Goal: Contribute content: Add original content to the website for others to see

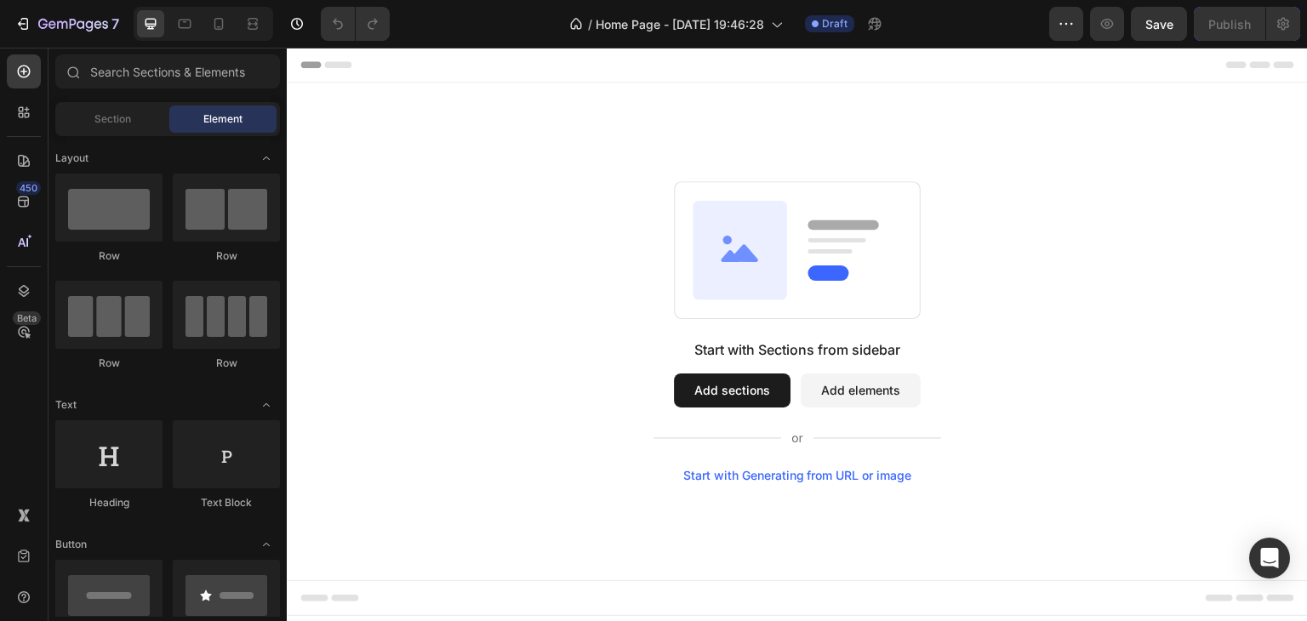
click at [731, 387] on button "Add sections" at bounding box center [732, 391] width 117 height 34
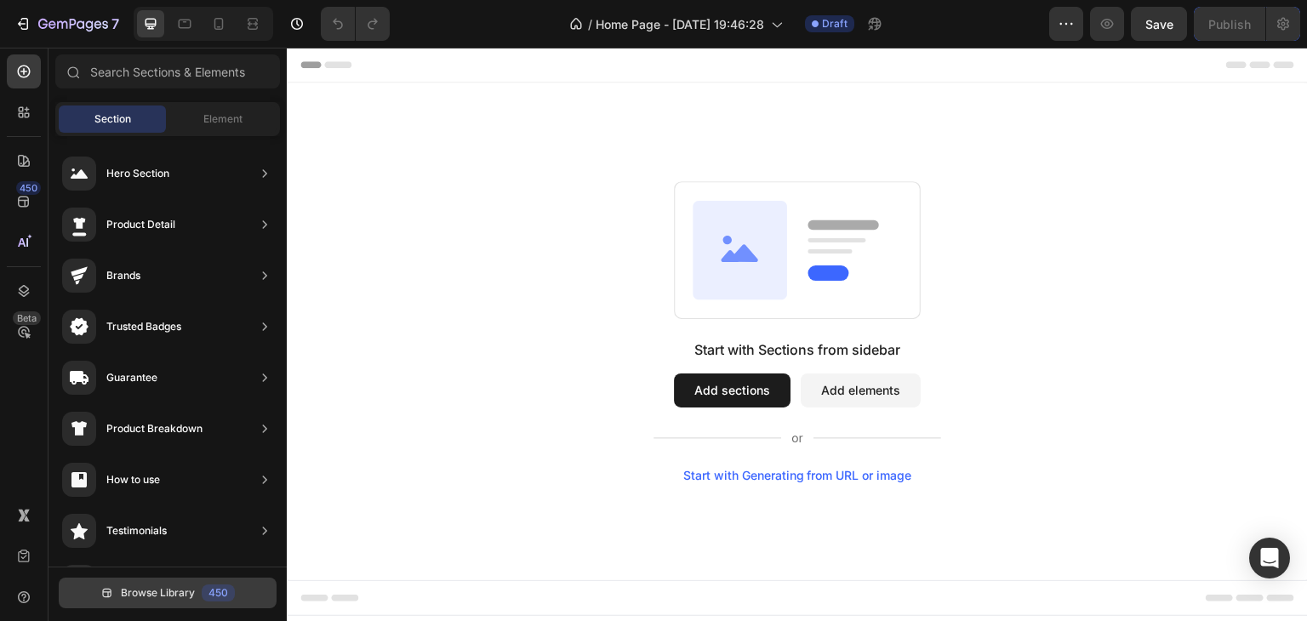
click at [145, 585] on span "Browse Library" at bounding box center [158, 592] width 74 height 15
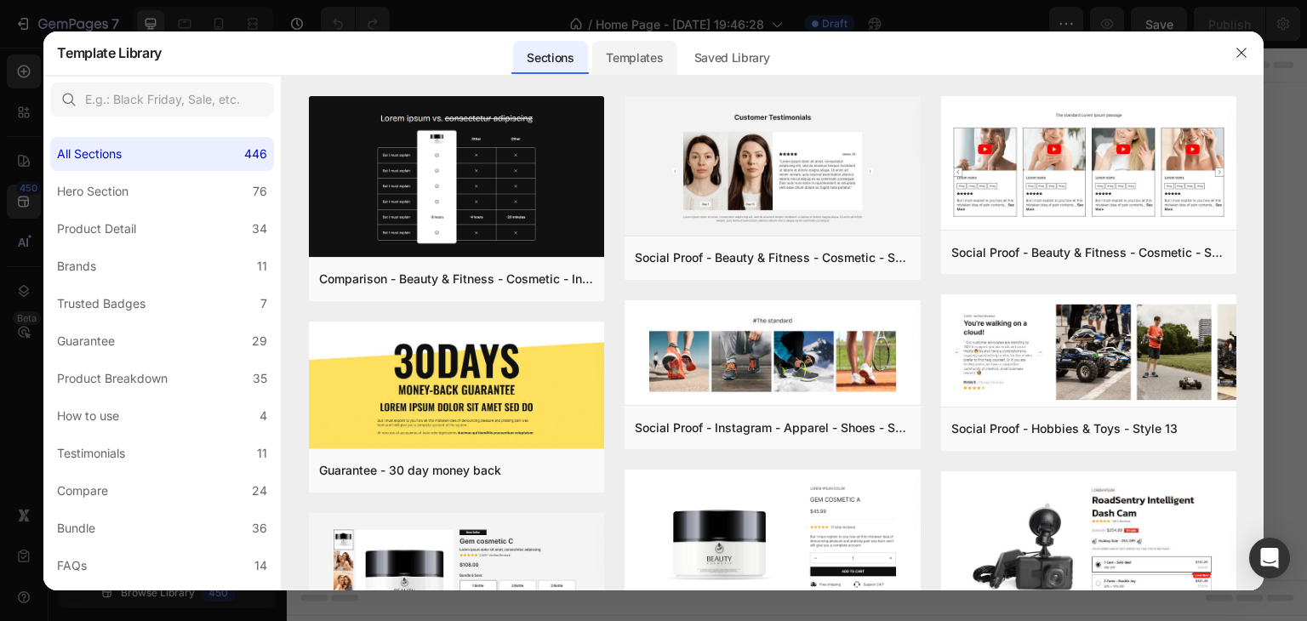
click at [632, 66] on div "Templates" at bounding box center [634, 58] width 84 height 34
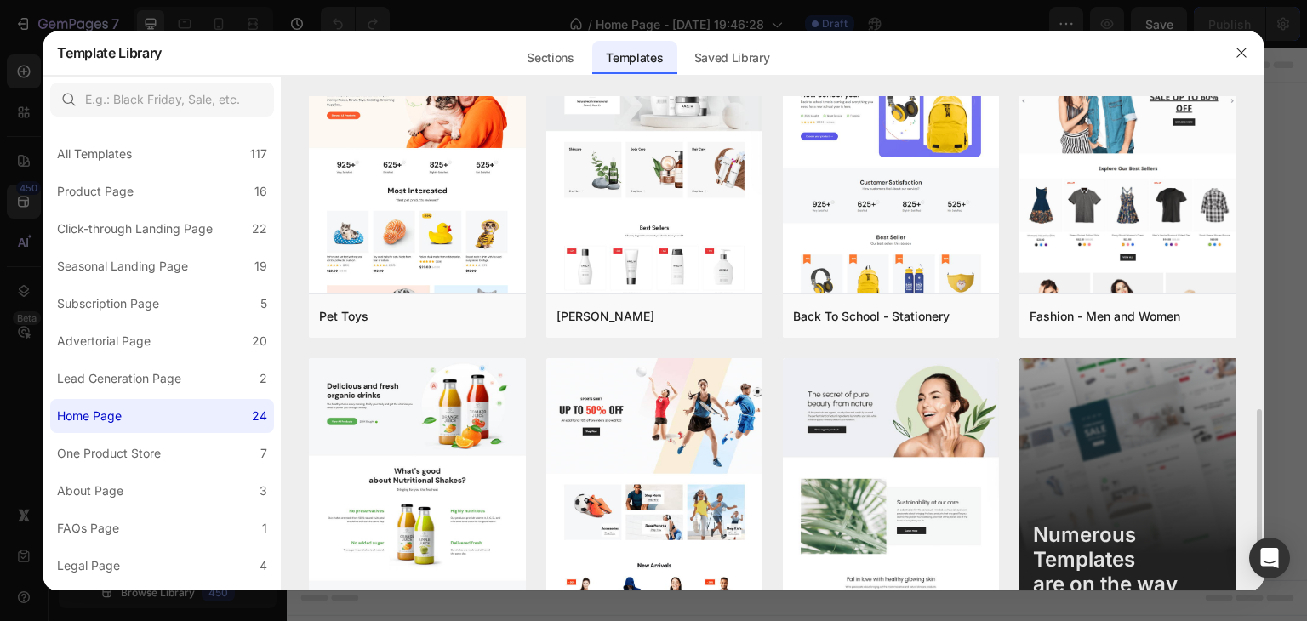
scroll to position [1090, 0]
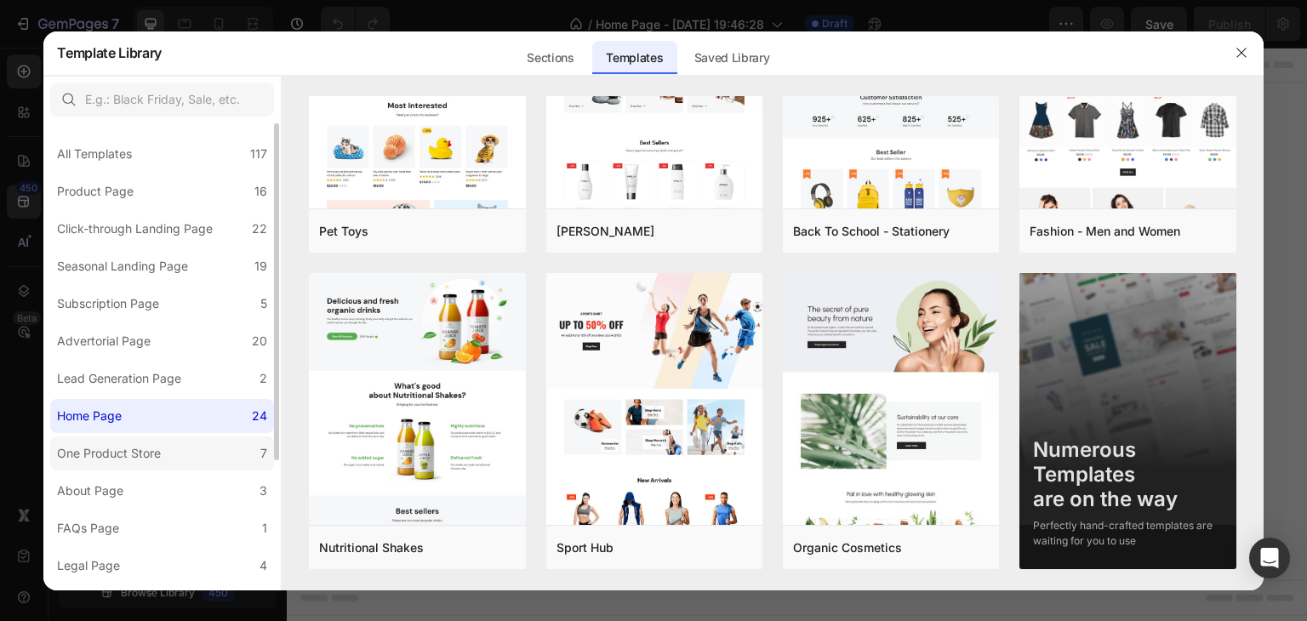
click at [126, 457] on div "One Product Store" at bounding box center [109, 453] width 104 height 20
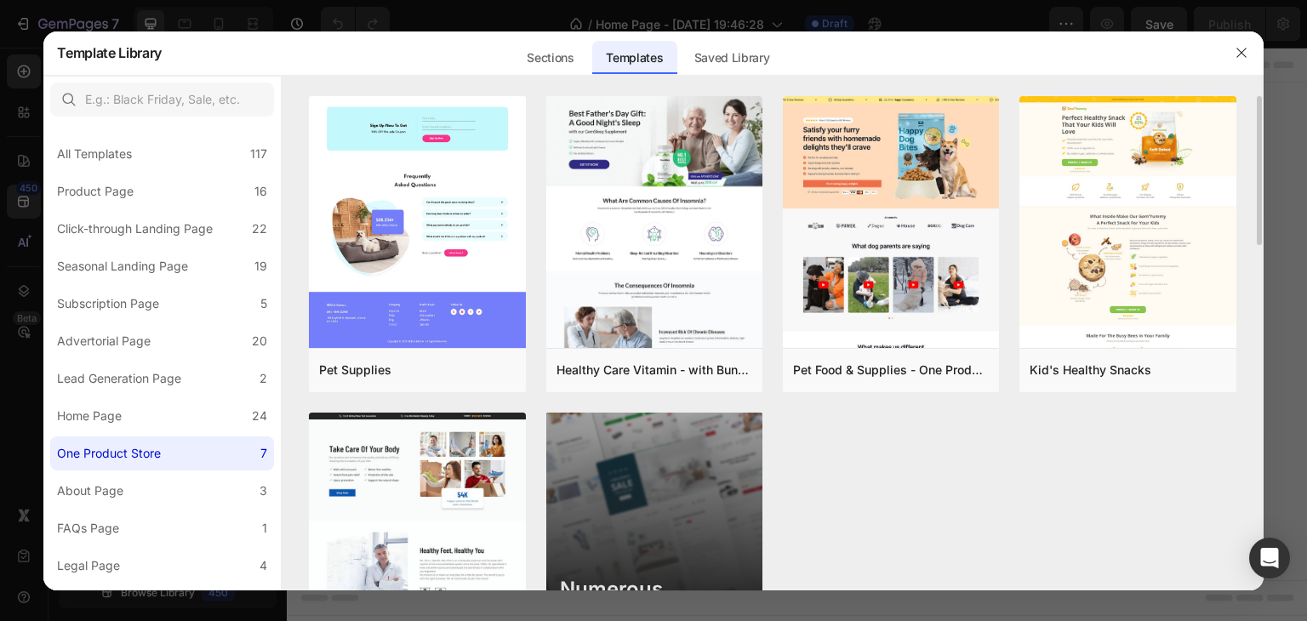
scroll to position [140, 0]
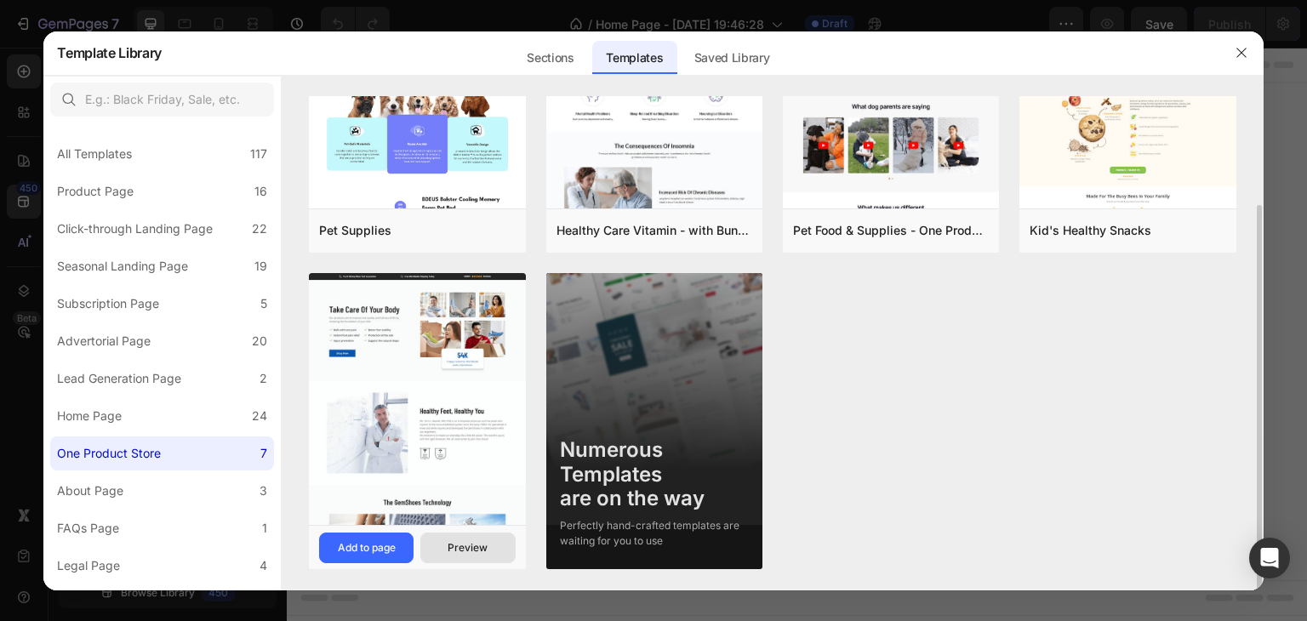
click at [473, 545] on div "Preview" at bounding box center [468, 547] width 40 height 15
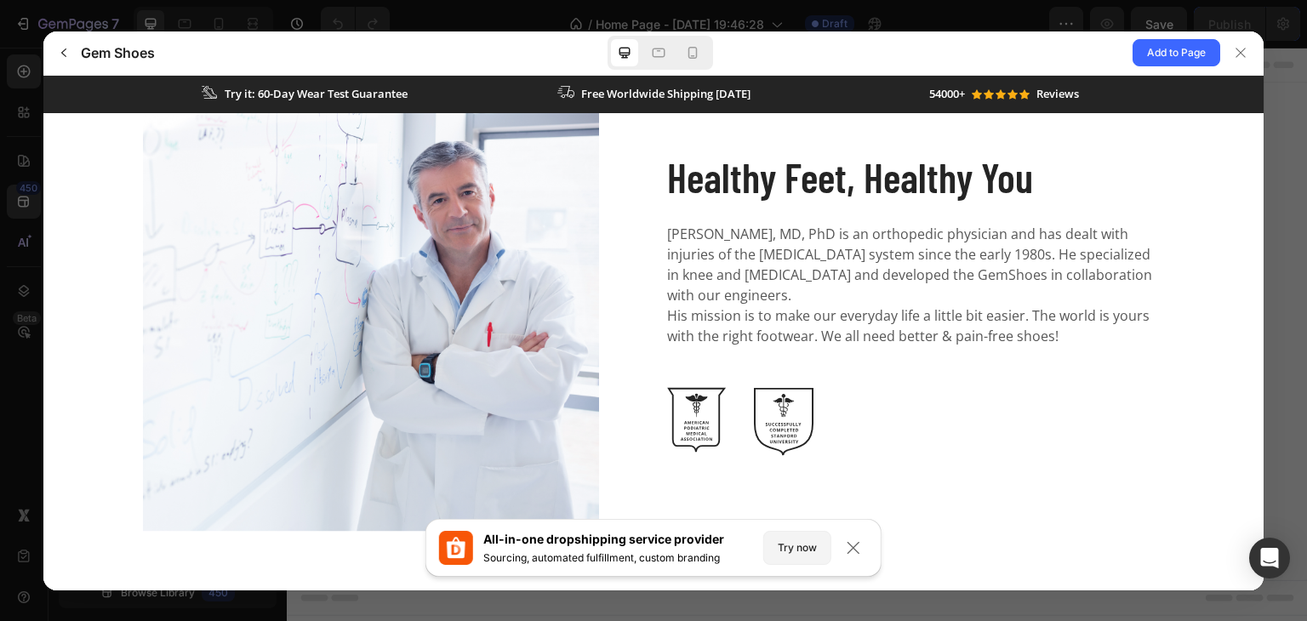
scroll to position [0, 0]
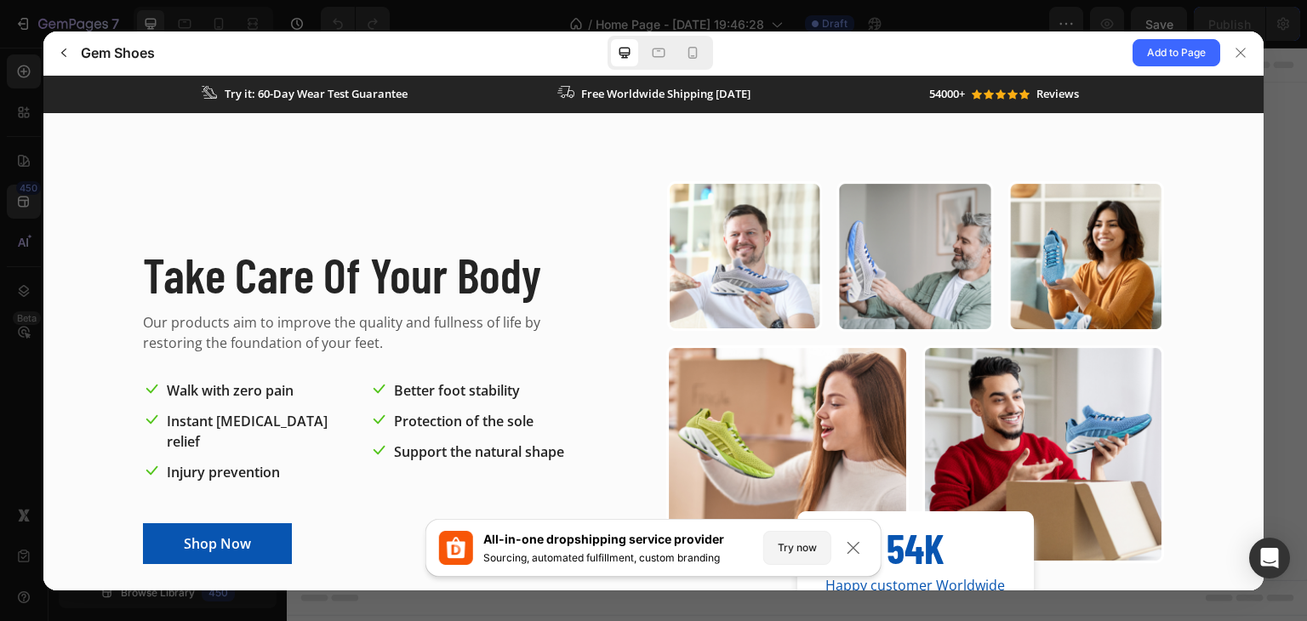
drag, startPoint x: 1259, startPoint y: 492, endPoint x: 1302, endPoint y: 147, distance: 347.2
click at [1173, 53] on span "Add to Page" at bounding box center [1176, 53] width 59 height 20
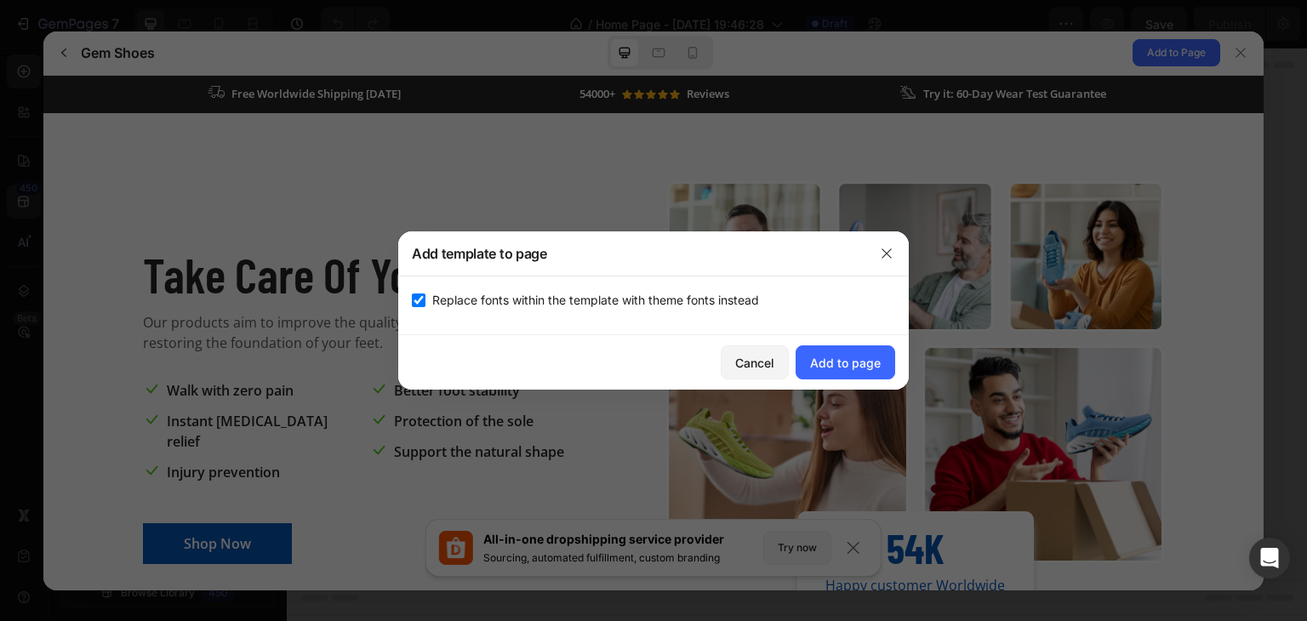
click at [416, 298] on input "checkbox" at bounding box center [419, 301] width 14 height 14
click at [418, 299] on input "checkbox" at bounding box center [419, 301] width 14 height 14
checkbox input "true"
click at [851, 362] on div "Add to page" at bounding box center [845, 363] width 71 height 18
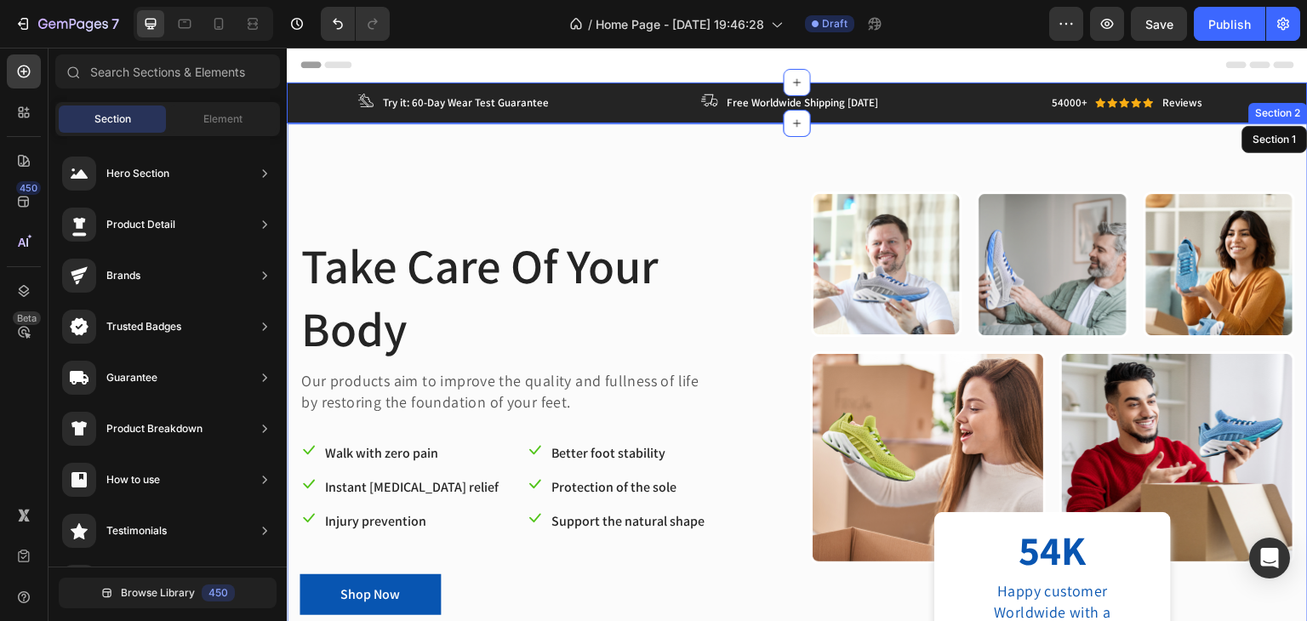
click at [300, 147] on div "Take Care Of Your Body Heading Our products aim to improve the quality and full…" at bounding box center [797, 424] width 1021 height 602
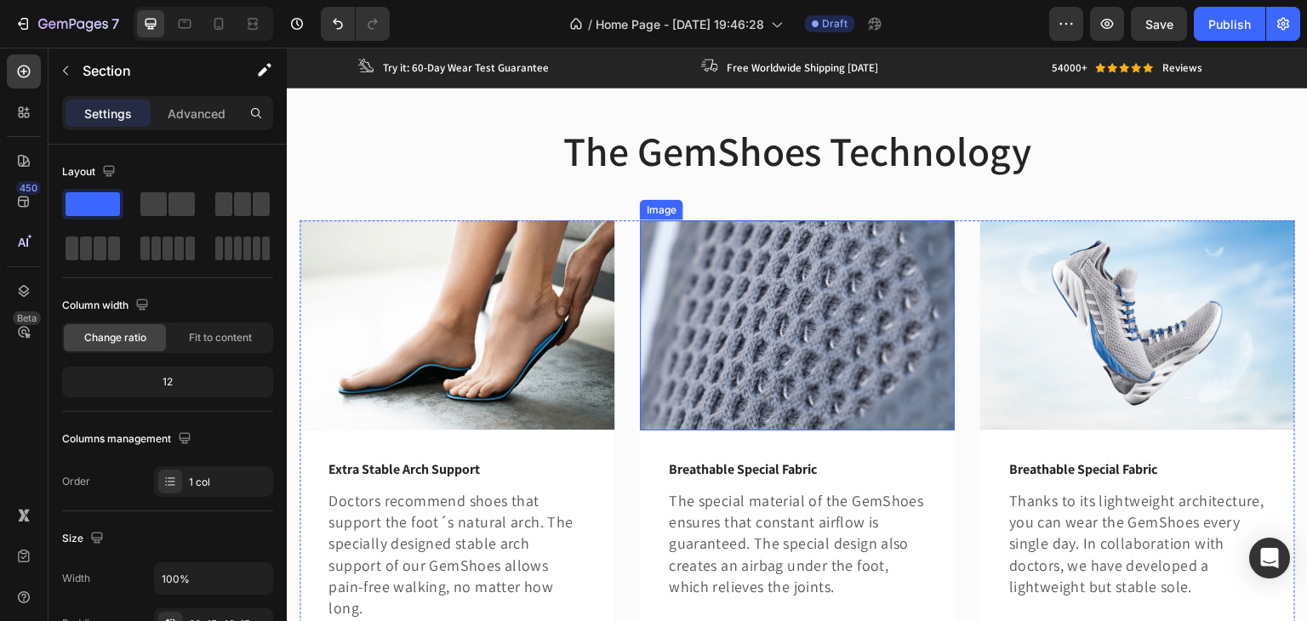
scroll to position [1021, 0]
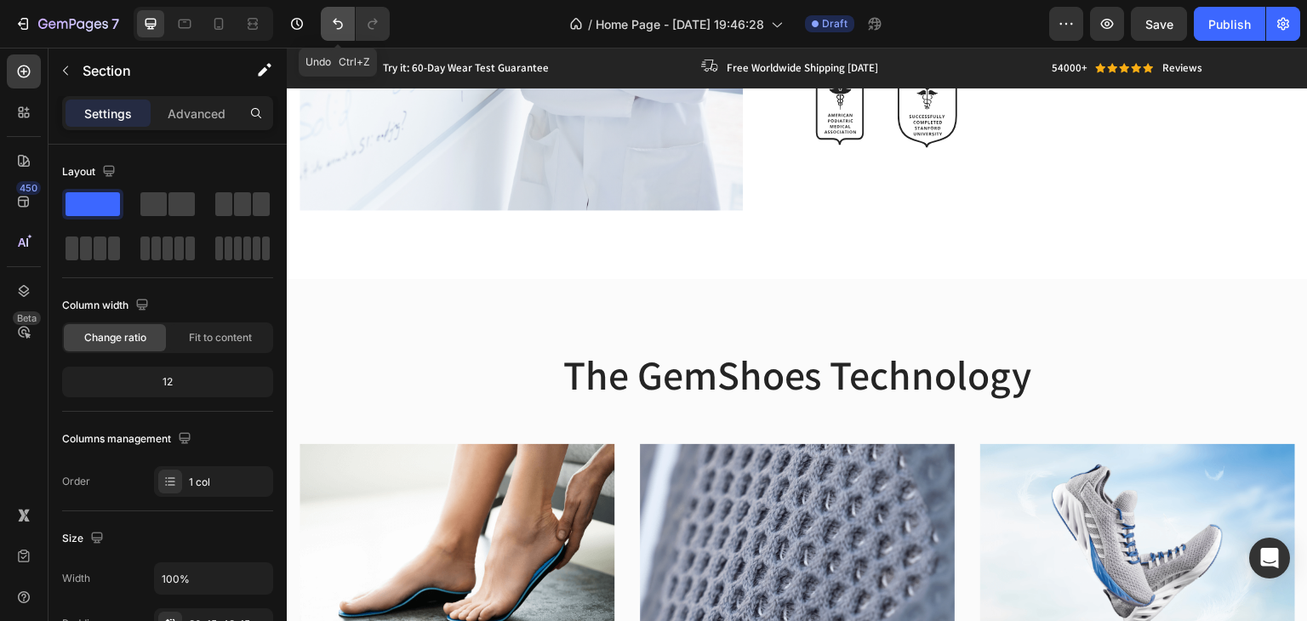
click at [349, 25] on button "Undo/Redo" at bounding box center [338, 24] width 34 height 34
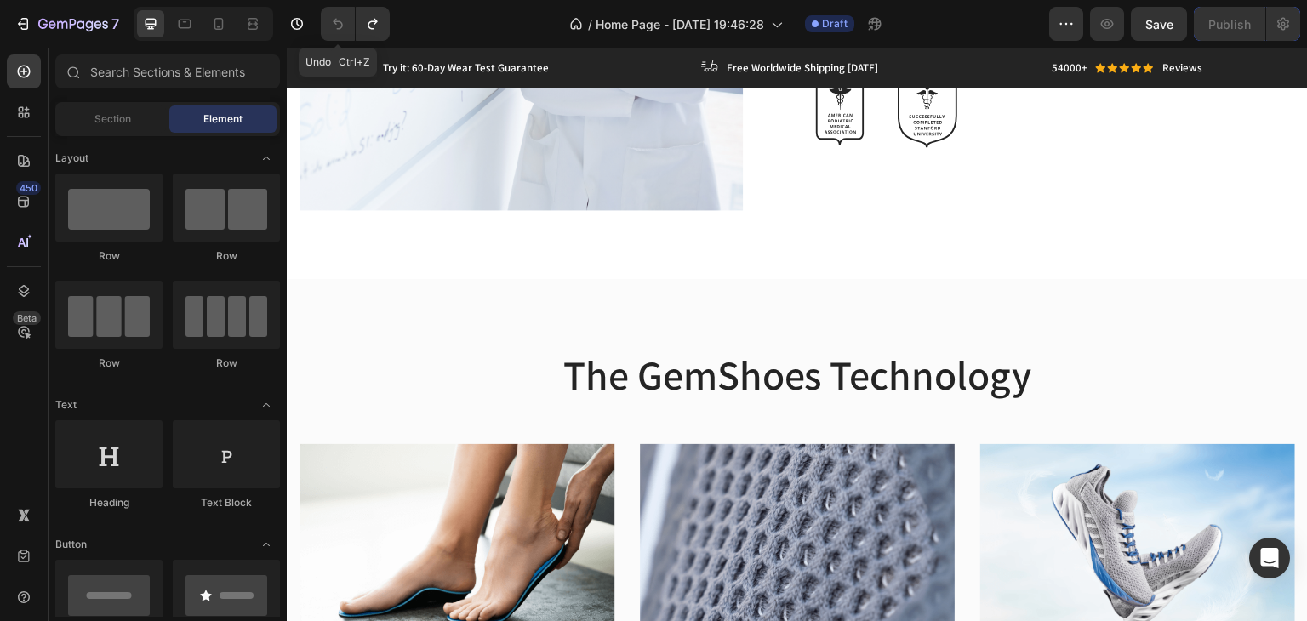
scroll to position [0, 0]
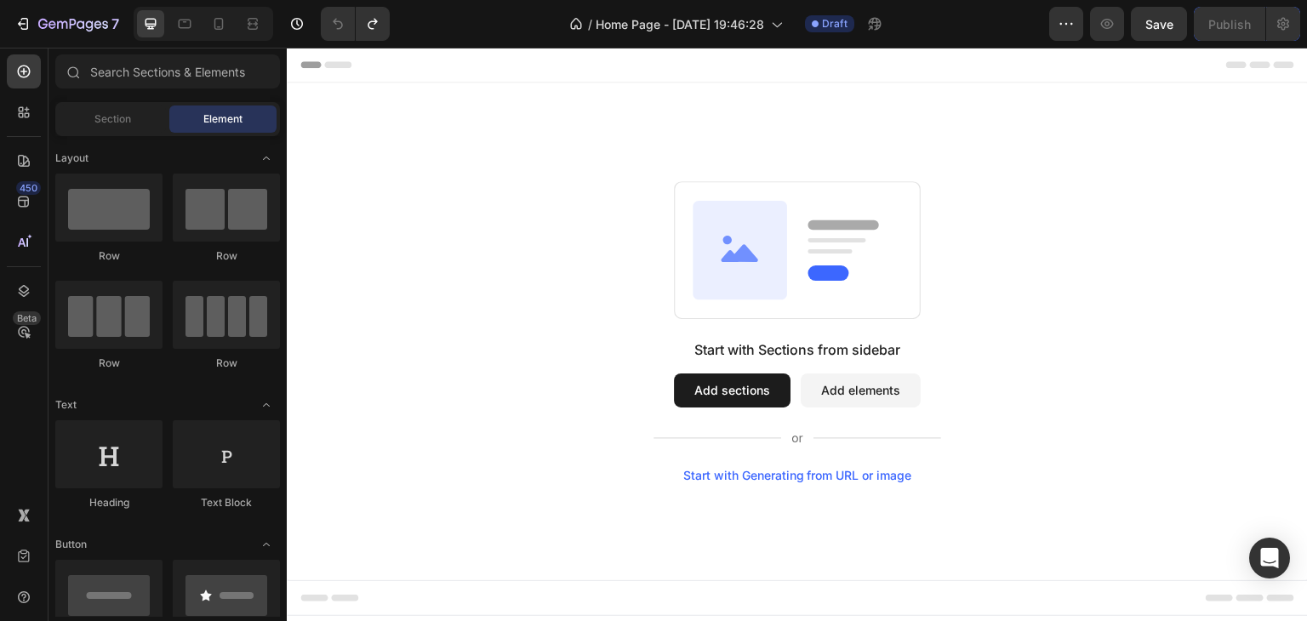
click at [747, 390] on button "Add sections" at bounding box center [732, 391] width 117 height 34
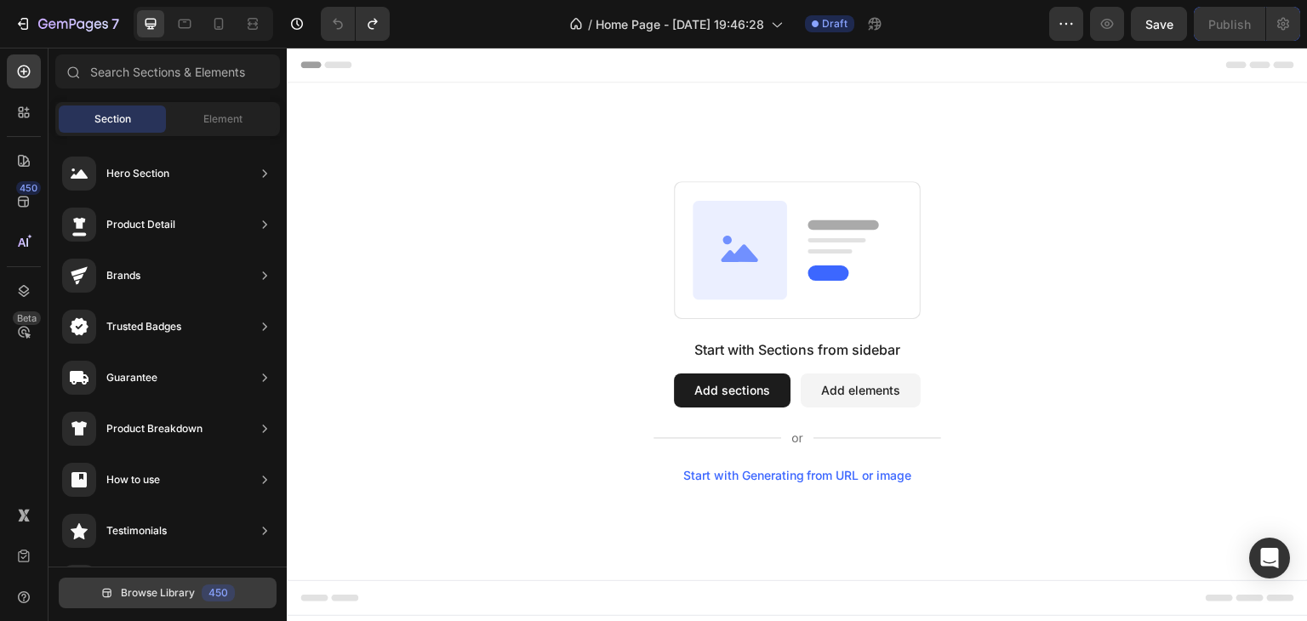
click at [174, 592] on span "Browse Library" at bounding box center [158, 592] width 74 height 15
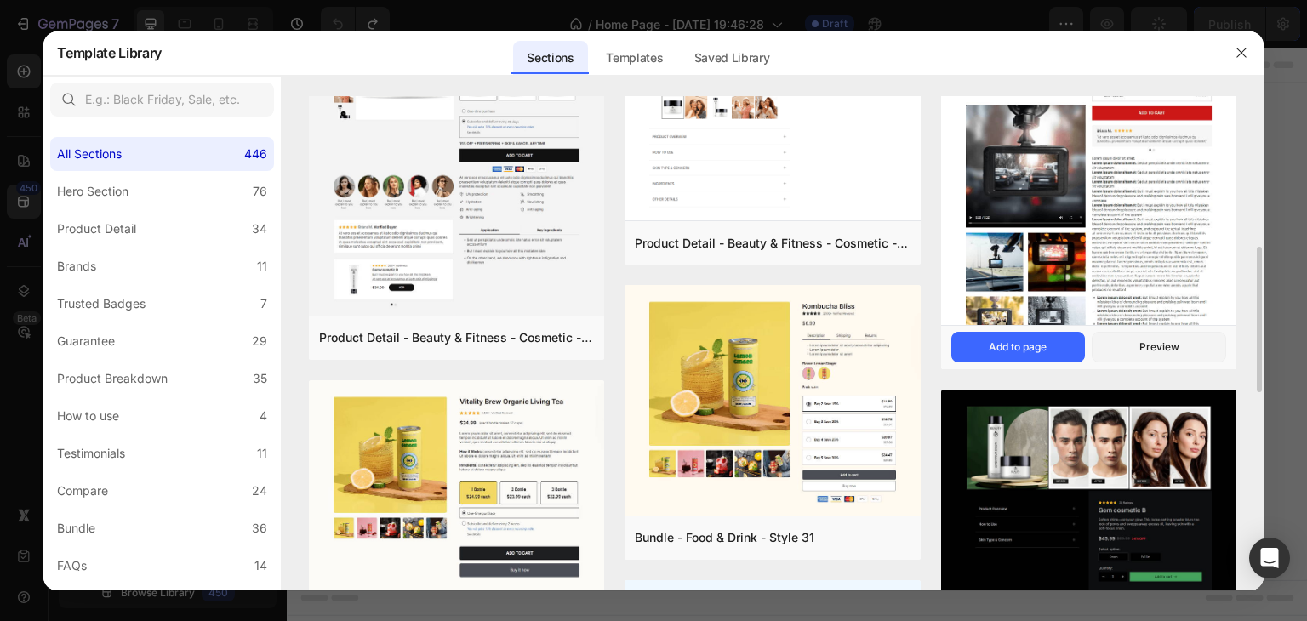
scroll to position [596, 0]
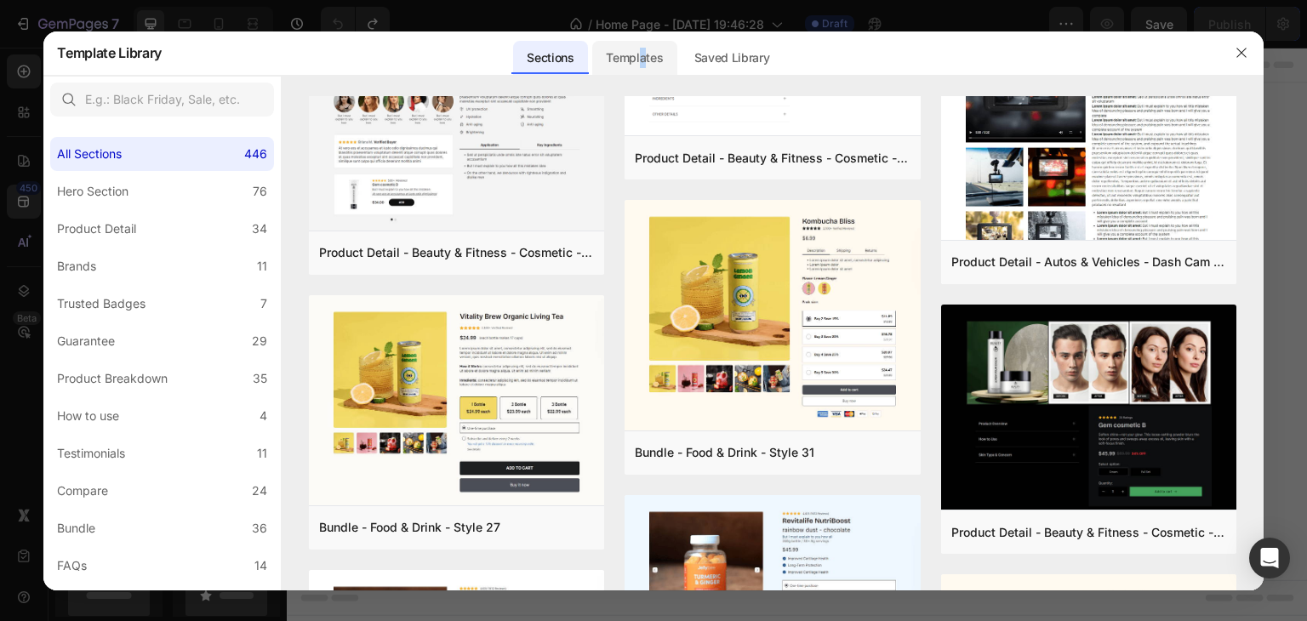
click at [640, 46] on div "Templates" at bounding box center [634, 58] width 84 height 34
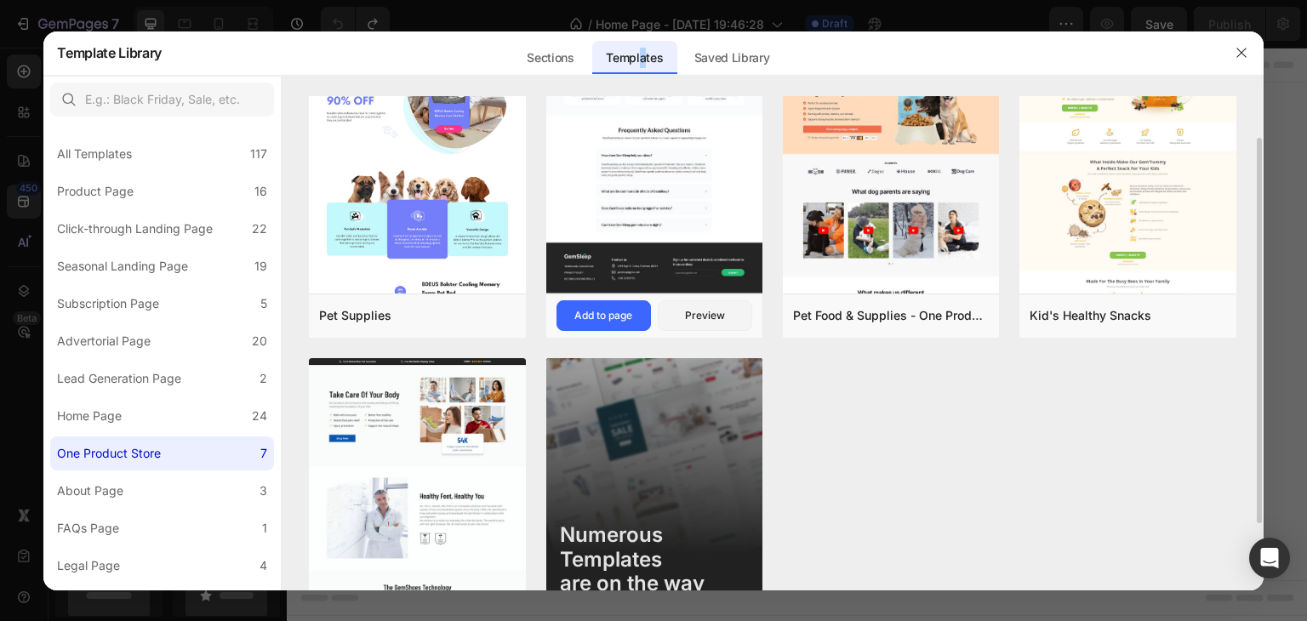
scroll to position [0, 0]
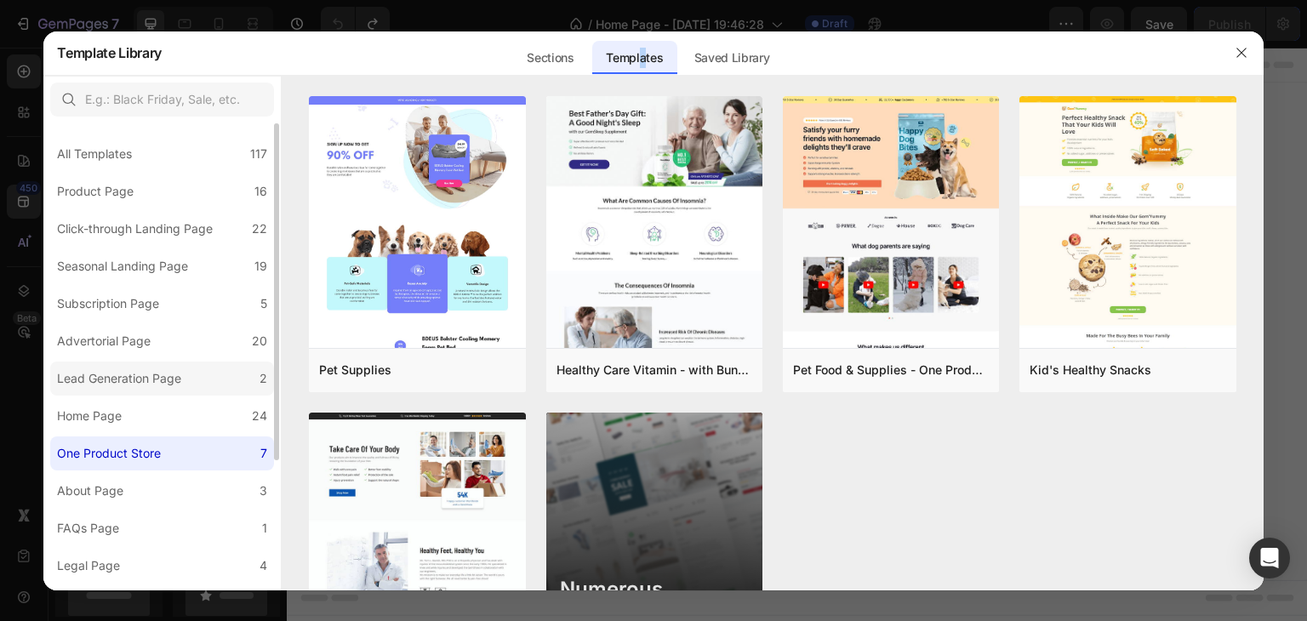
click at [112, 383] on div "Lead Generation Page" at bounding box center [119, 378] width 124 height 20
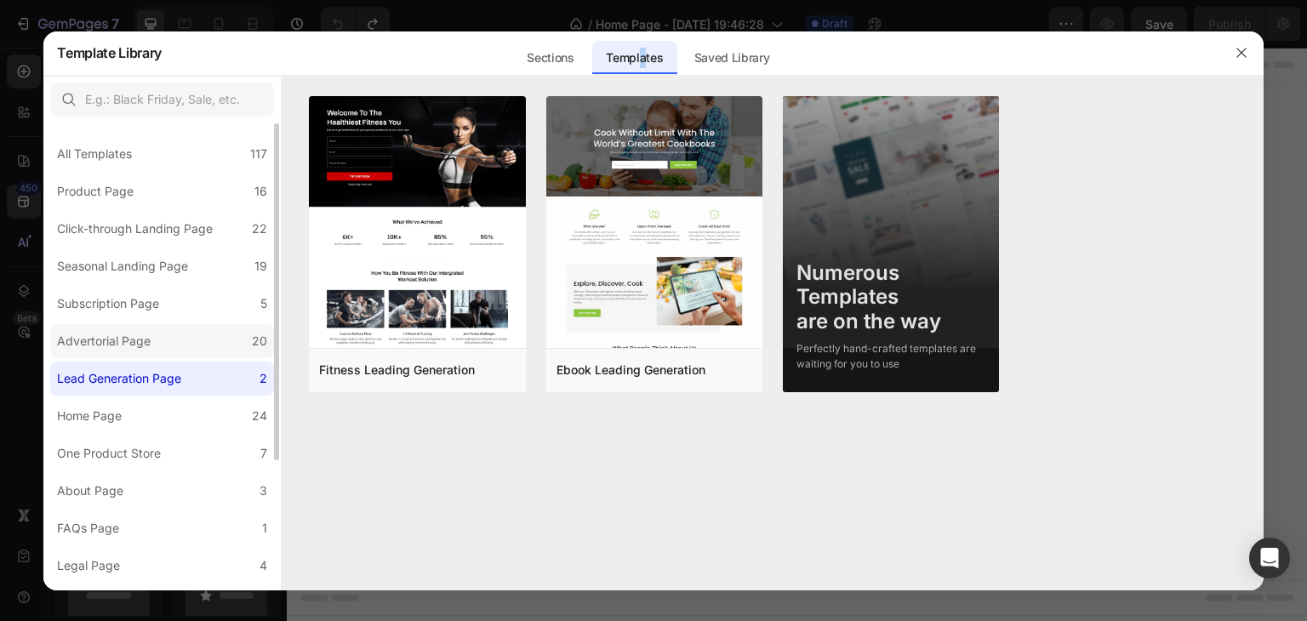
click at [134, 335] on div "Advertorial Page" at bounding box center [104, 341] width 94 height 20
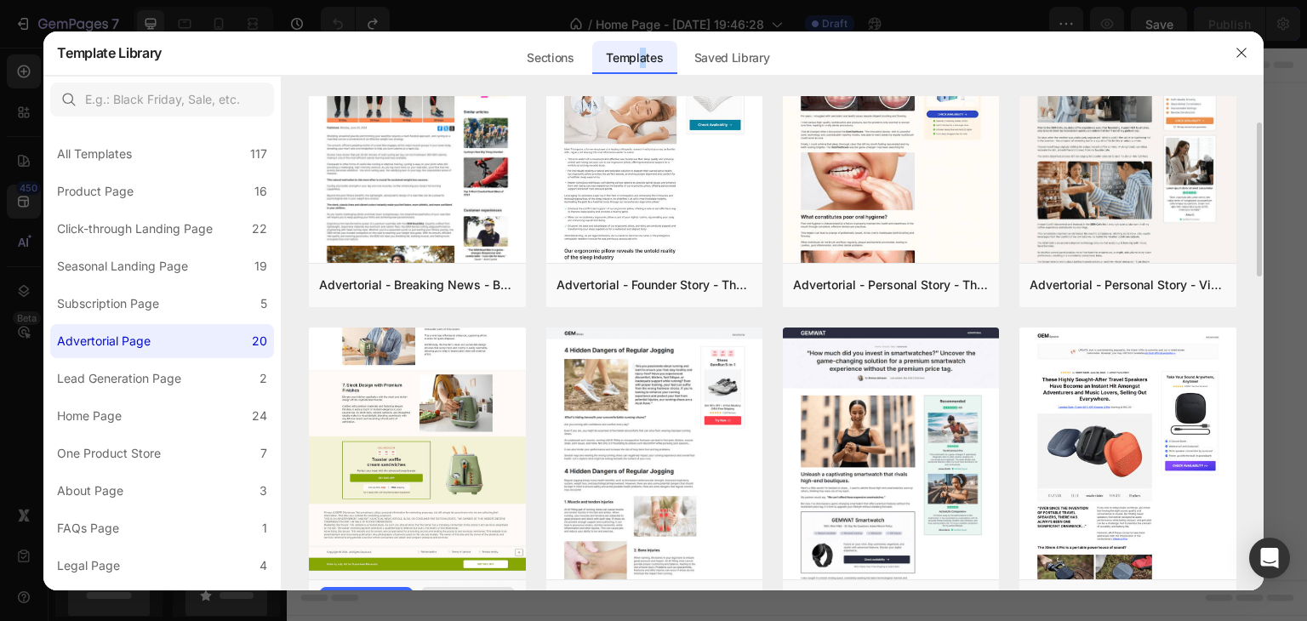
scroll to position [170, 0]
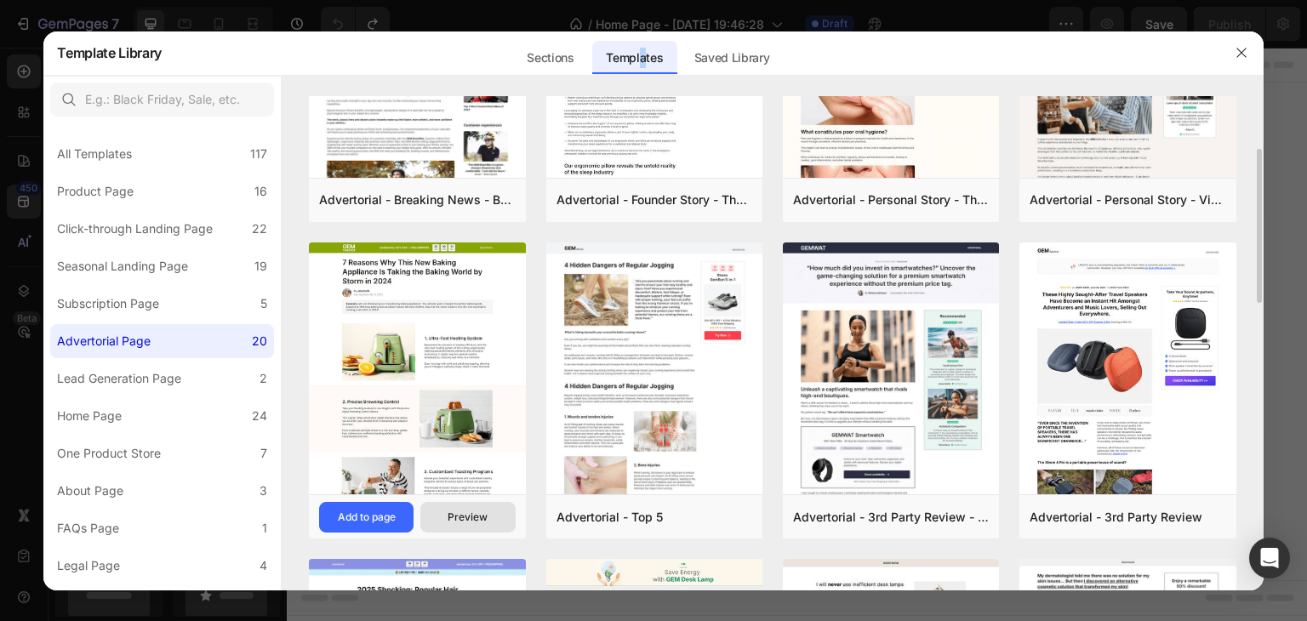
click at [460, 514] on div "Preview" at bounding box center [468, 517] width 40 height 15
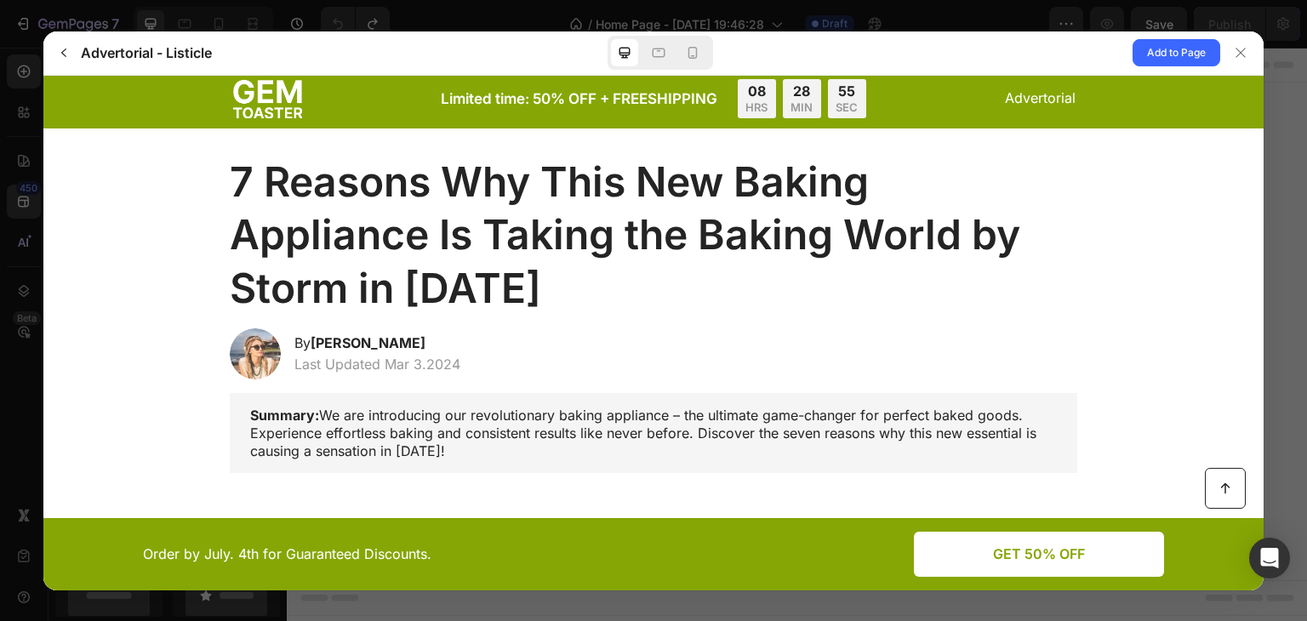
scroll to position [0, 0]
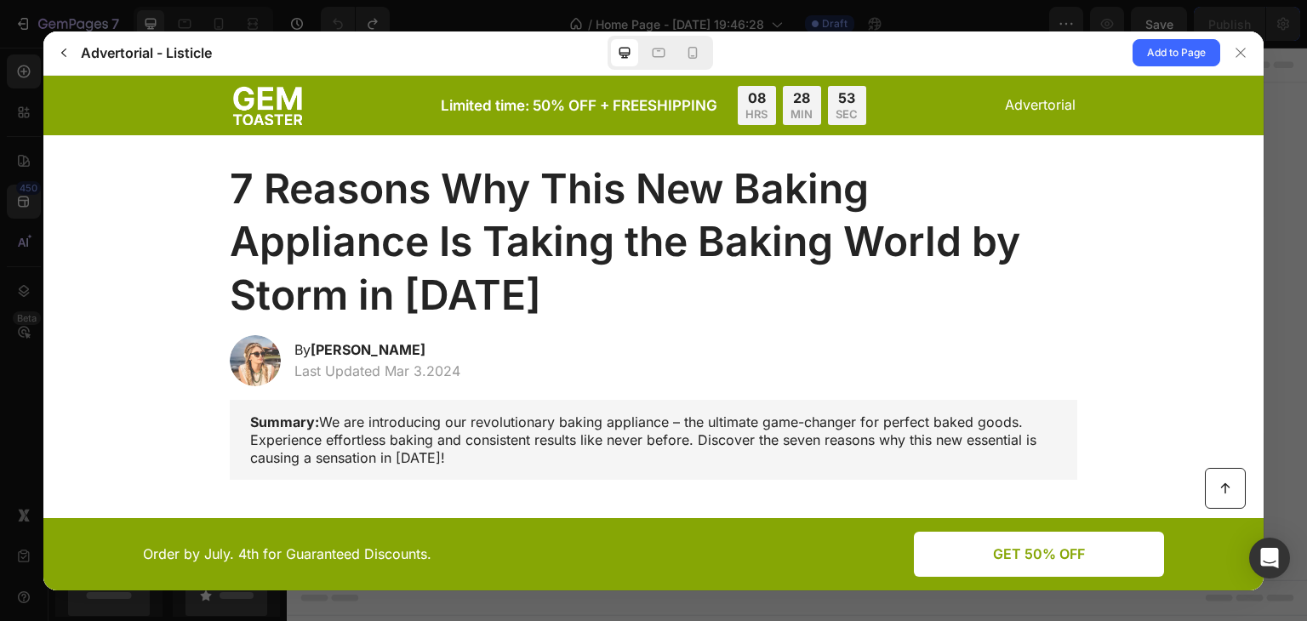
click at [925, 122] on div "Limited time: 50% OFF + FREESHIPPING 08 HRS 28 MIN 53 SEC Advertorial" at bounding box center [653, 104] width 847 height 39
click at [964, 123] on div "Limited time: 50% OFF + FREESHIPPING 08 HRS 28 MIN 45 SEC Advertorial" at bounding box center [653, 104] width 847 height 39
click at [987, 334] on div "By [PERSON_NAME] Last Updated Mar 3.2024" at bounding box center [653, 359] width 881 height 51
drag, startPoint x: 987, startPoint y: 334, endPoint x: 1022, endPoint y: 315, distance: 40.0
click at [1022, 315] on h1 "7 Reasons Why This New Baking Appliance Is Taking the Baking World by Storm in …" at bounding box center [653, 241] width 847 height 159
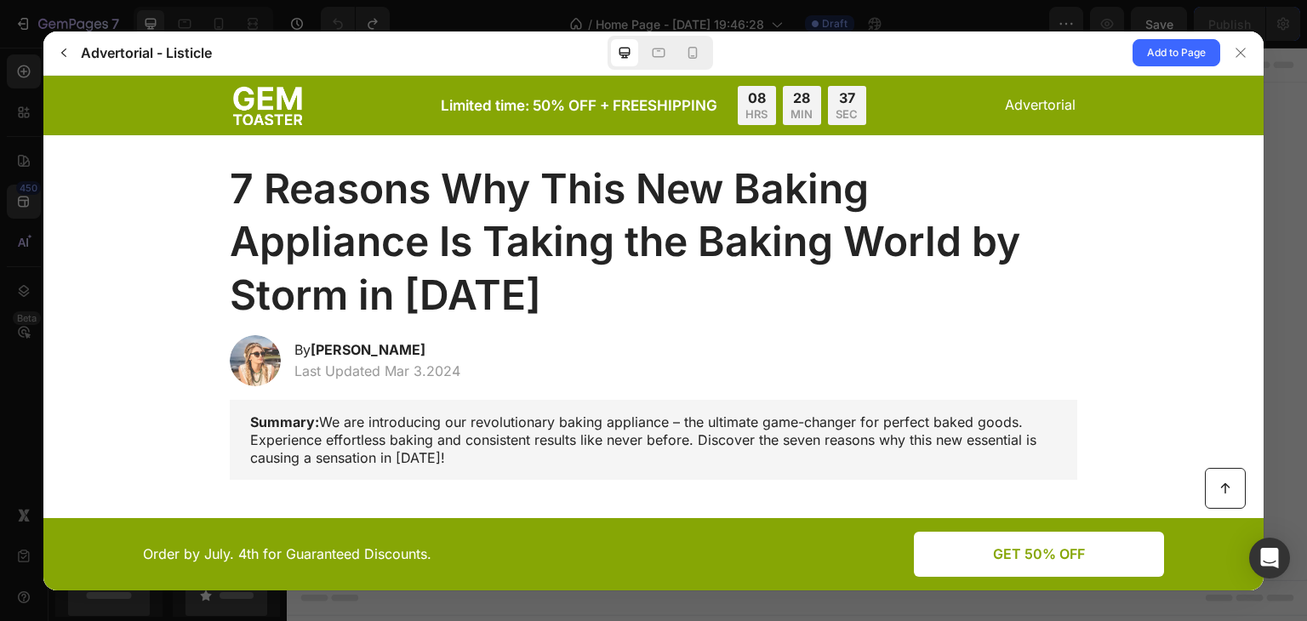
drag, startPoint x: 1140, startPoint y: 320, endPoint x: 1176, endPoint y: 298, distance: 42.0
click at [1176, 295] on div "7 Reasons Why This New Baking Appliance Is Taking the Baking World by Storm in …" at bounding box center [653, 241] width 1186 height 159
drag, startPoint x: 1115, startPoint y: 322, endPoint x: 1166, endPoint y: 303, distance: 54.4
click at [1166, 298] on div "7 Reasons Why This New Baking Appliance Is Taking the Baking World by Storm in …" at bounding box center [653, 241] width 1186 height 159
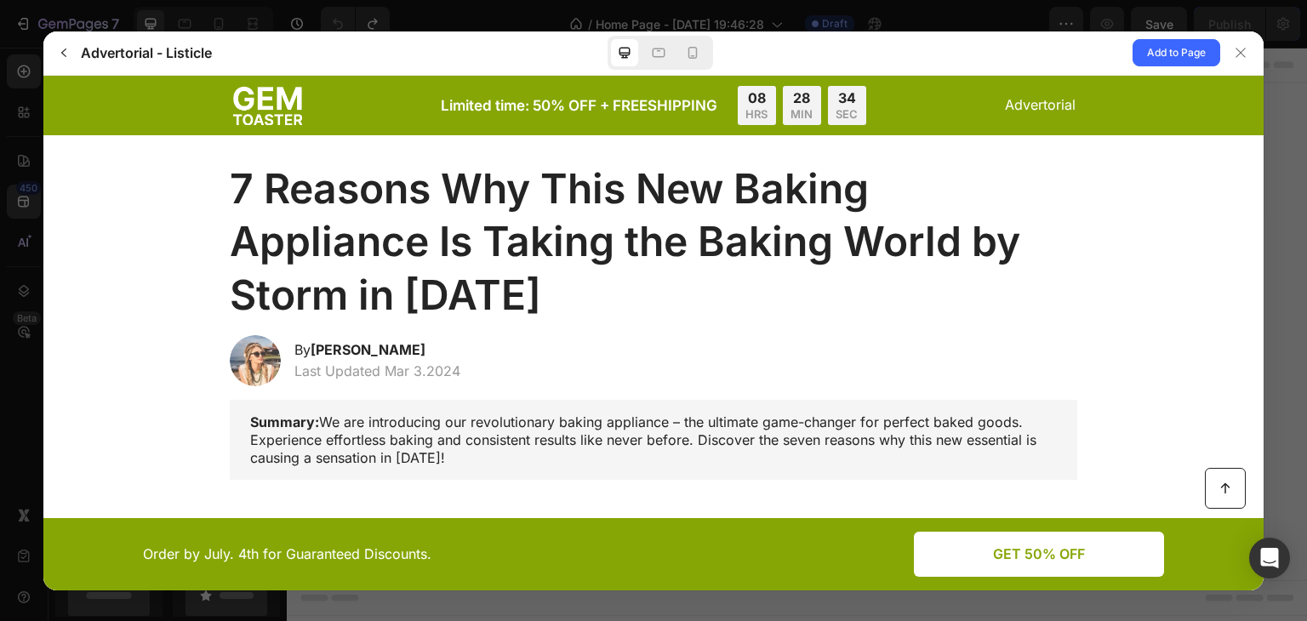
drag, startPoint x: 1160, startPoint y: 315, endPoint x: 1187, endPoint y: 308, distance: 28.1
click at [1189, 303] on div "7 Reasons Why This New Baking Appliance Is Taking the Baking World by Storm in …" at bounding box center [653, 241] width 1186 height 159
click at [1147, 313] on div "7 Reasons Why This New Baking Appliance Is Taking the Baking World by Storm in …" at bounding box center [653, 241] width 1186 height 159
drag, startPoint x: 1147, startPoint y: 313, endPoint x: 1184, endPoint y: 316, distance: 37.6
click at [1188, 305] on div "7 Reasons Why This New Baking Appliance Is Taking the Baking World by Storm in …" at bounding box center [653, 241] width 1186 height 159
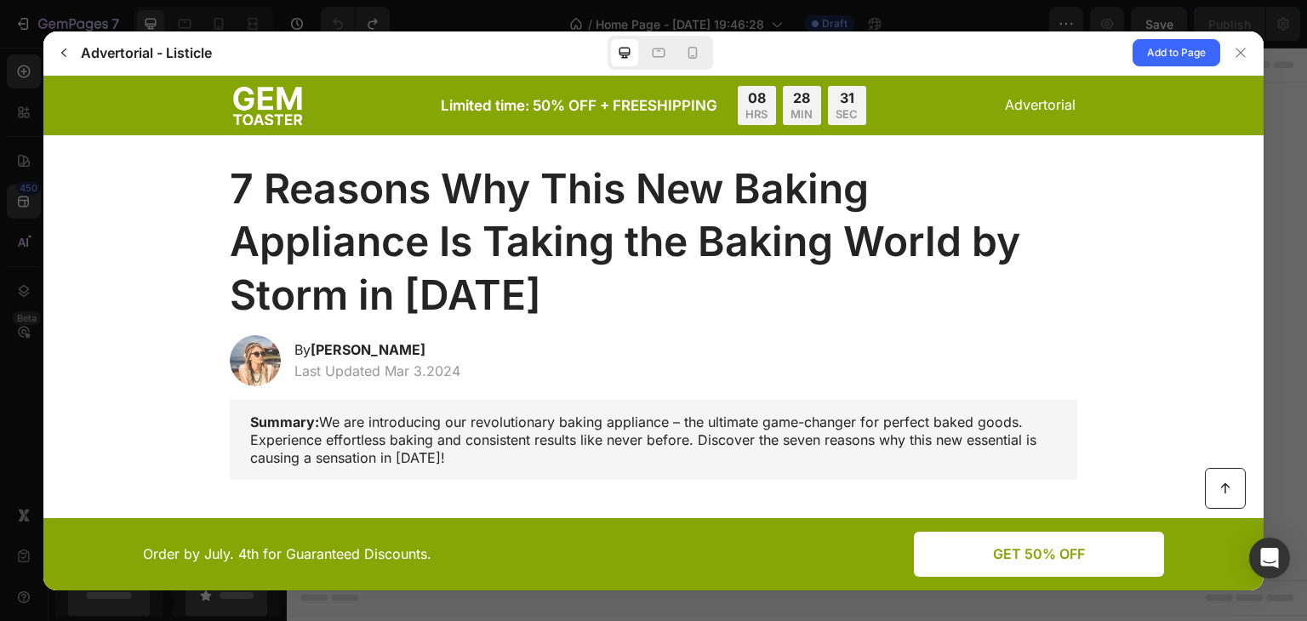
drag, startPoint x: 1142, startPoint y: 315, endPoint x: 1180, endPoint y: 321, distance: 38.7
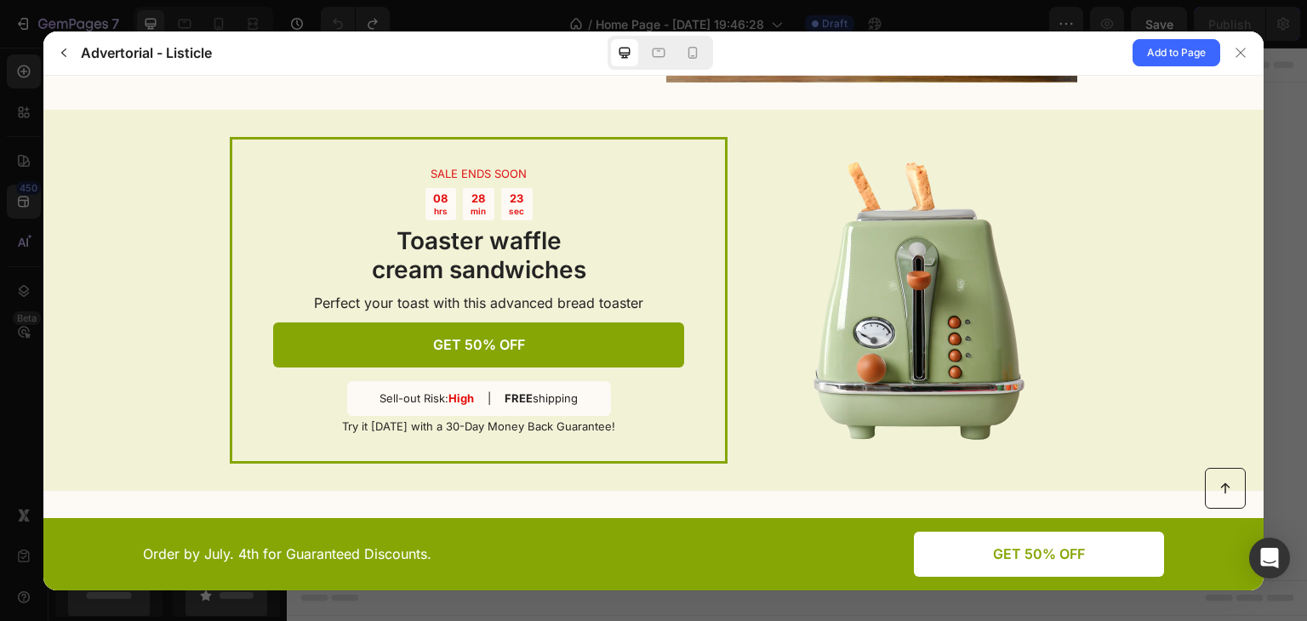
scroll to position [1957, 0]
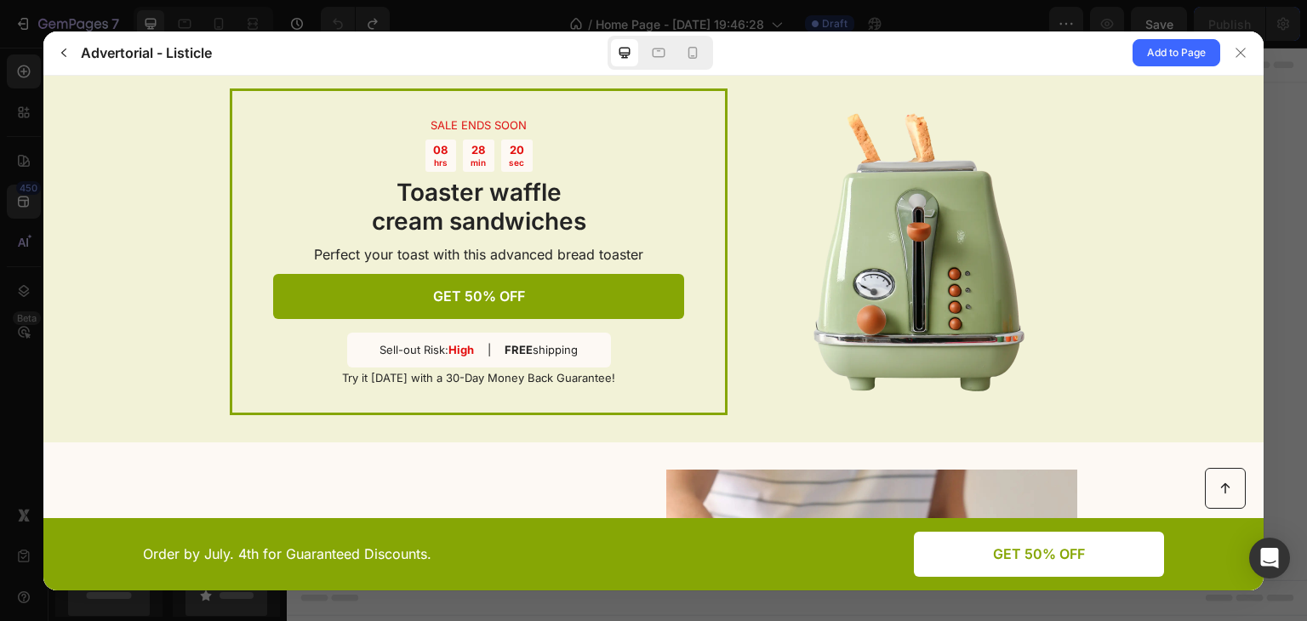
click at [629, 356] on div "SALE ENDS SOON 08 hrs 28 min 20 sec Toaster waffle cream sandwiches Perfect you…" at bounding box center [478, 250] width 411 height 266
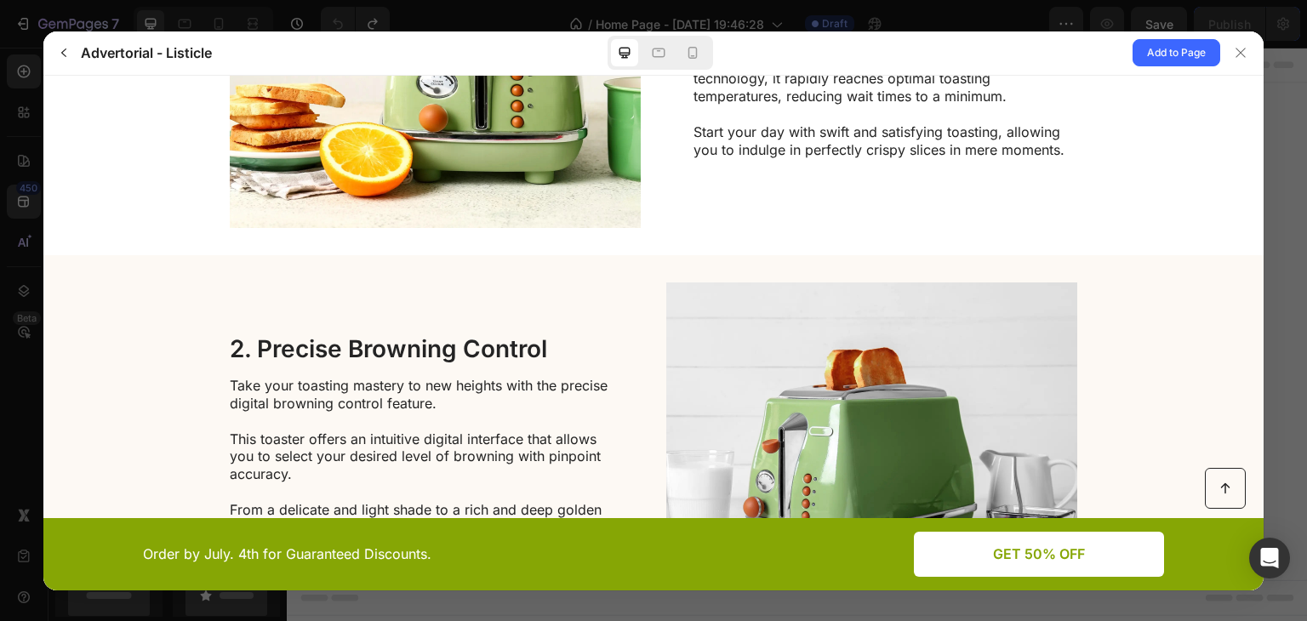
scroll to position [0, 0]
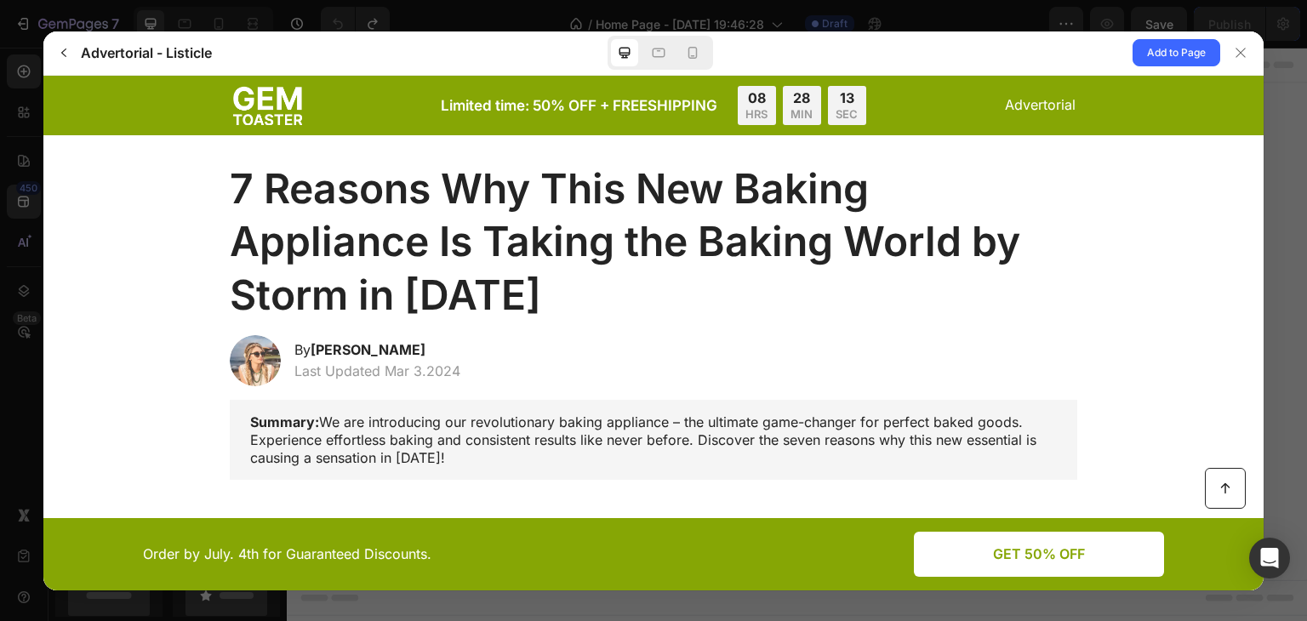
click at [910, 121] on div "Limited time: 50% OFF + FREESHIPPING 08 HRS 28 MIN 13 SEC Advertorial" at bounding box center [653, 104] width 847 height 39
click at [1172, 56] on span "Add to Page" at bounding box center [1176, 53] width 59 height 20
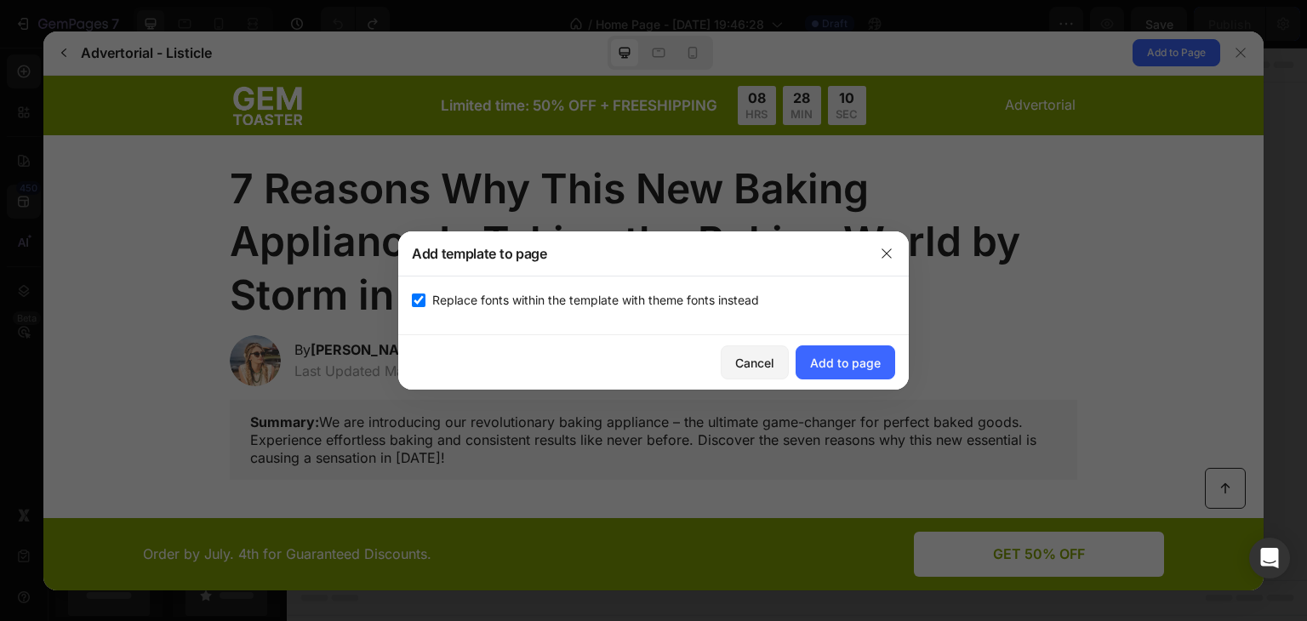
click at [418, 303] on input "checkbox" at bounding box center [419, 301] width 14 height 14
click at [416, 305] on input "checkbox" at bounding box center [419, 301] width 14 height 14
checkbox input "true"
click at [845, 366] on div "Add to page" at bounding box center [845, 363] width 71 height 18
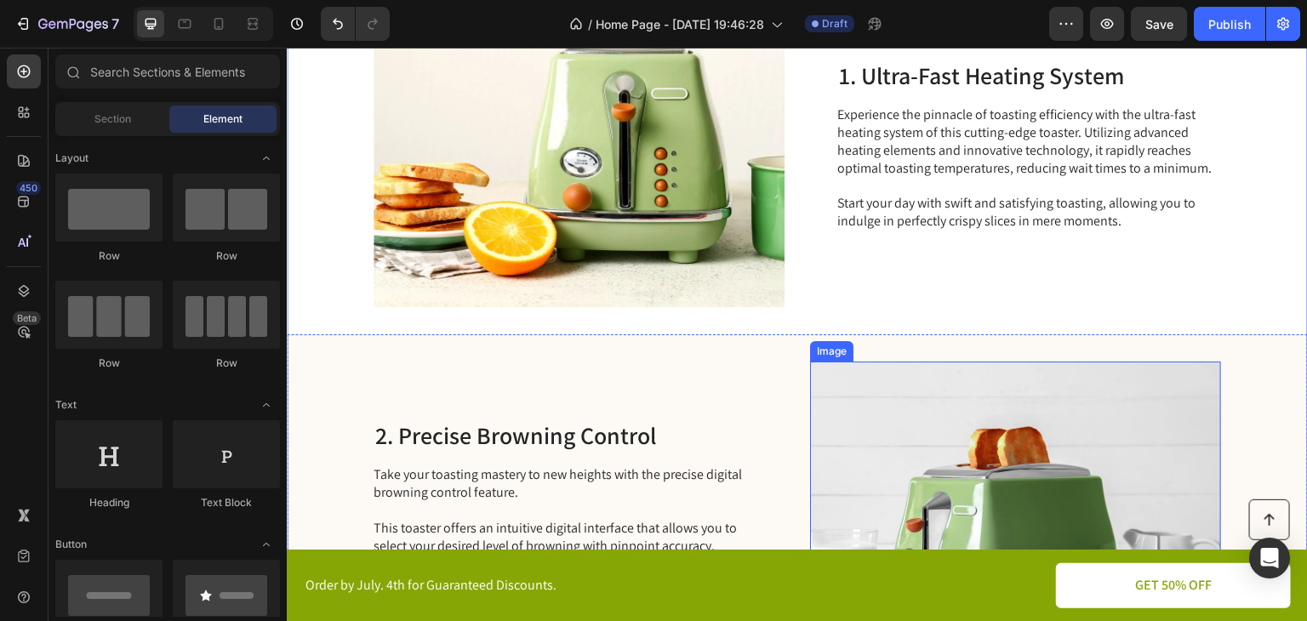
scroll to position [510, 0]
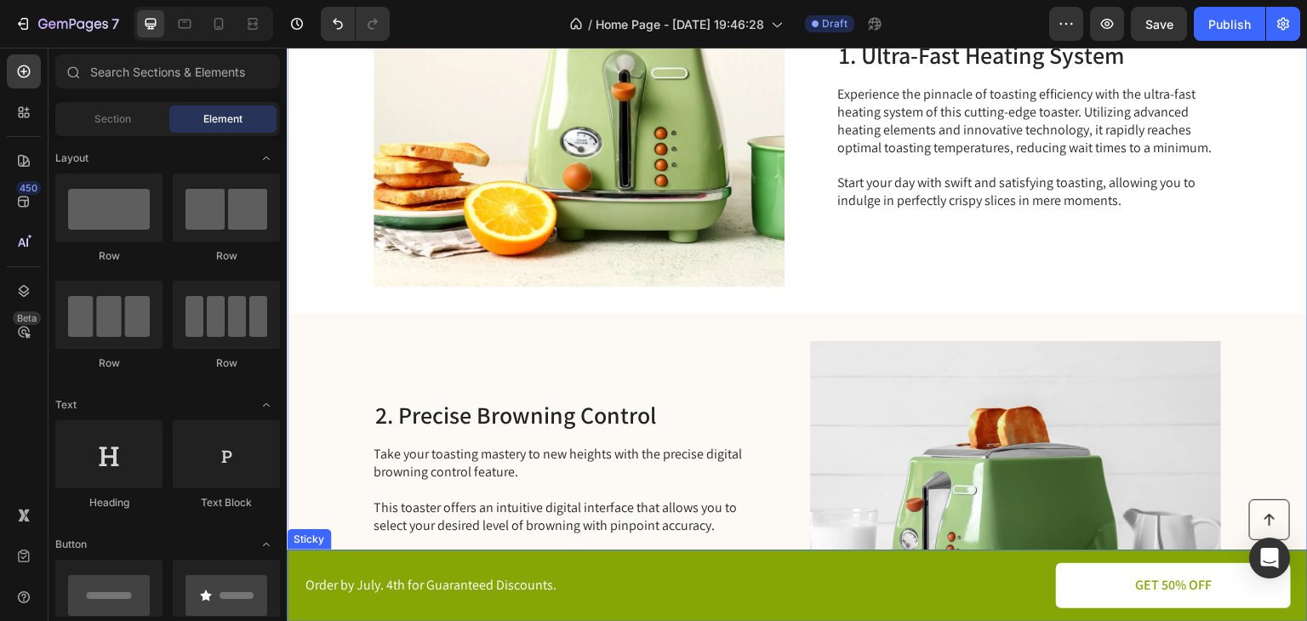
click at [762, 557] on div "Button Order by July. 4th for Guaranteed Discounts. Text Block GET 50% OFF Butt…" at bounding box center [797, 586] width 1021 height 72
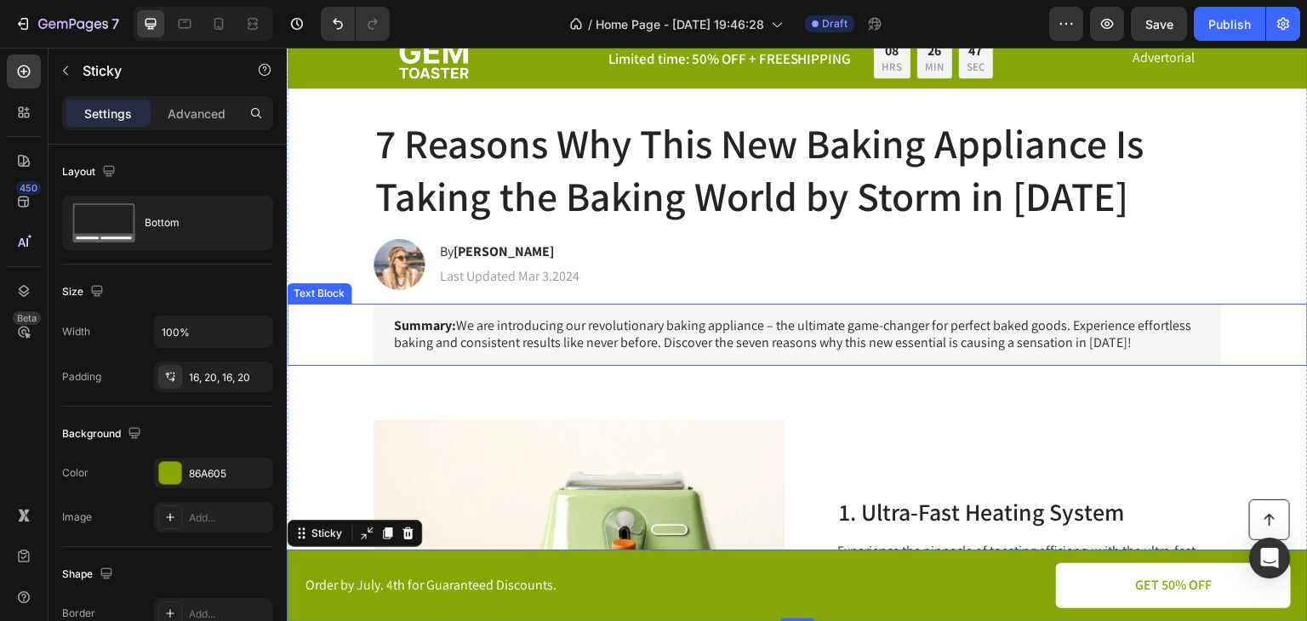
scroll to position [0, 0]
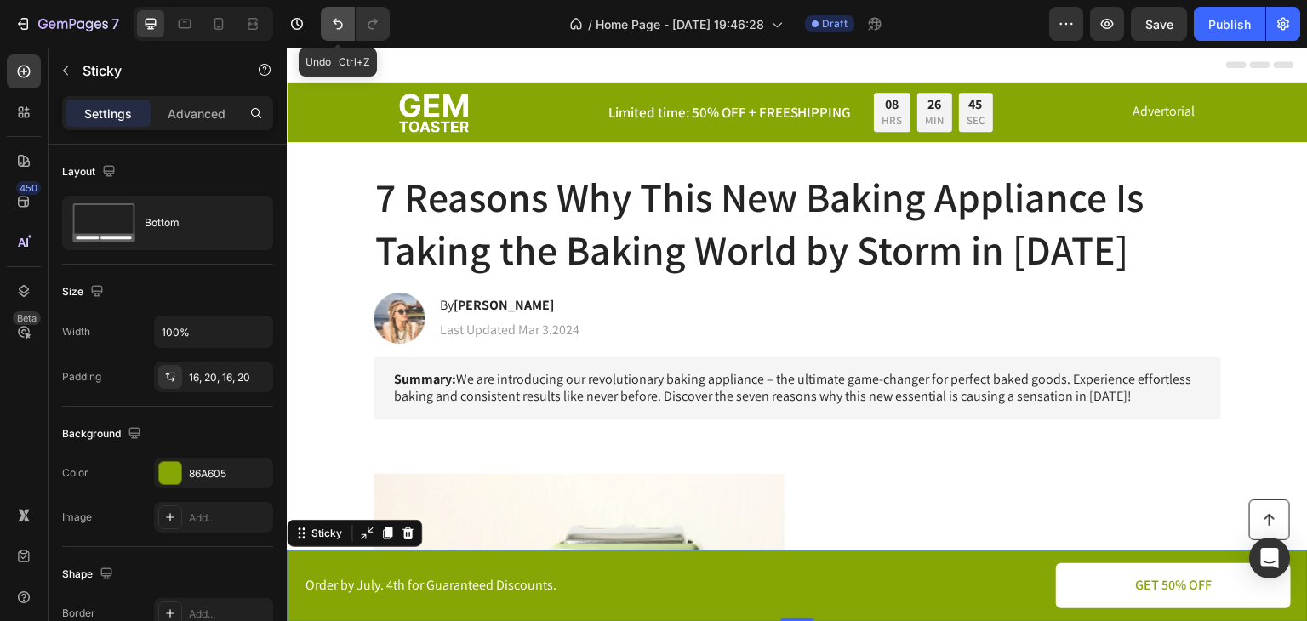
click at [337, 21] on icon "Undo/Redo" at bounding box center [338, 24] width 10 height 11
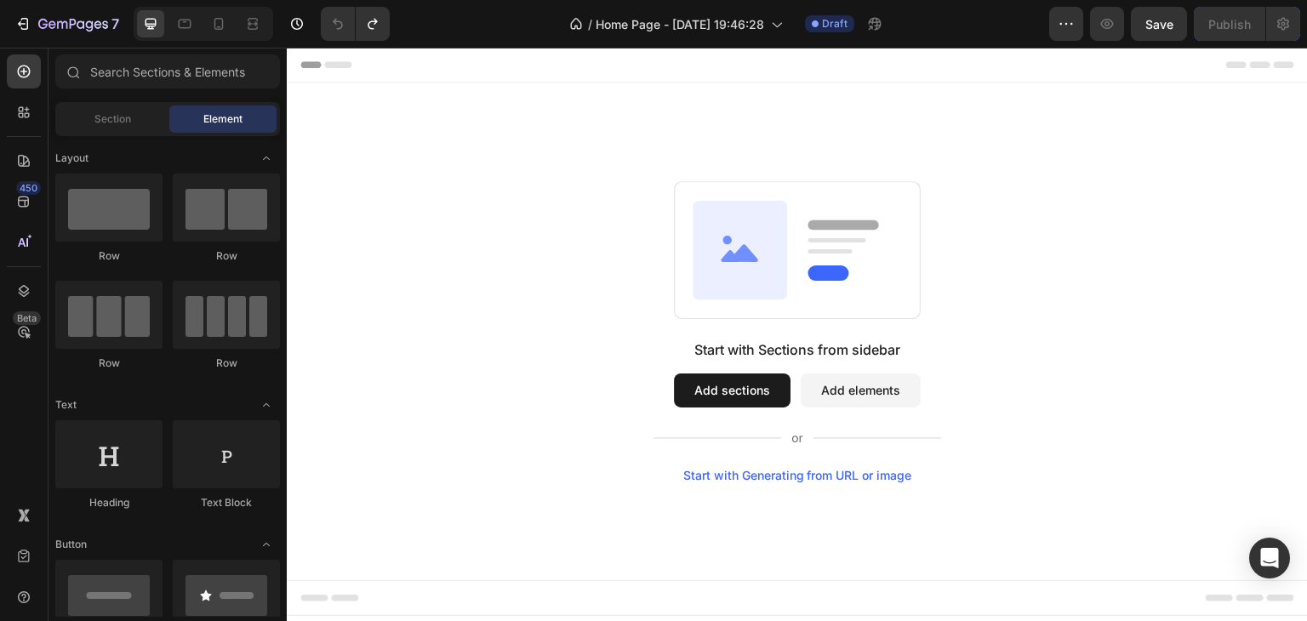
click at [720, 381] on button "Add sections" at bounding box center [732, 391] width 117 height 34
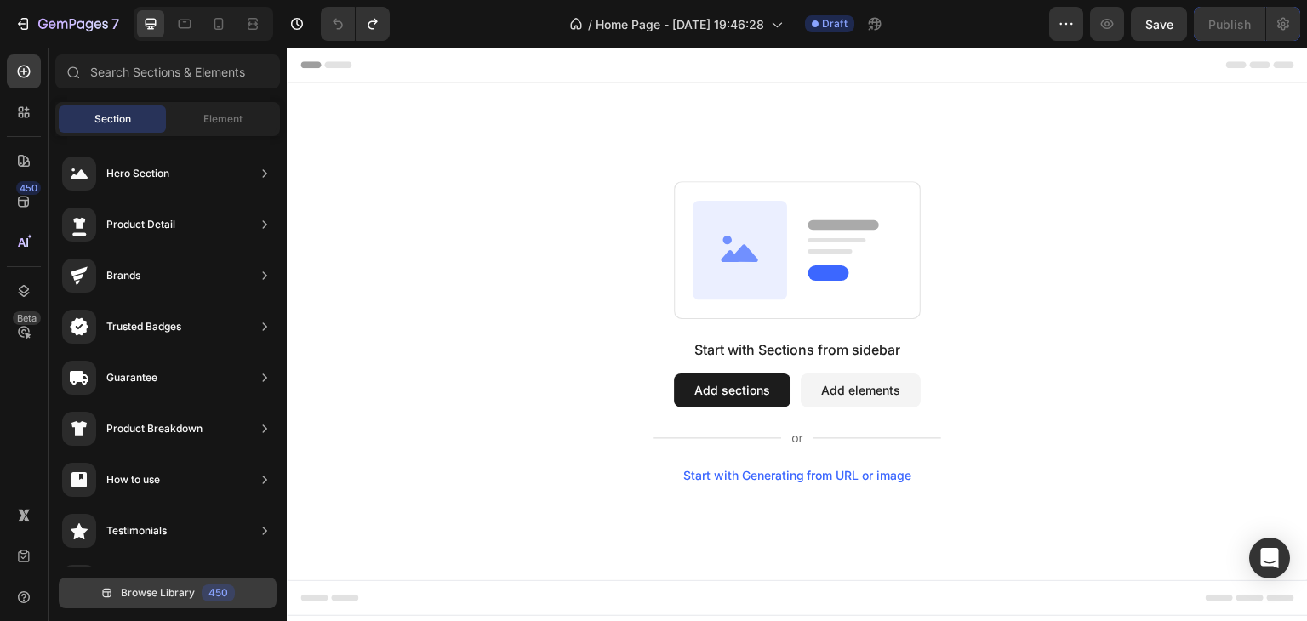
click at [210, 583] on button "Browse Library 450" at bounding box center [168, 593] width 218 height 31
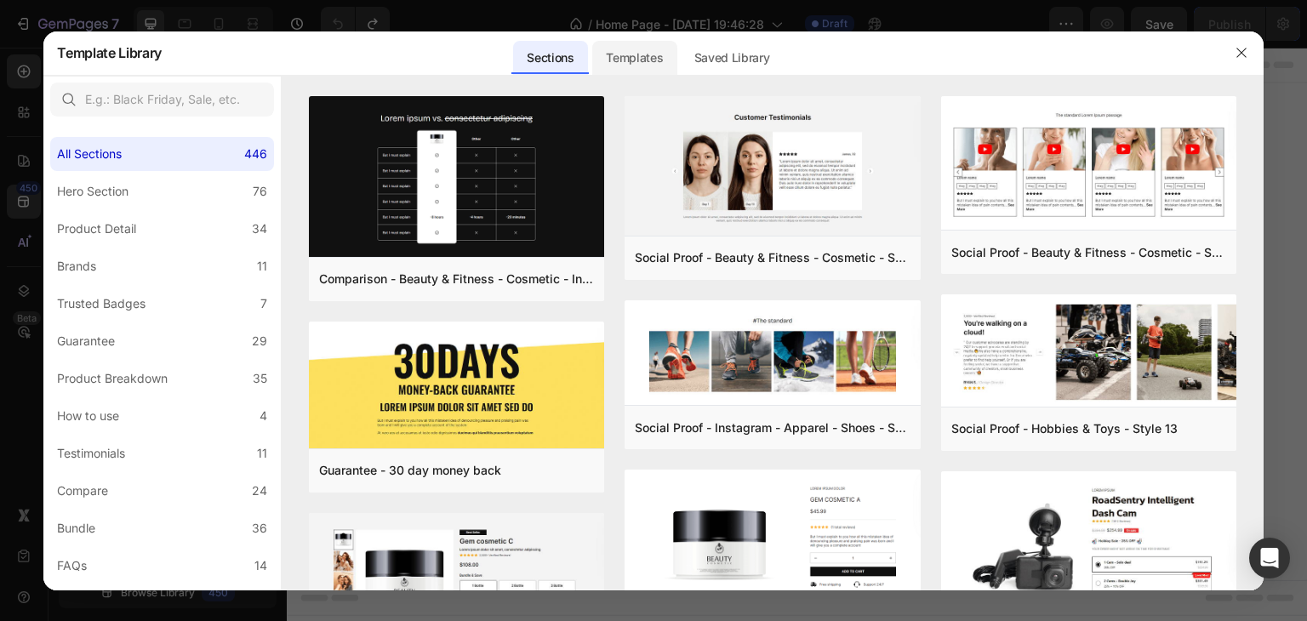
click at [634, 60] on div "Templates" at bounding box center [634, 58] width 84 height 34
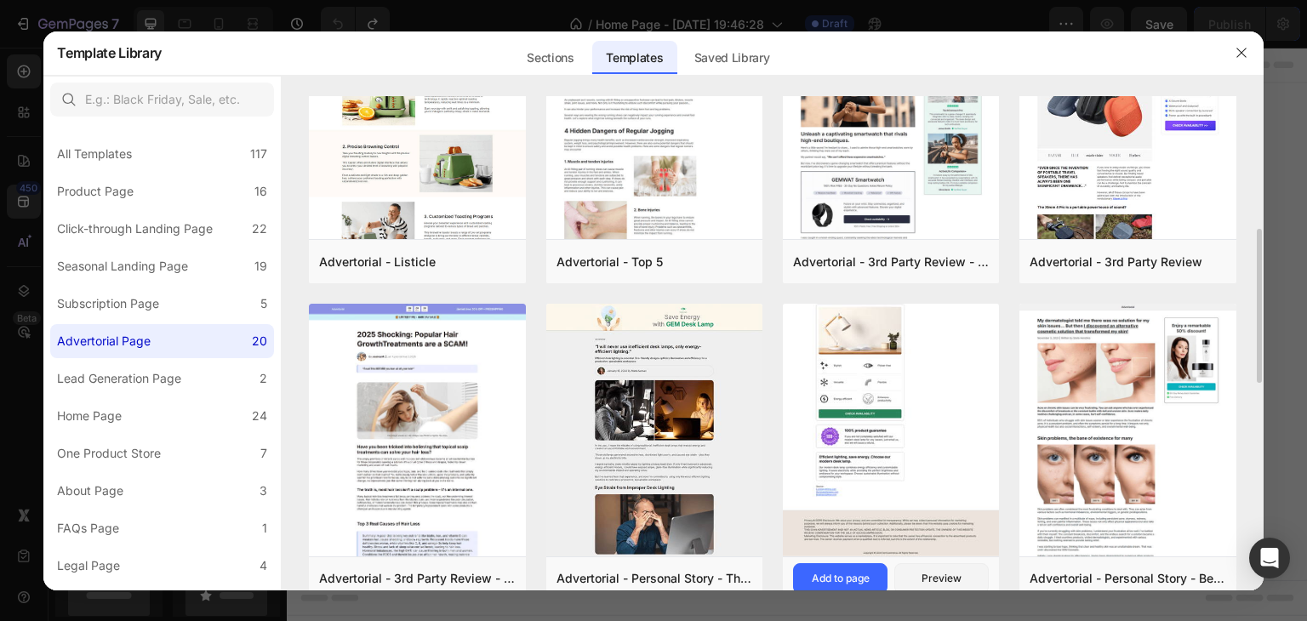
scroll to position [596, 0]
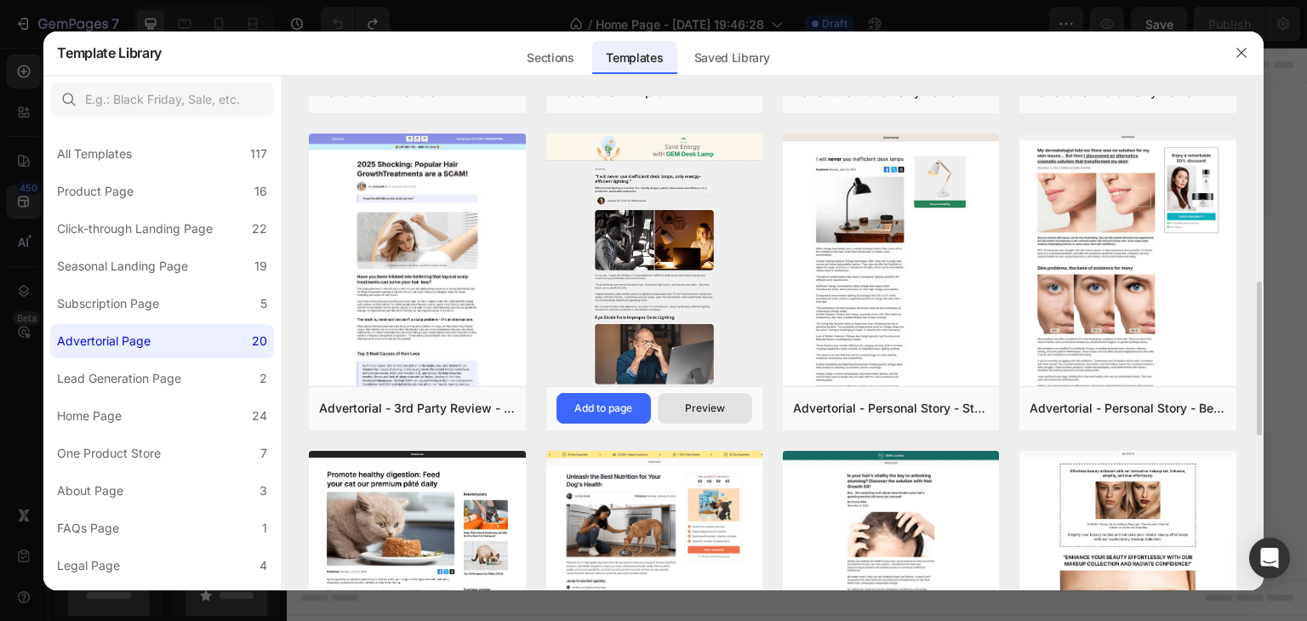
click at [718, 406] on div "Preview" at bounding box center [705, 408] width 40 height 15
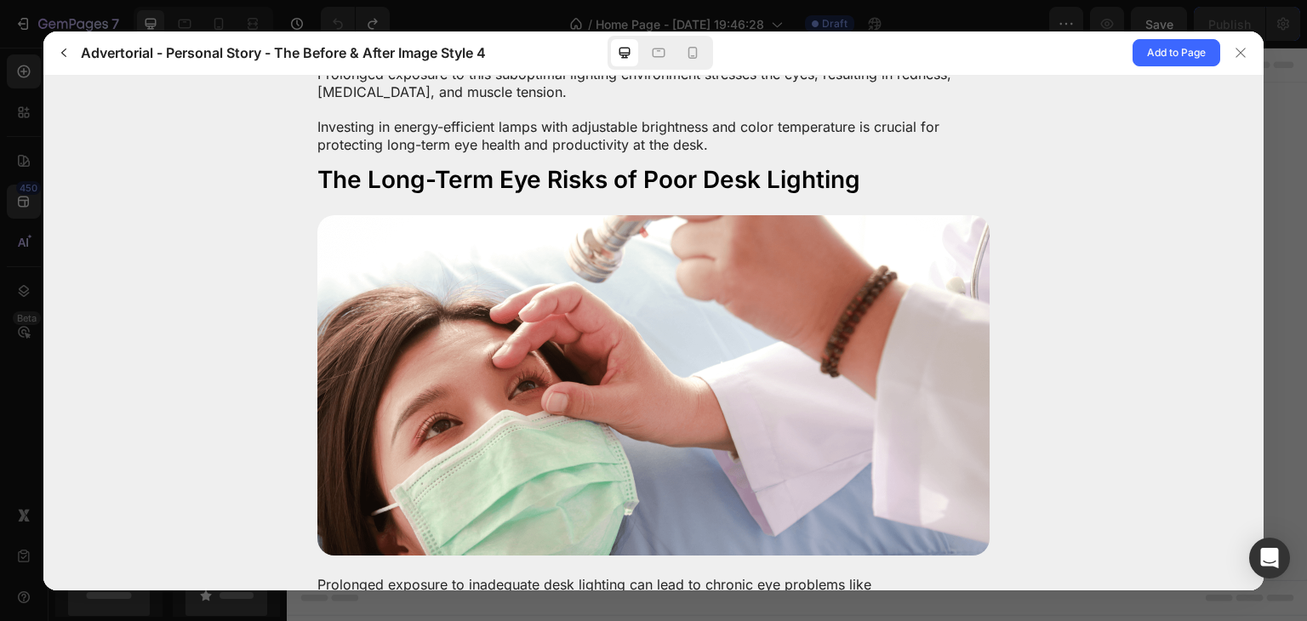
scroll to position [1531, 0]
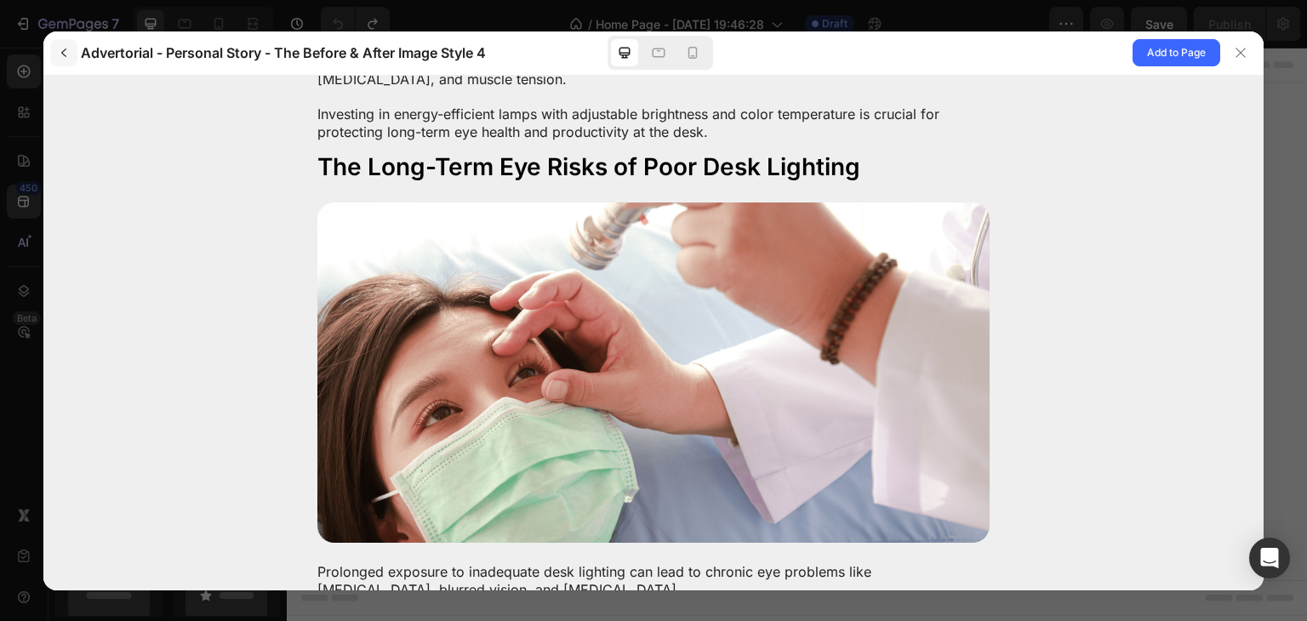
click at [66, 51] on icon "button" at bounding box center [64, 53] width 14 height 14
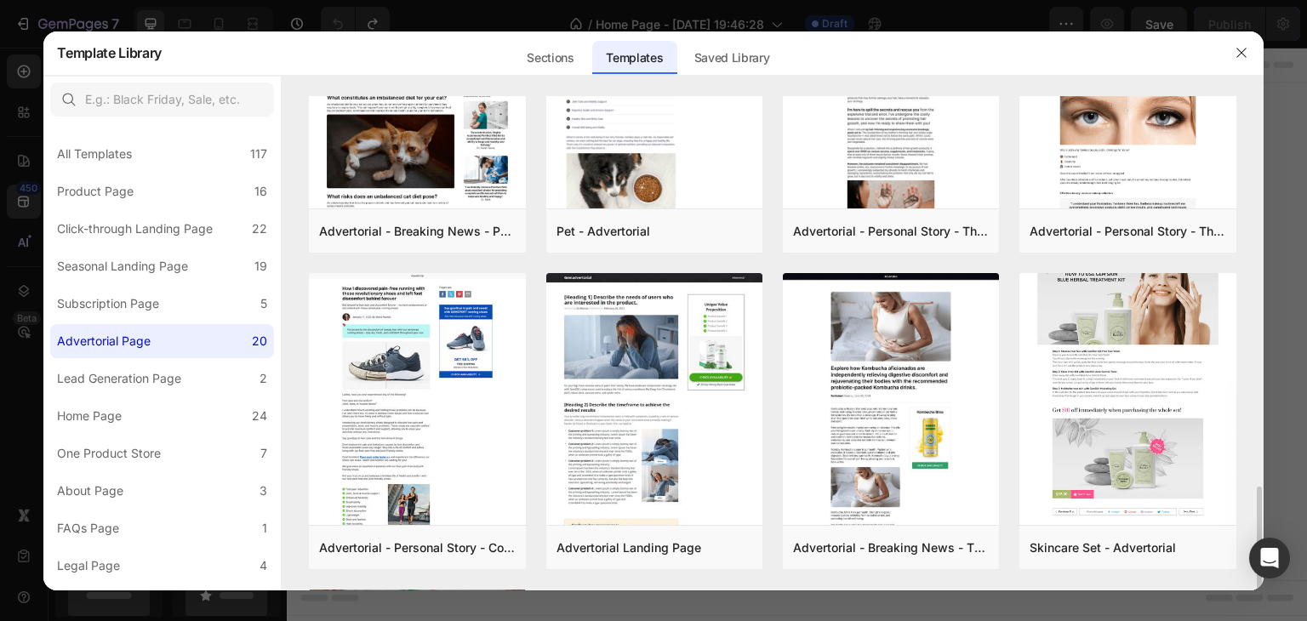
scroll to position [1175, 0]
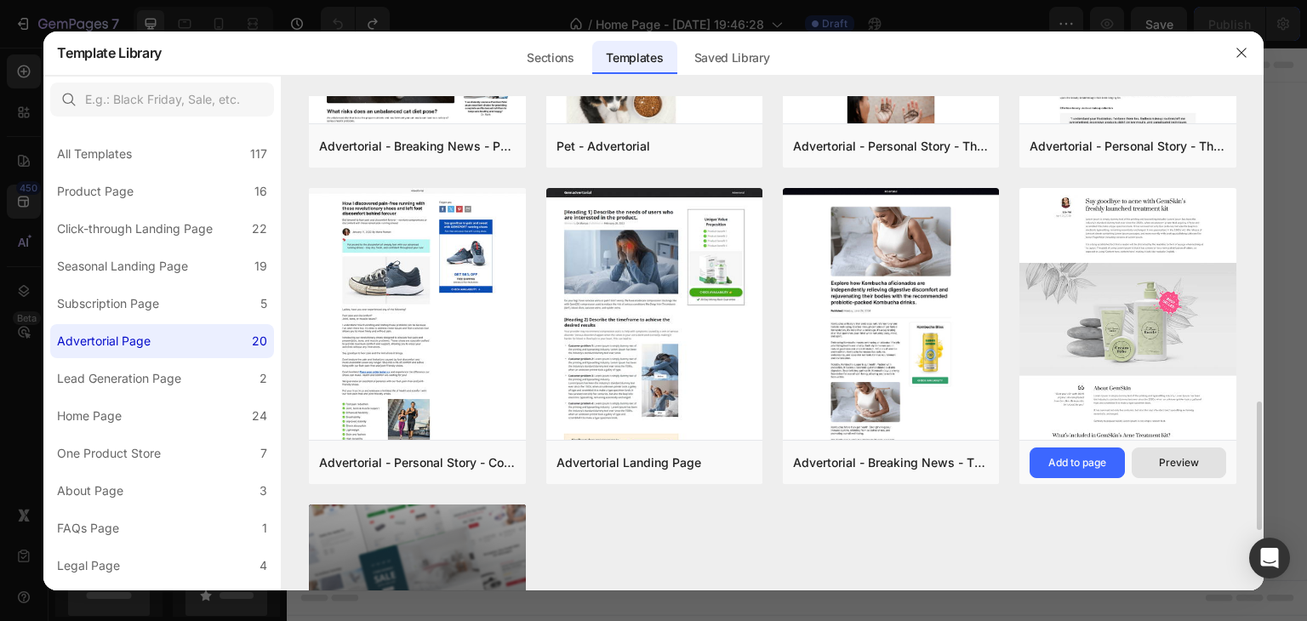
click at [1177, 462] on div "Preview" at bounding box center [1179, 462] width 40 height 15
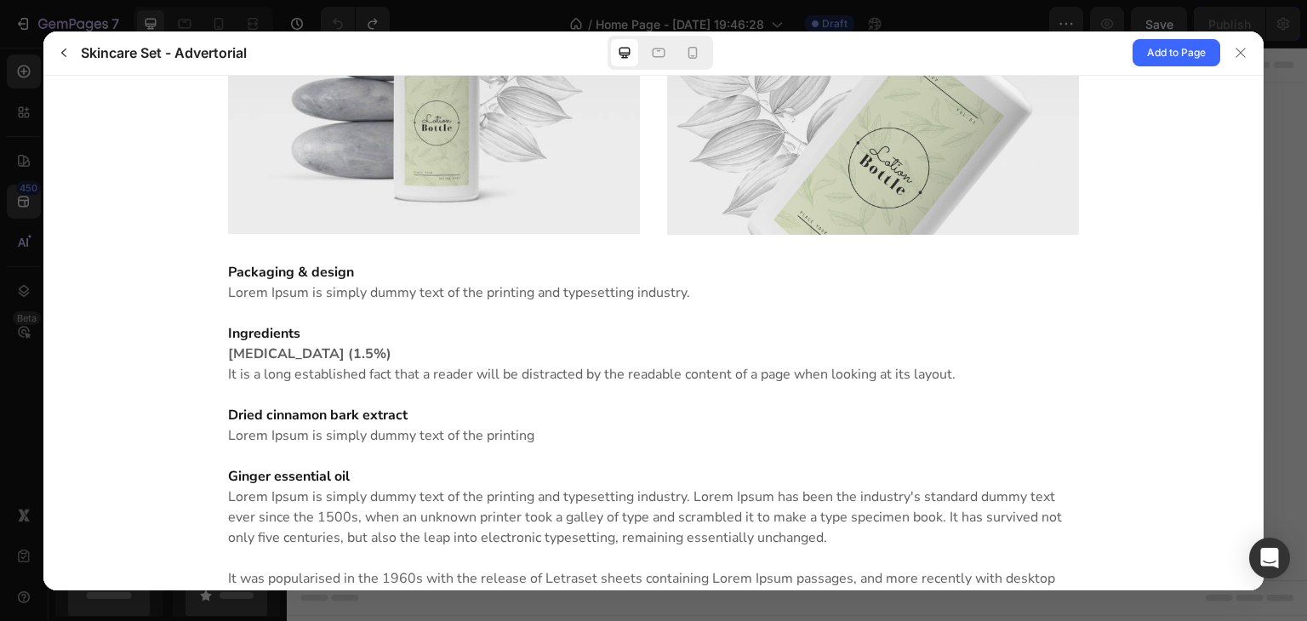
scroll to position [3744, 0]
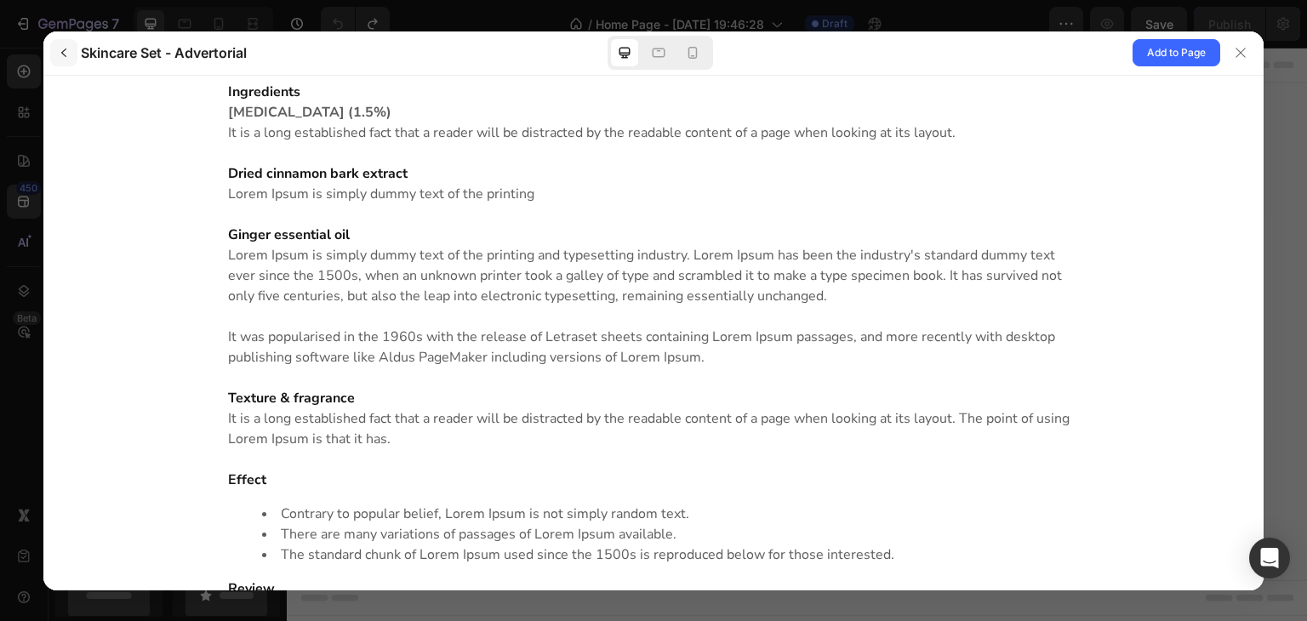
click at [54, 59] on button "button" at bounding box center [63, 52] width 27 height 27
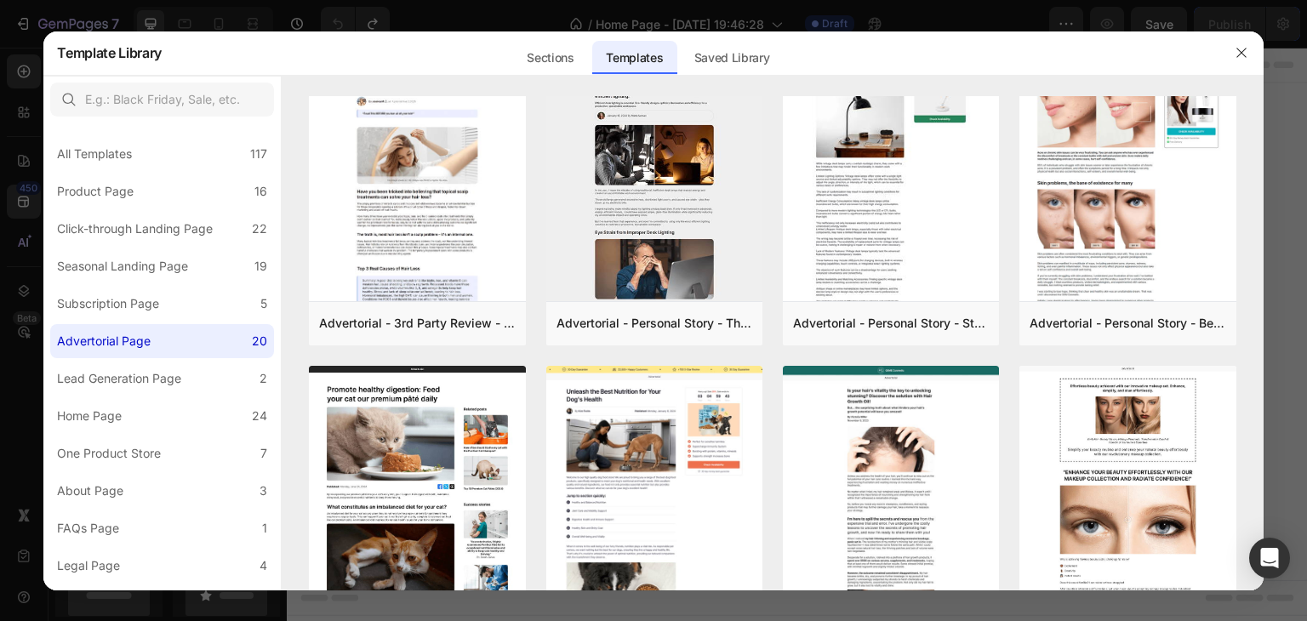
scroll to position [1406, 0]
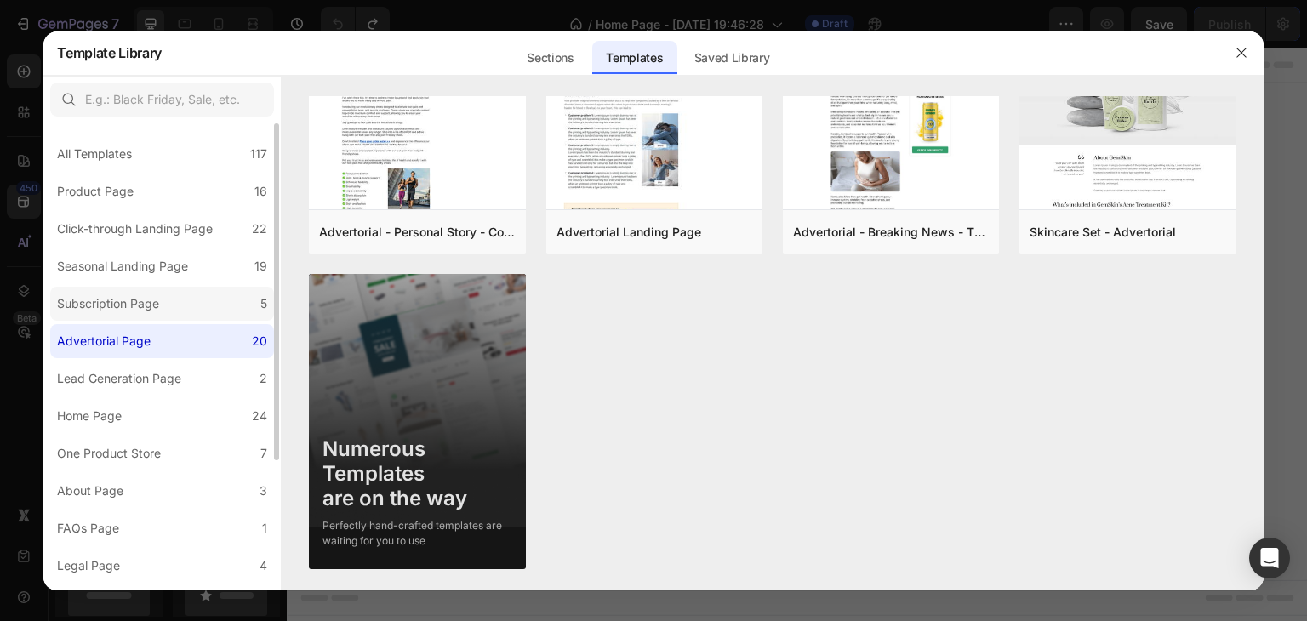
click at [114, 304] on div "Subscription Page" at bounding box center [108, 304] width 102 height 20
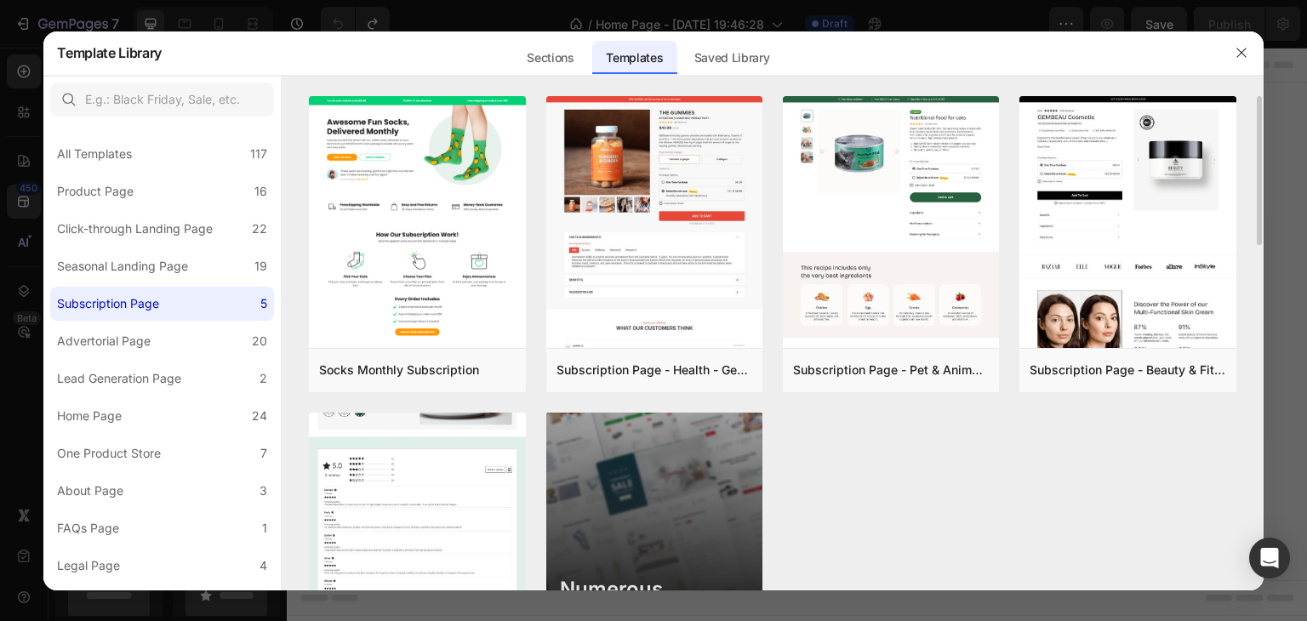
scroll to position [140, 0]
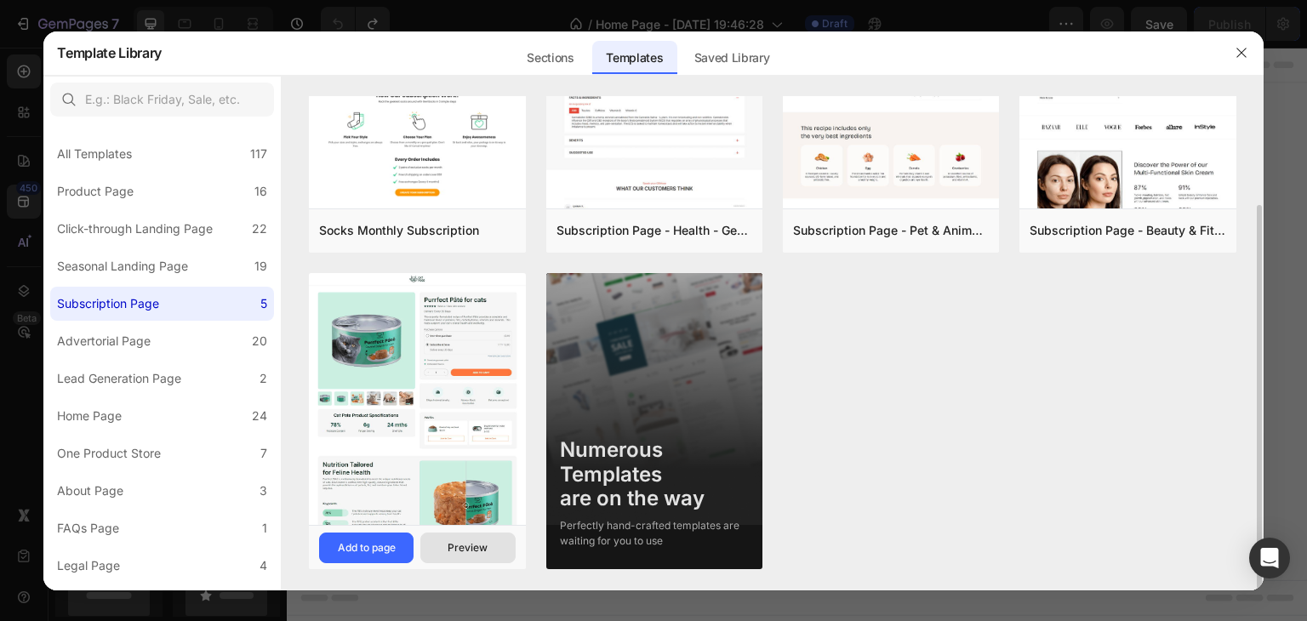
click at [453, 545] on div "Preview" at bounding box center [468, 547] width 40 height 15
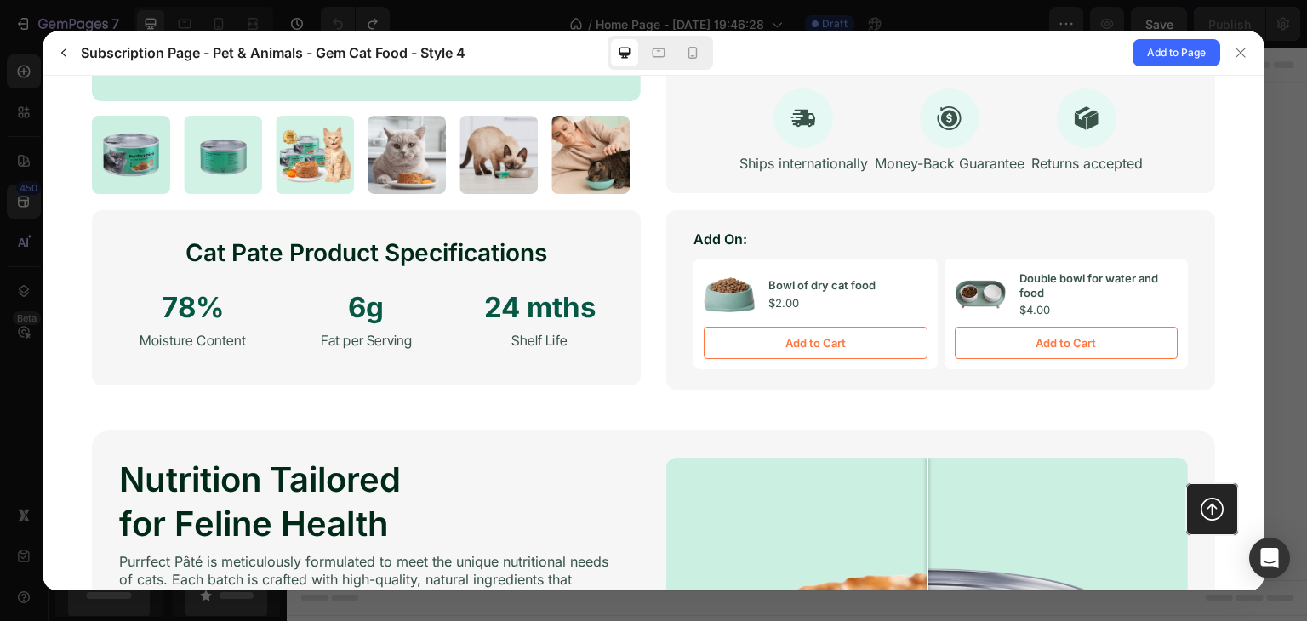
scroll to position [766, 0]
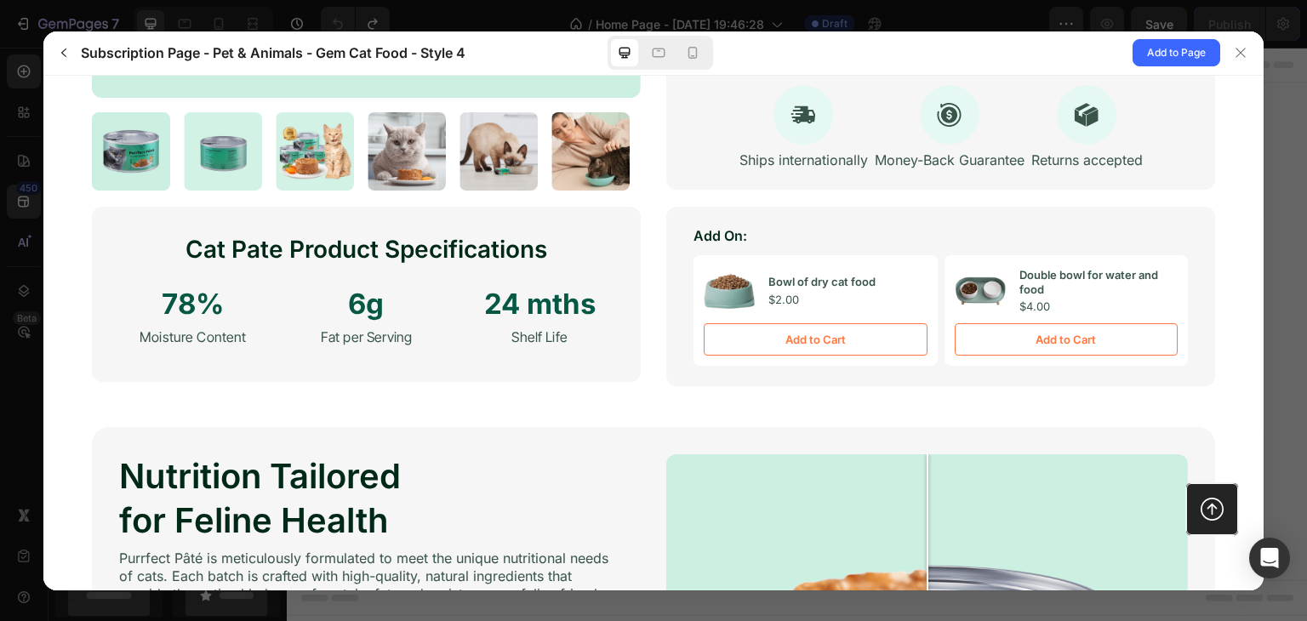
click at [928, 206] on div "Add On: Bowl of dry cat food" at bounding box center [940, 296] width 549 height 180
click at [931, 226] on div "Add On:" at bounding box center [940, 235] width 494 height 18
click at [932, 206] on div "Add On: Bowl of dry cat food" at bounding box center [940, 296] width 549 height 180
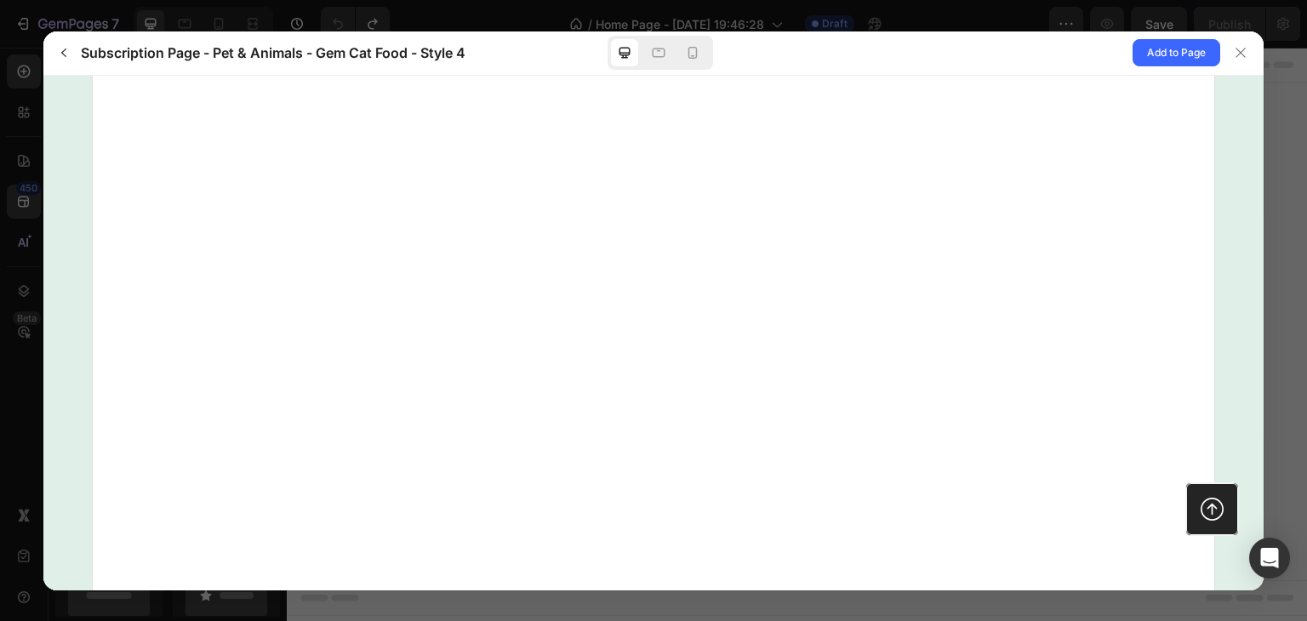
scroll to position [3063, 0]
click at [67, 55] on icon "button" at bounding box center [64, 53] width 14 height 14
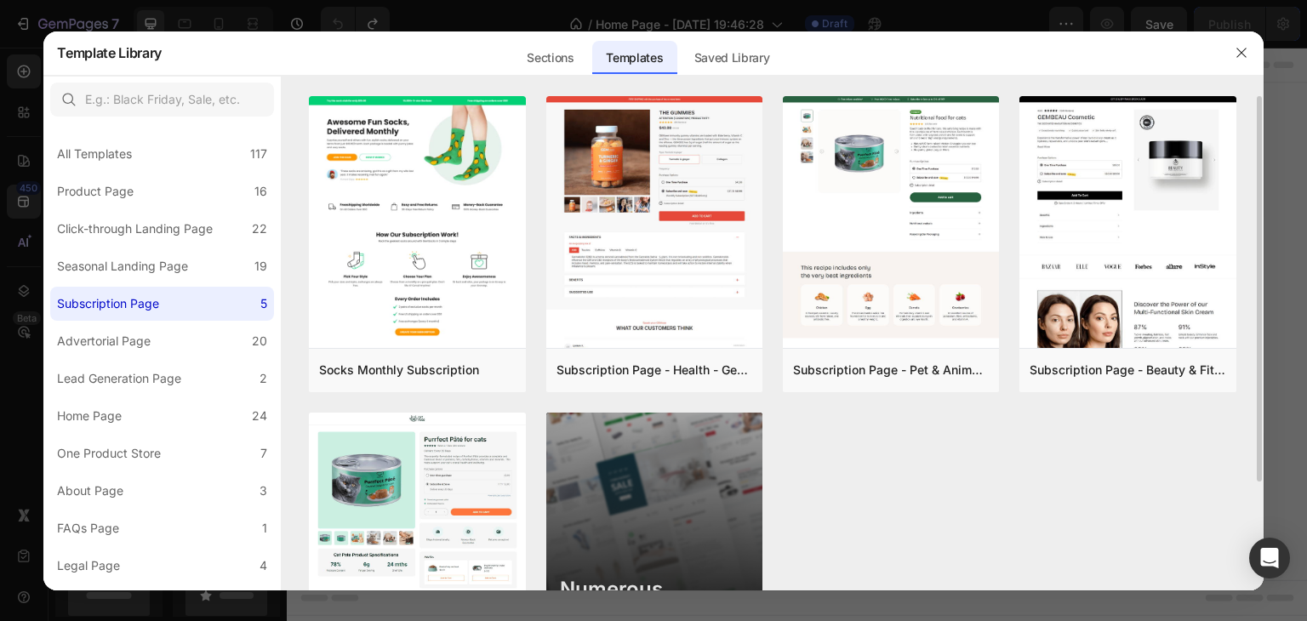
scroll to position [140, 0]
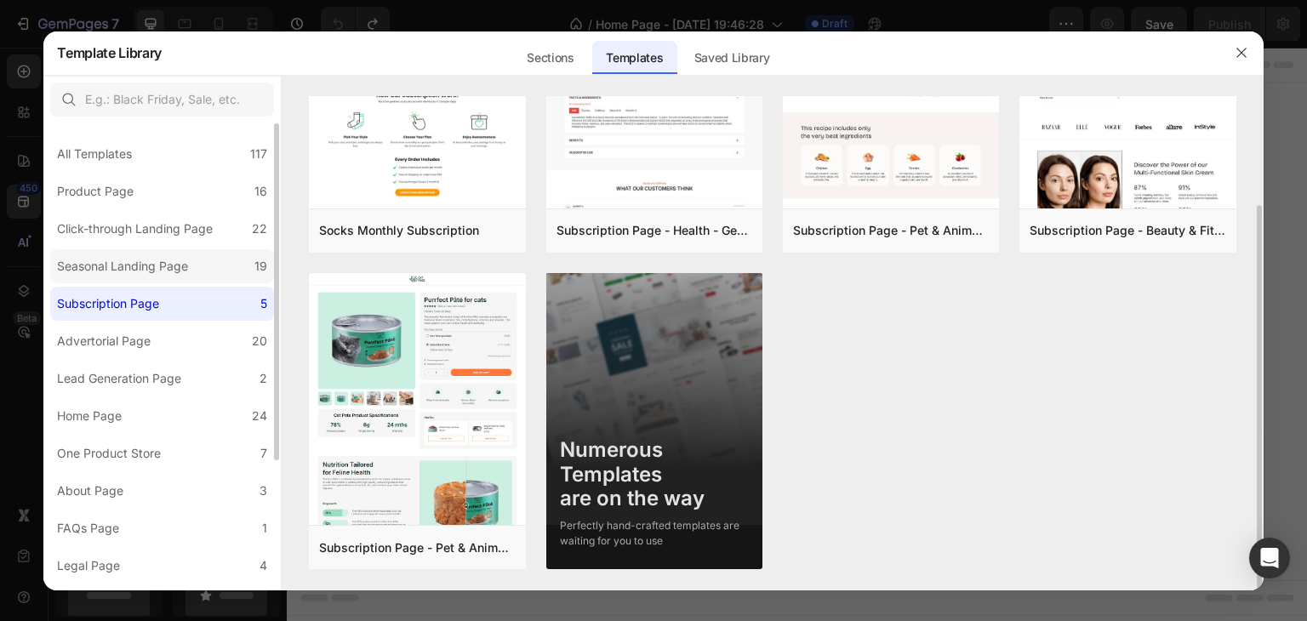
click at [146, 275] on div "Seasonal Landing Page" at bounding box center [122, 266] width 131 height 20
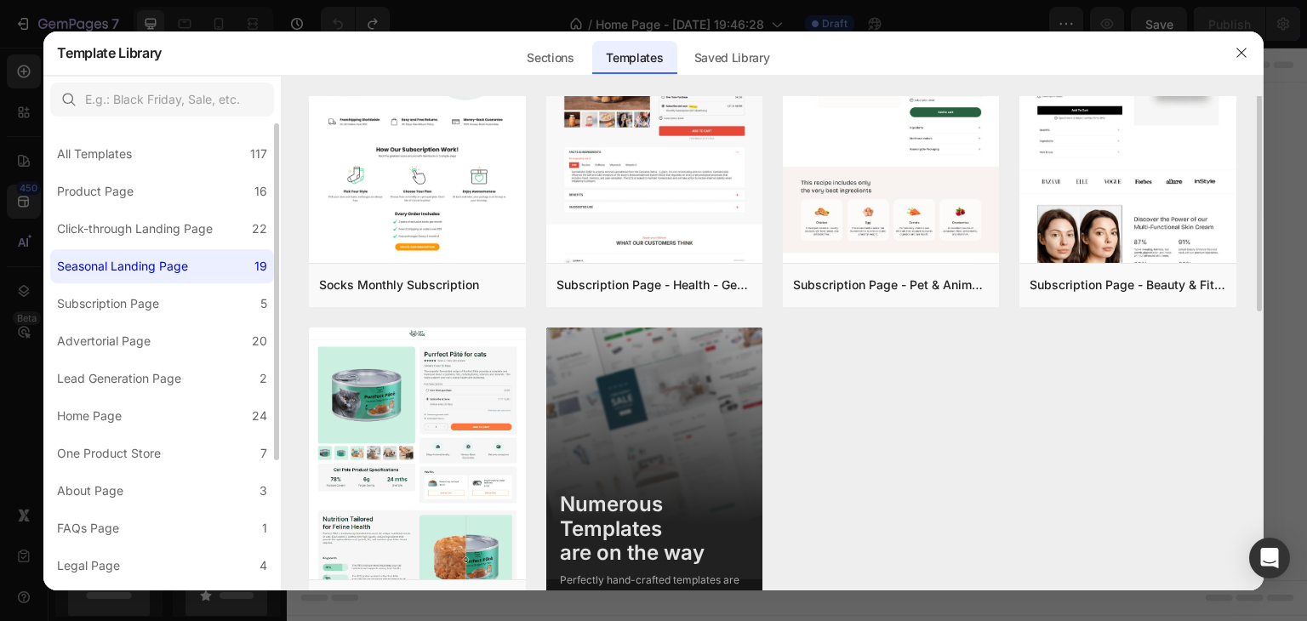
scroll to position [0, 0]
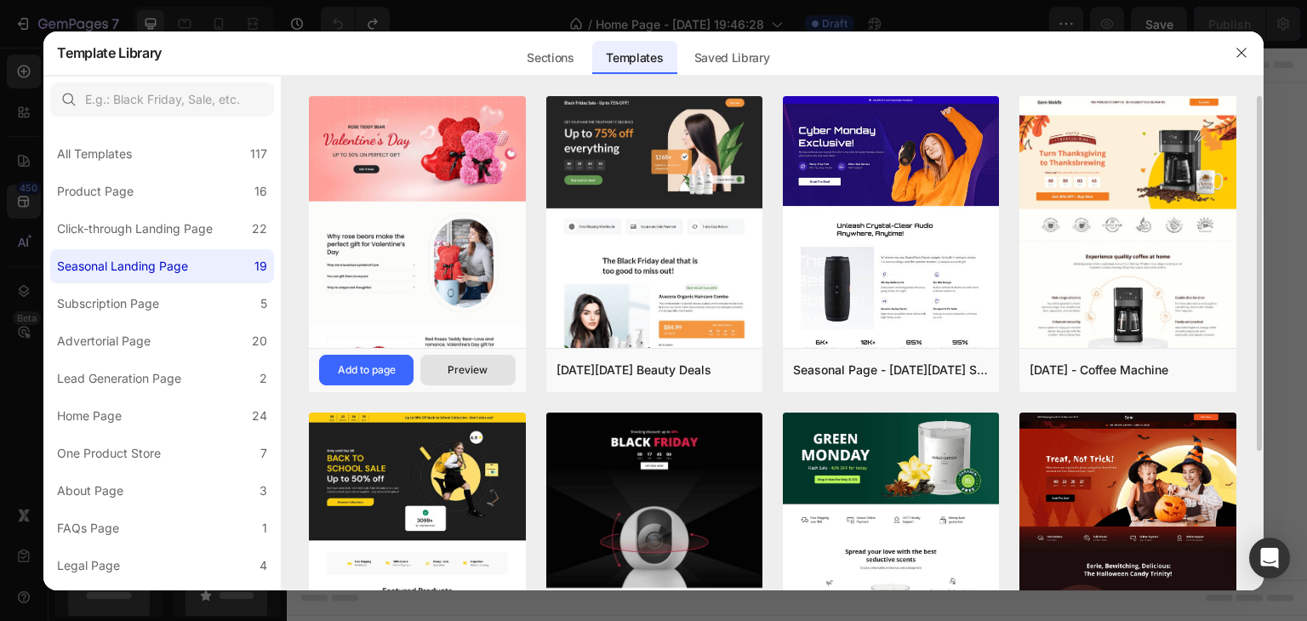
click at [477, 370] on div "Preview" at bounding box center [468, 369] width 40 height 15
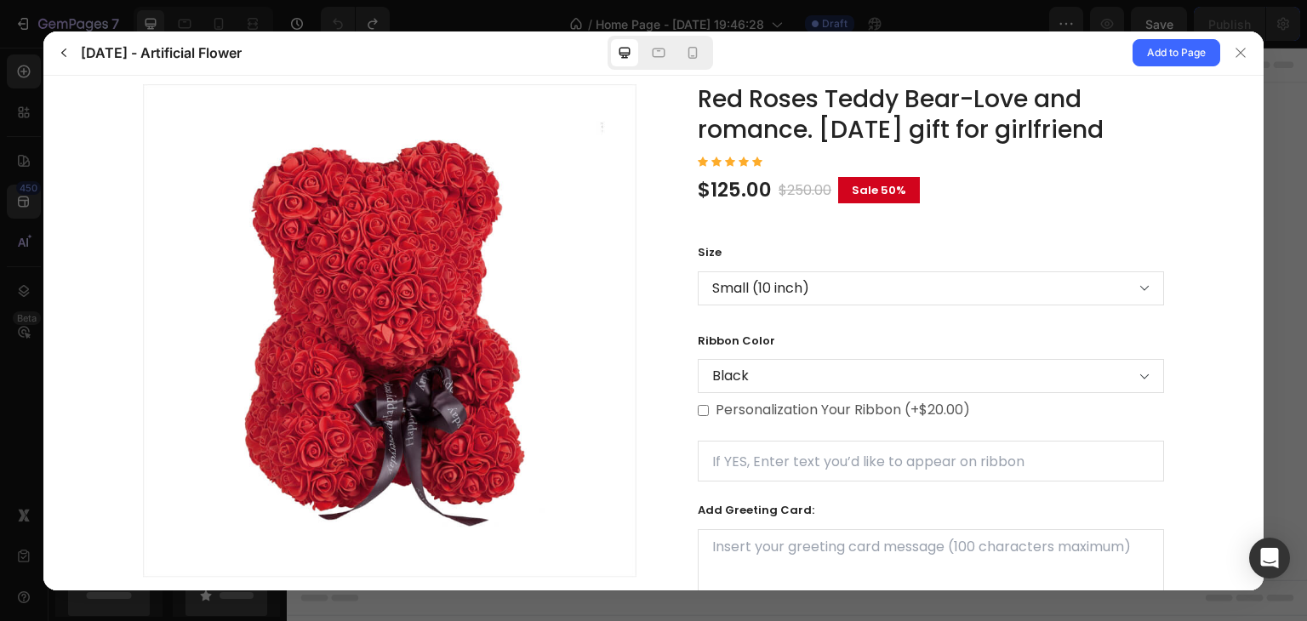
scroll to position [1361, 0]
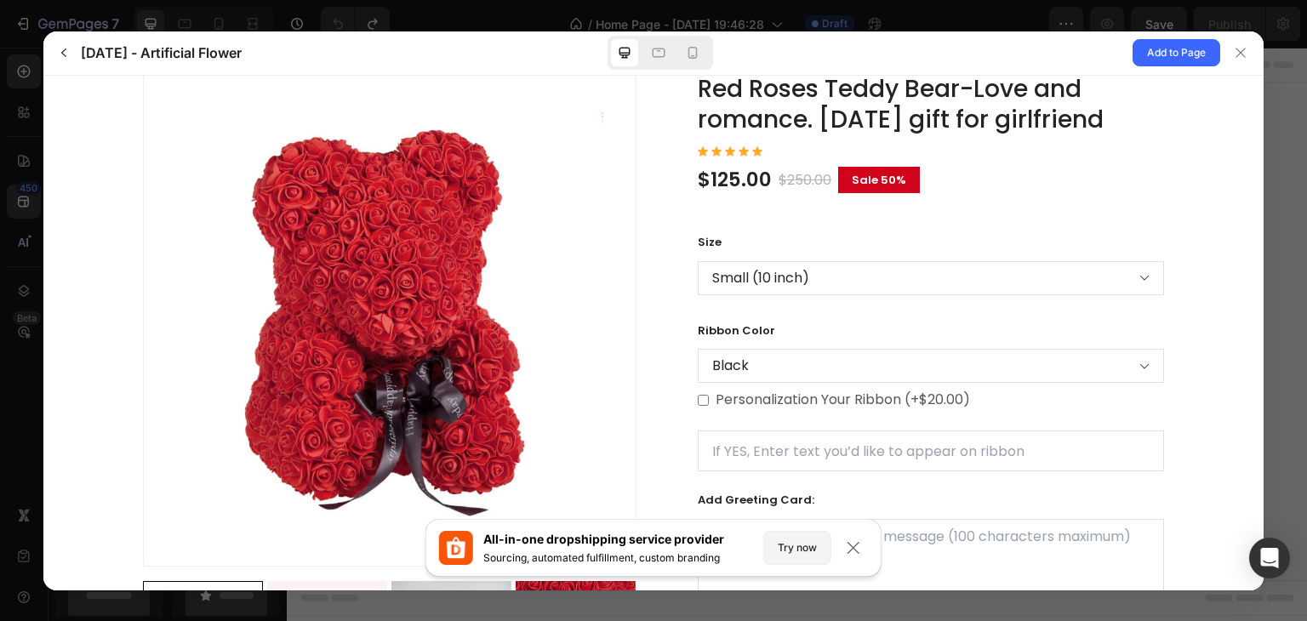
click at [1017, 230] on div "Red Roses Teddy Bear-Love and romance. [DATE] gift for girlfriend $125.00" at bounding box center [931, 393] width 466 height 640
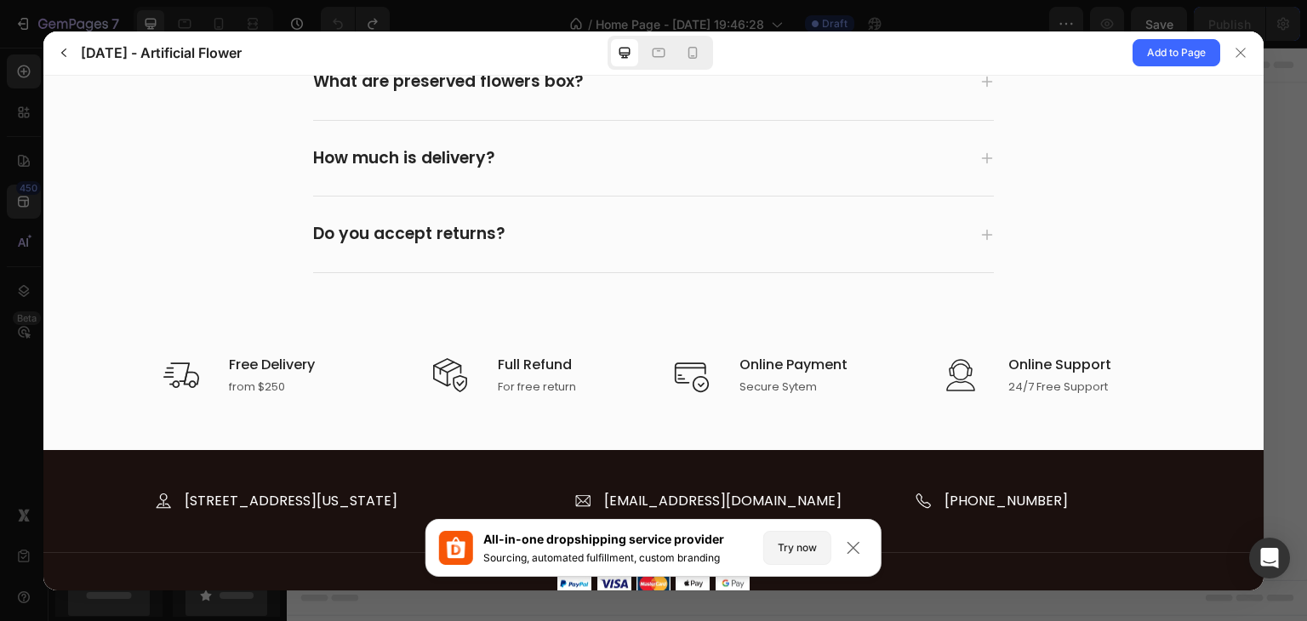
scroll to position [5343, 0]
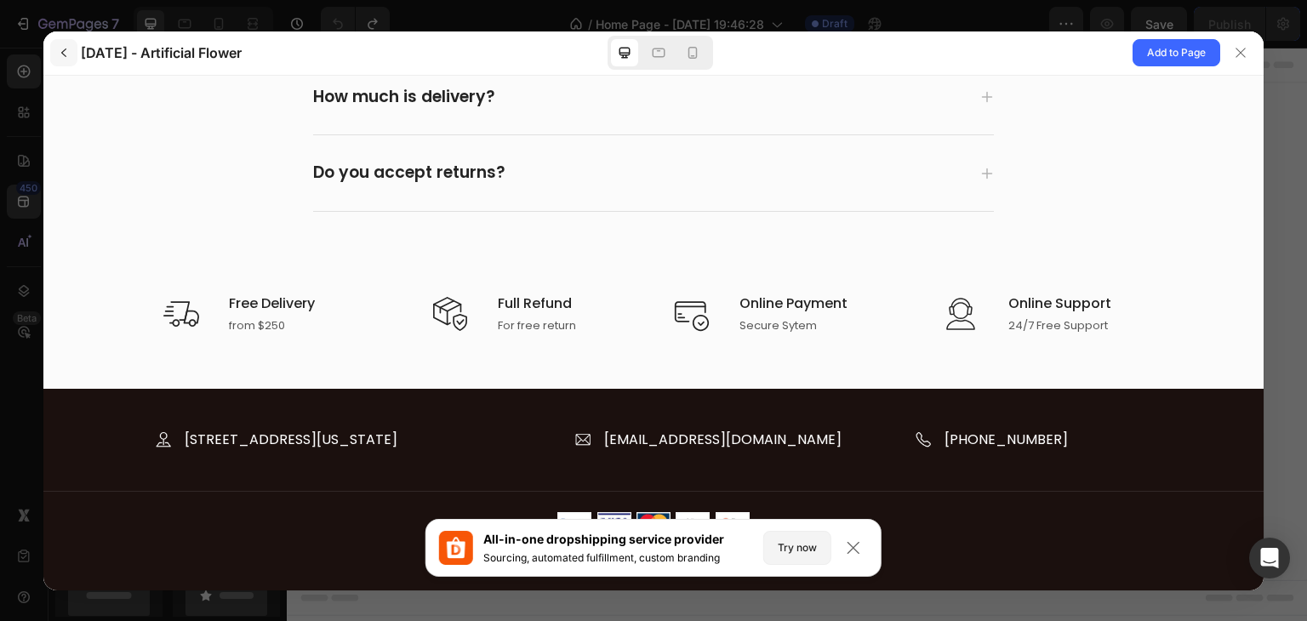
click at [63, 46] on icon "button" at bounding box center [64, 53] width 14 height 14
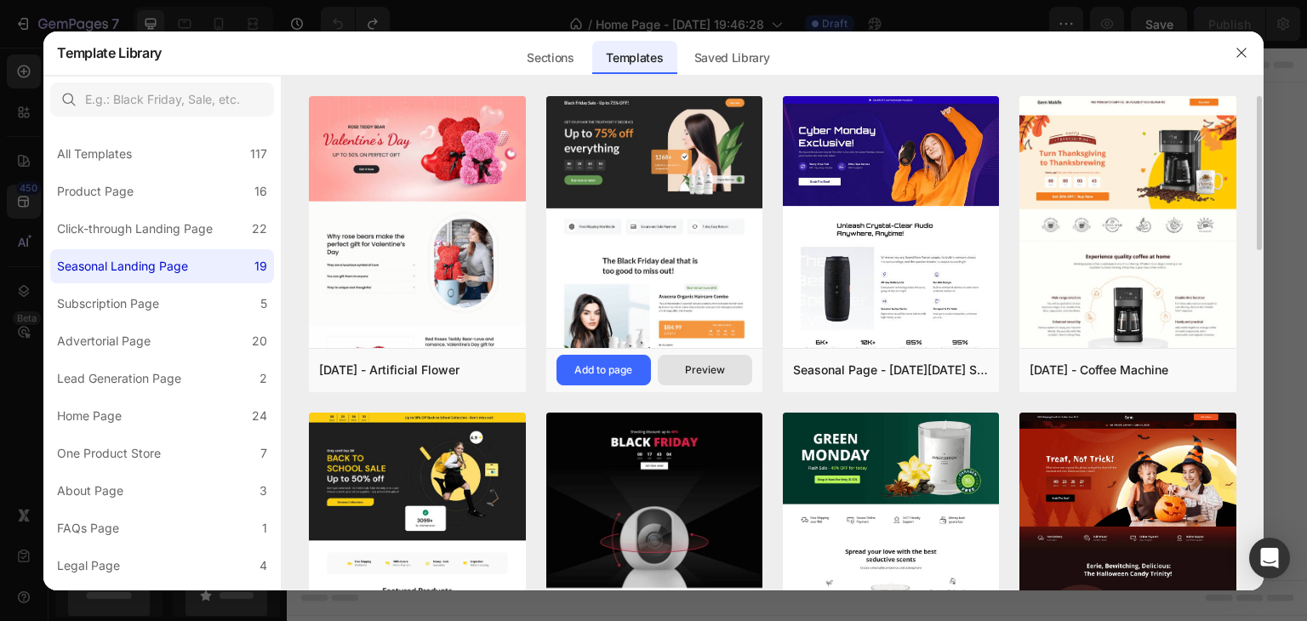
click at [709, 372] on div "Preview" at bounding box center [705, 369] width 40 height 15
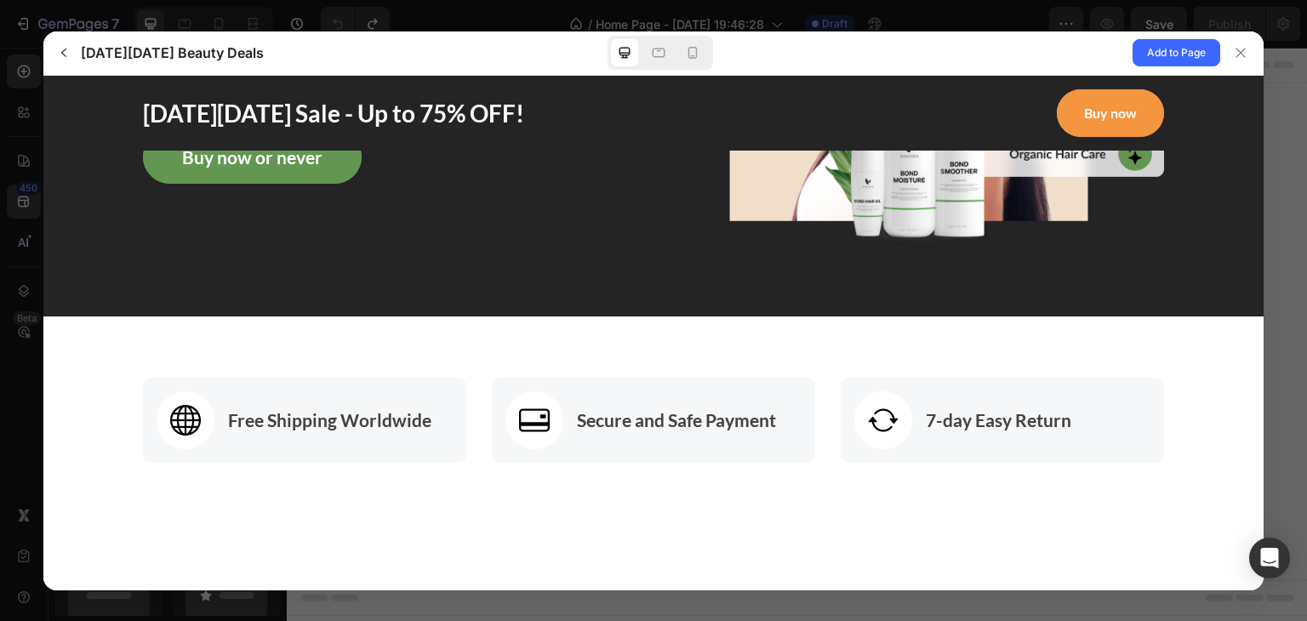
scroll to position [510, 0]
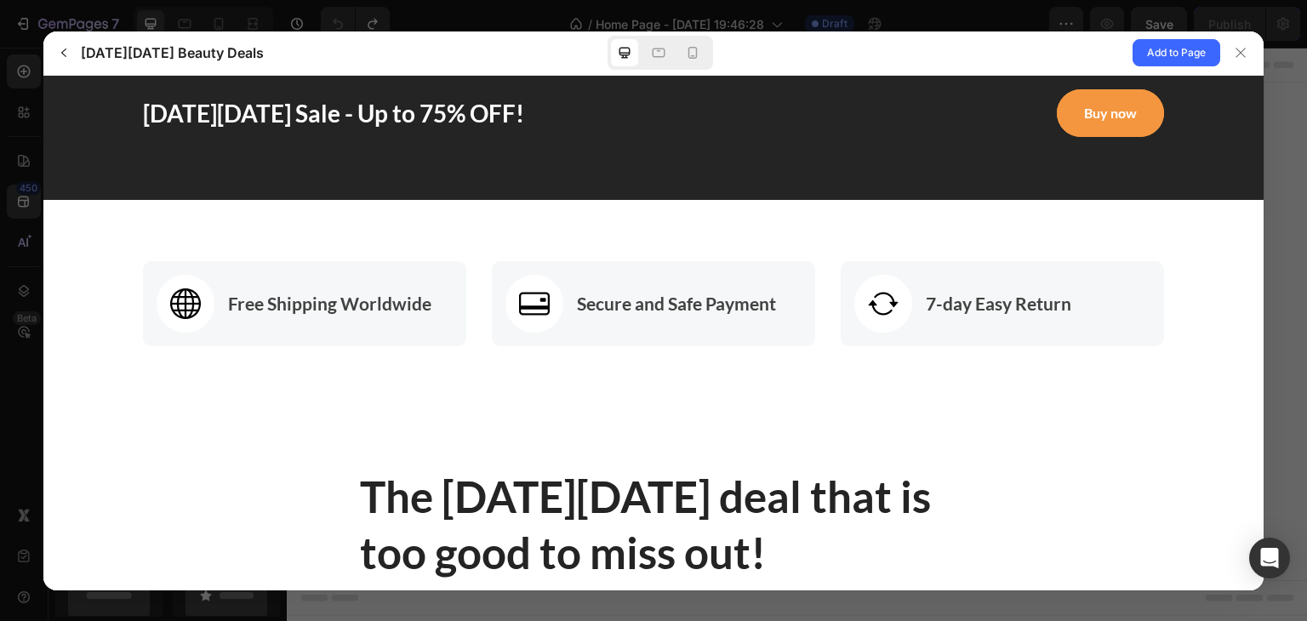
click at [1041, 260] on div "7-day Easy Return" at bounding box center [1002, 302] width 323 height 85
click at [1059, 207] on div "Free Shipping Worldwide Secure and Safe Payment 7-day Easy Return" at bounding box center [653, 303] width 1220 height 208
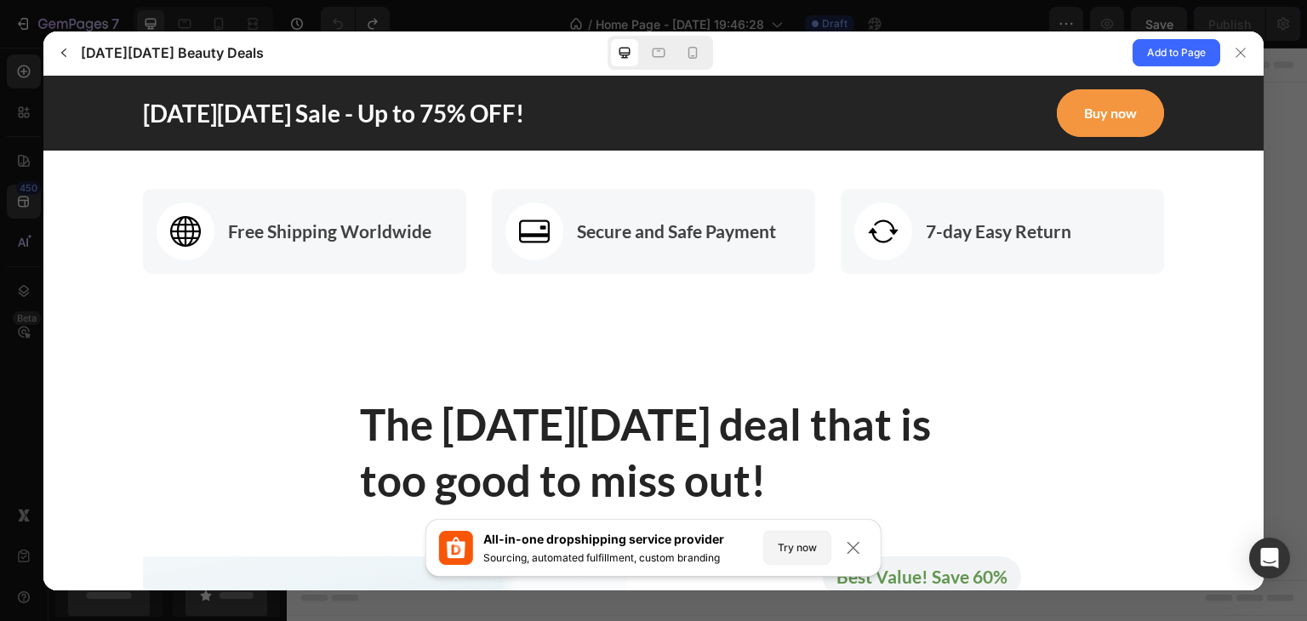
scroll to position [851, 0]
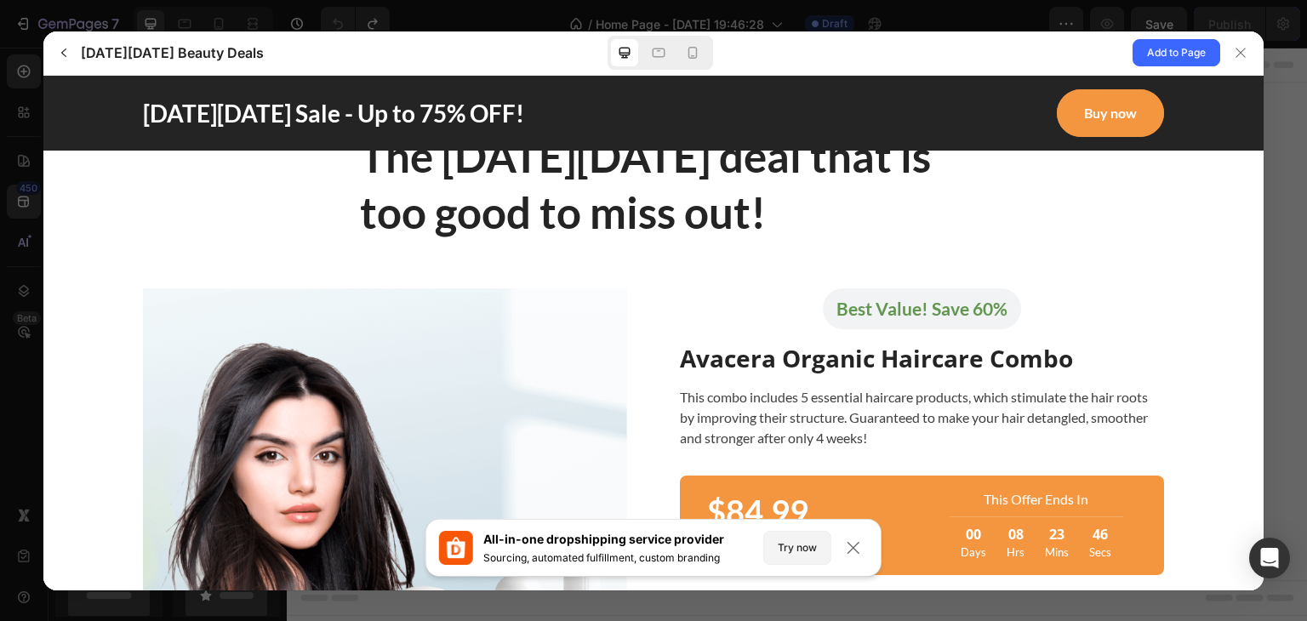
click at [962, 310] on p "Best Value! Save 60%" at bounding box center [921, 307] width 171 height 21
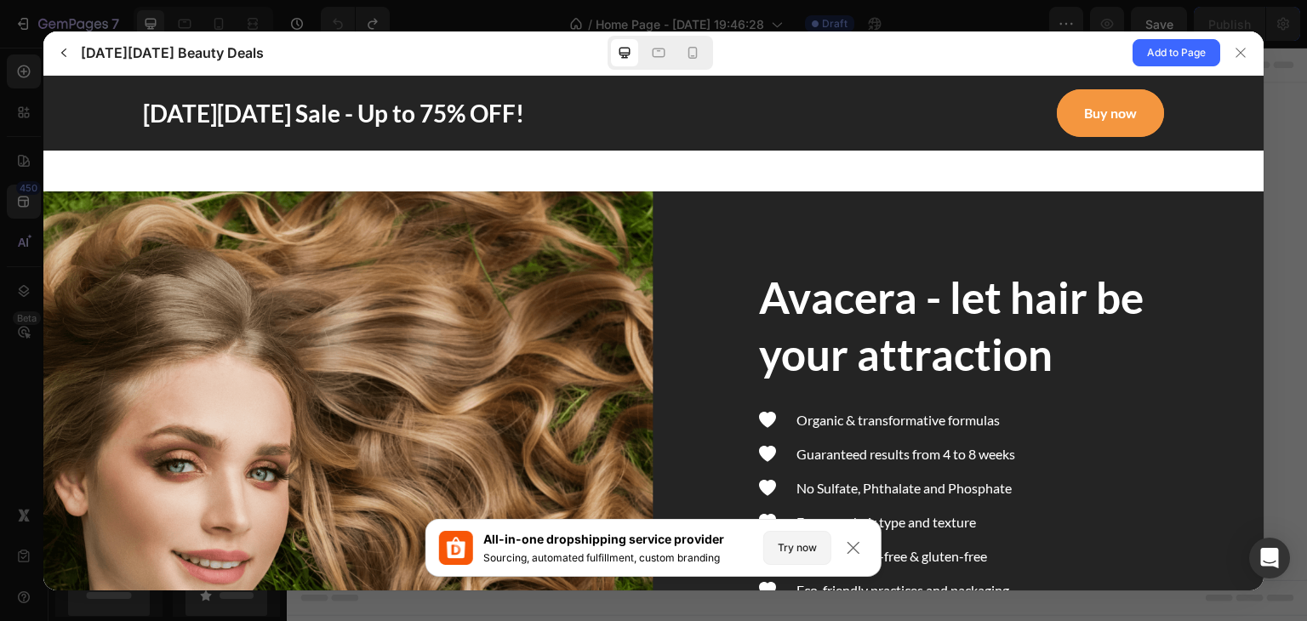
scroll to position [2893, 0]
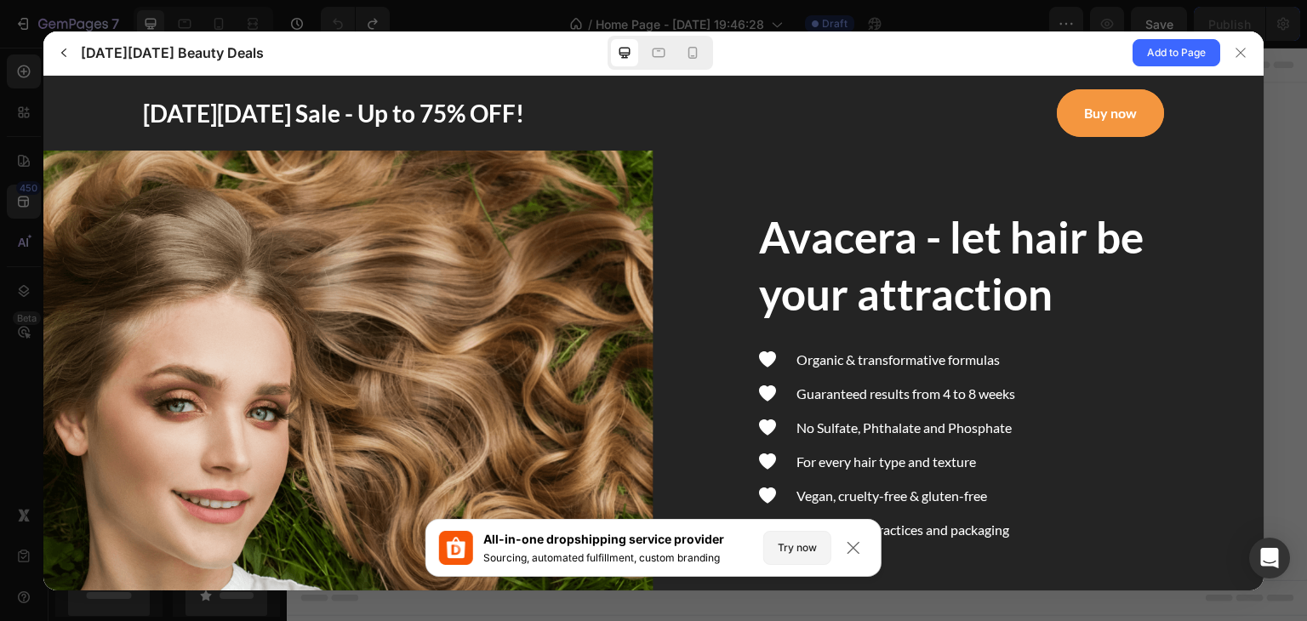
click at [972, 230] on p "Avacera - let hair be your attraction" at bounding box center [951, 264] width 385 height 108
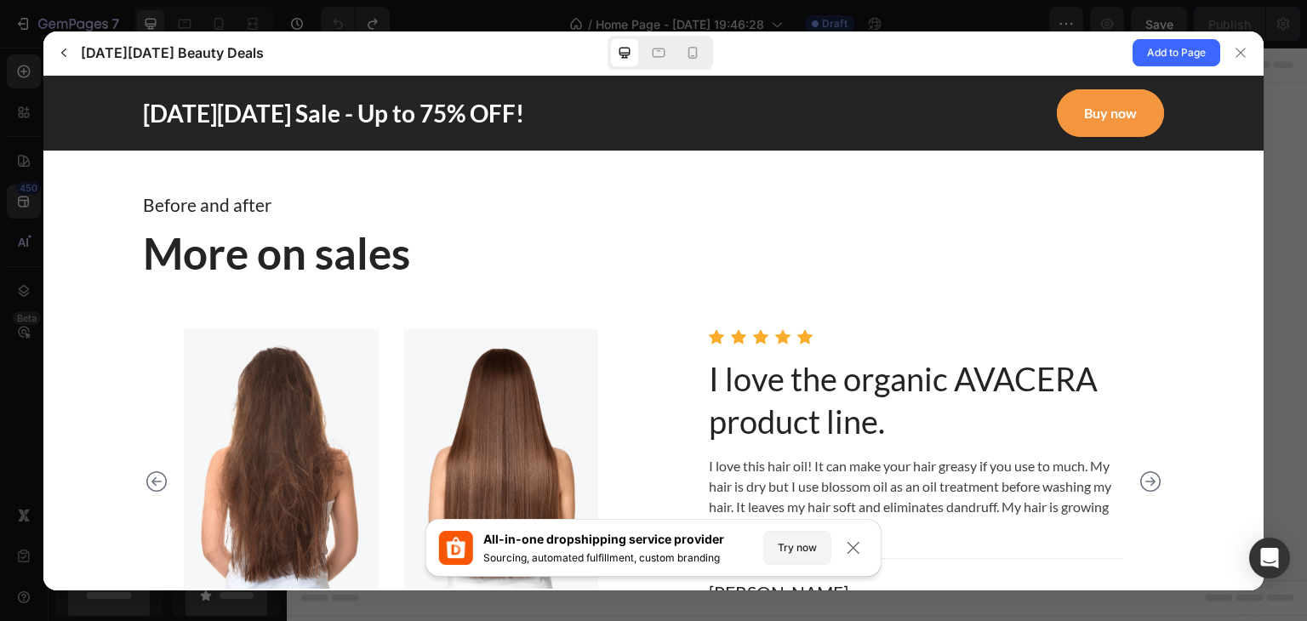
scroll to position [3999, 0]
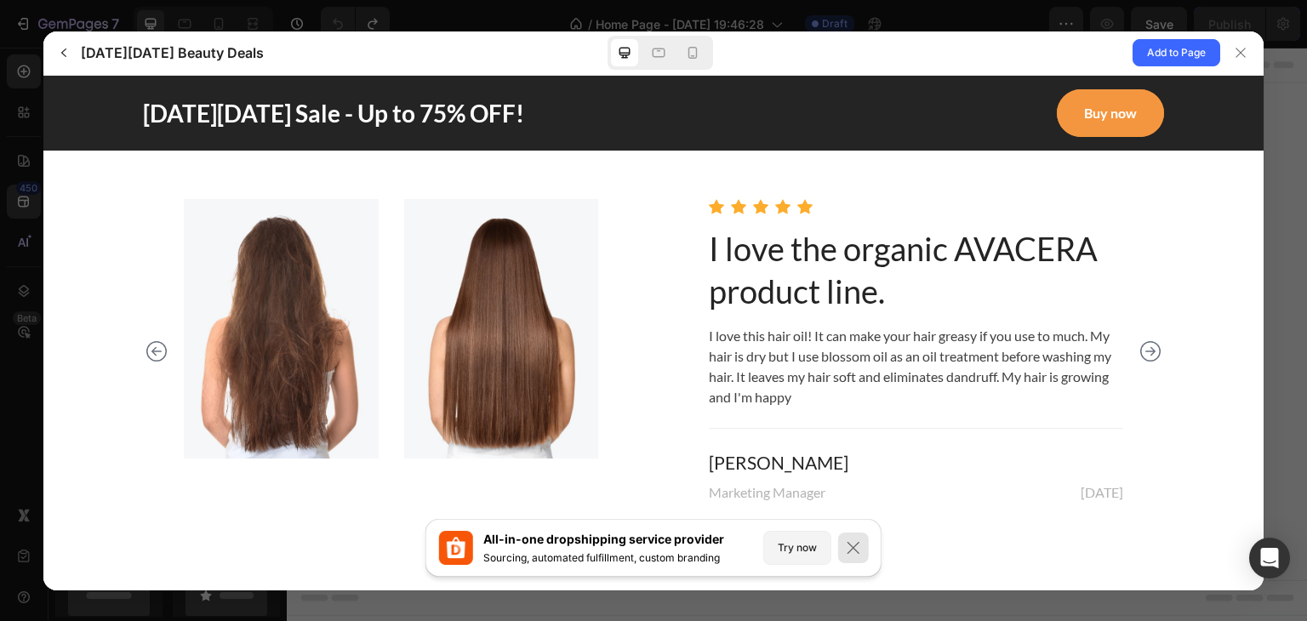
click at [854, 549] on icon at bounding box center [853, 547] width 12 height 12
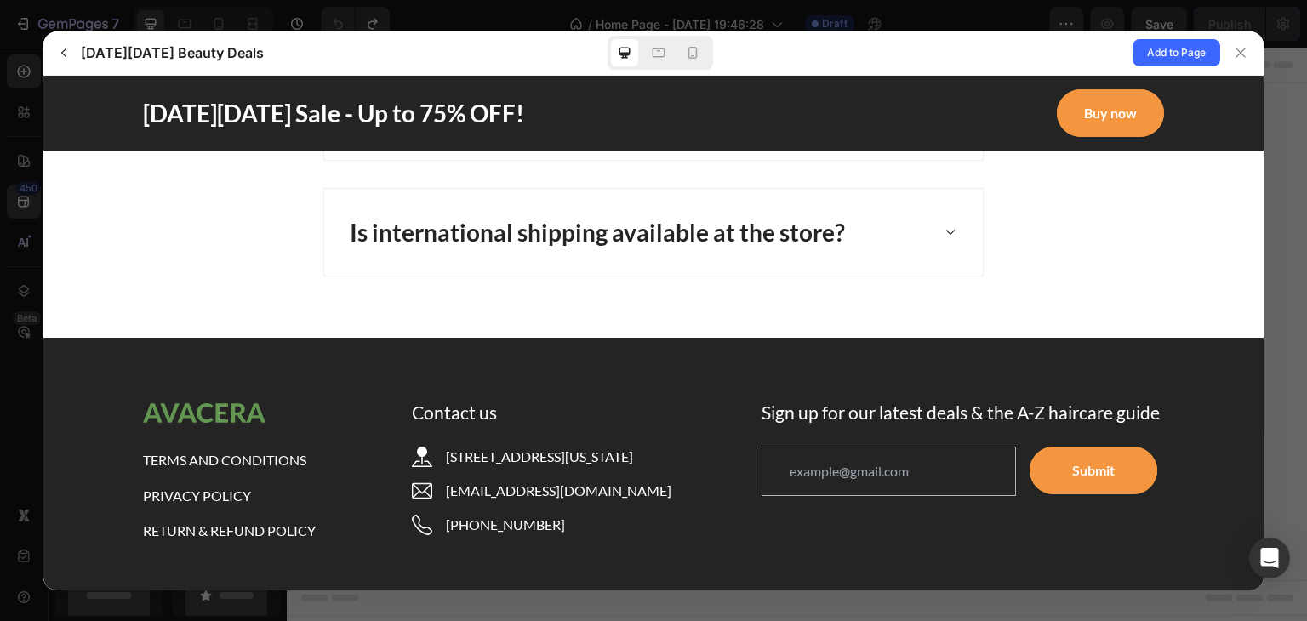
scroll to position [5929, 0]
click at [69, 52] on icon "button" at bounding box center [64, 53] width 14 height 14
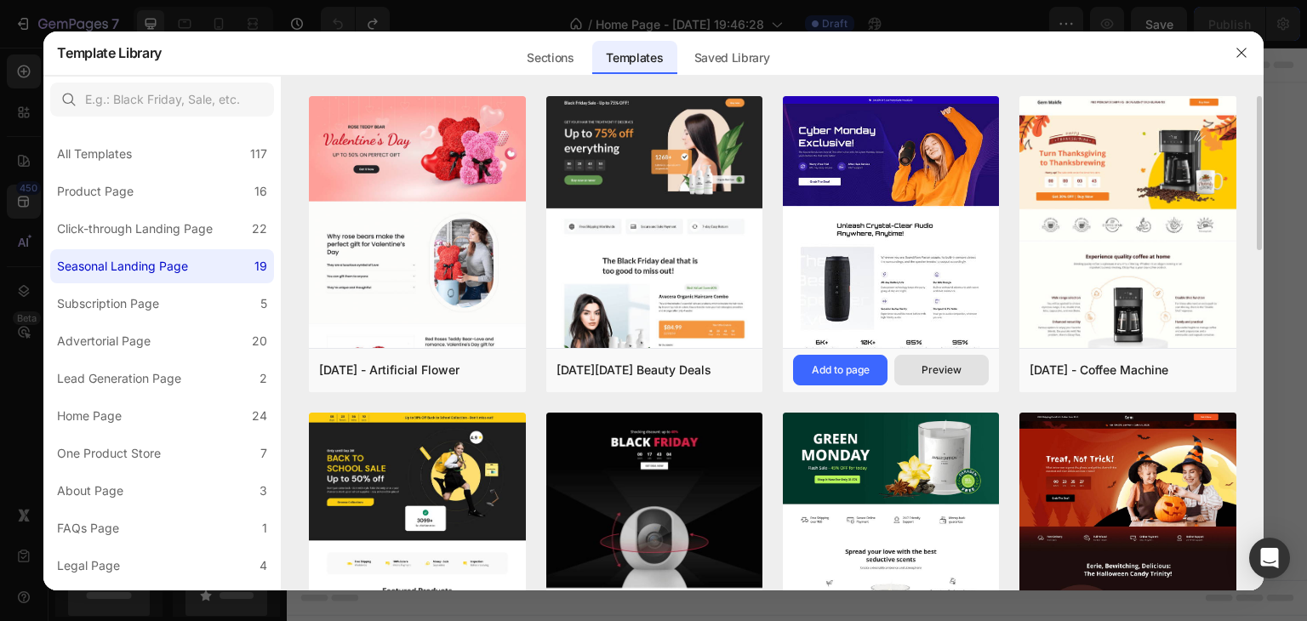
click at [933, 370] on div "Preview" at bounding box center [941, 369] width 40 height 15
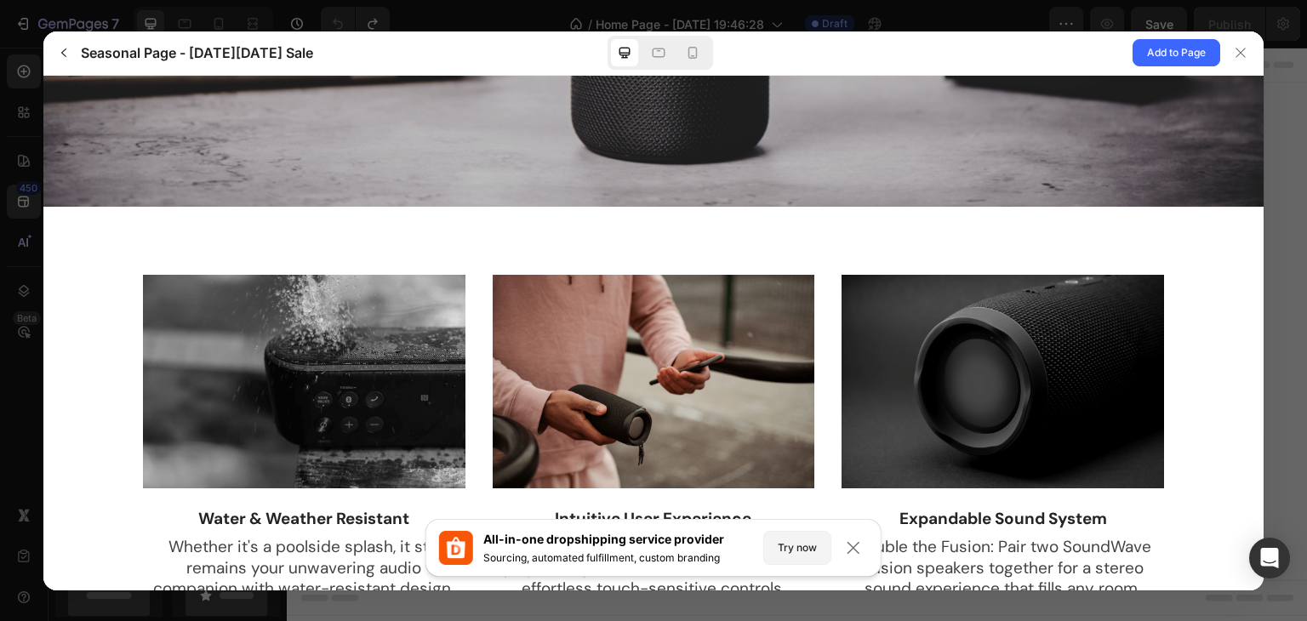
scroll to position [1872, 0]
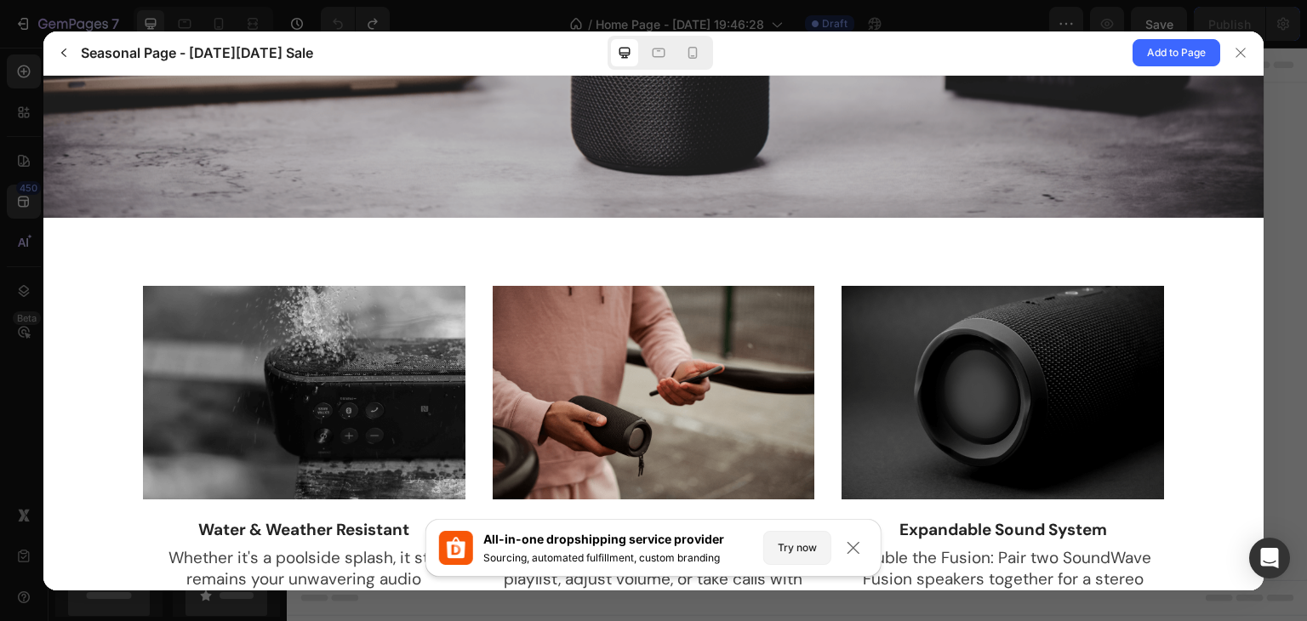
click at [827, 233] on div "Water & Weather Resistant Whether it's a poolside splash, it still remains your…" at bounding box center [653, 434] width 1220 height 435
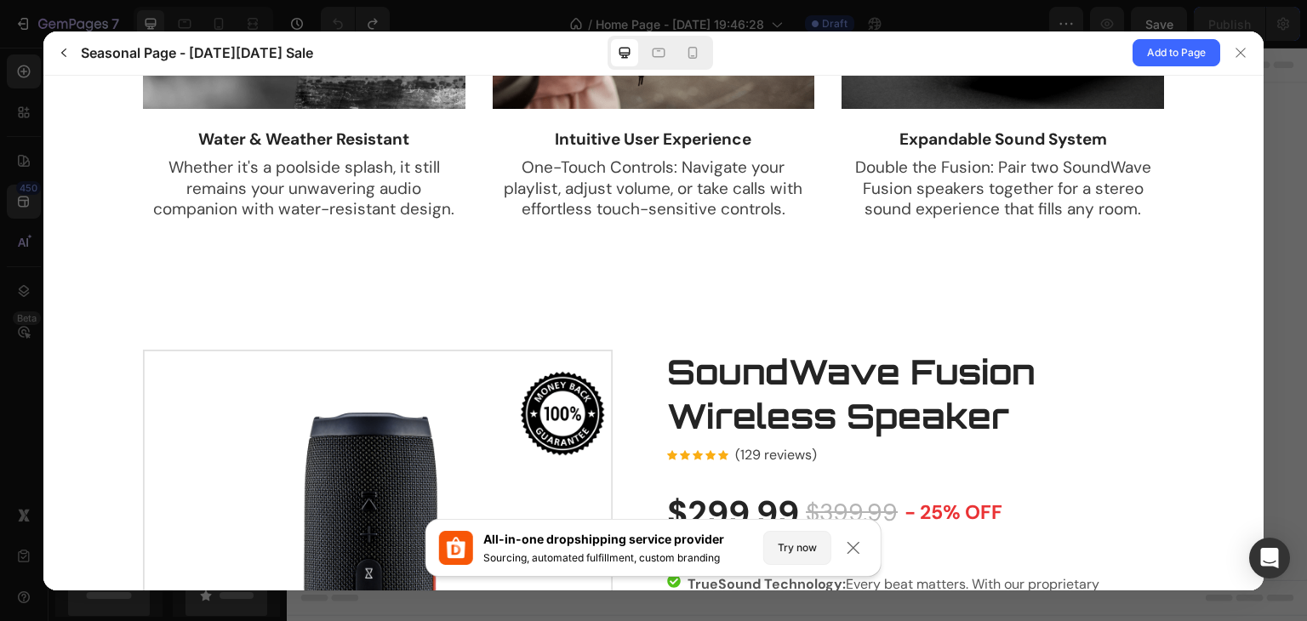
scroll to position [2382, 0]
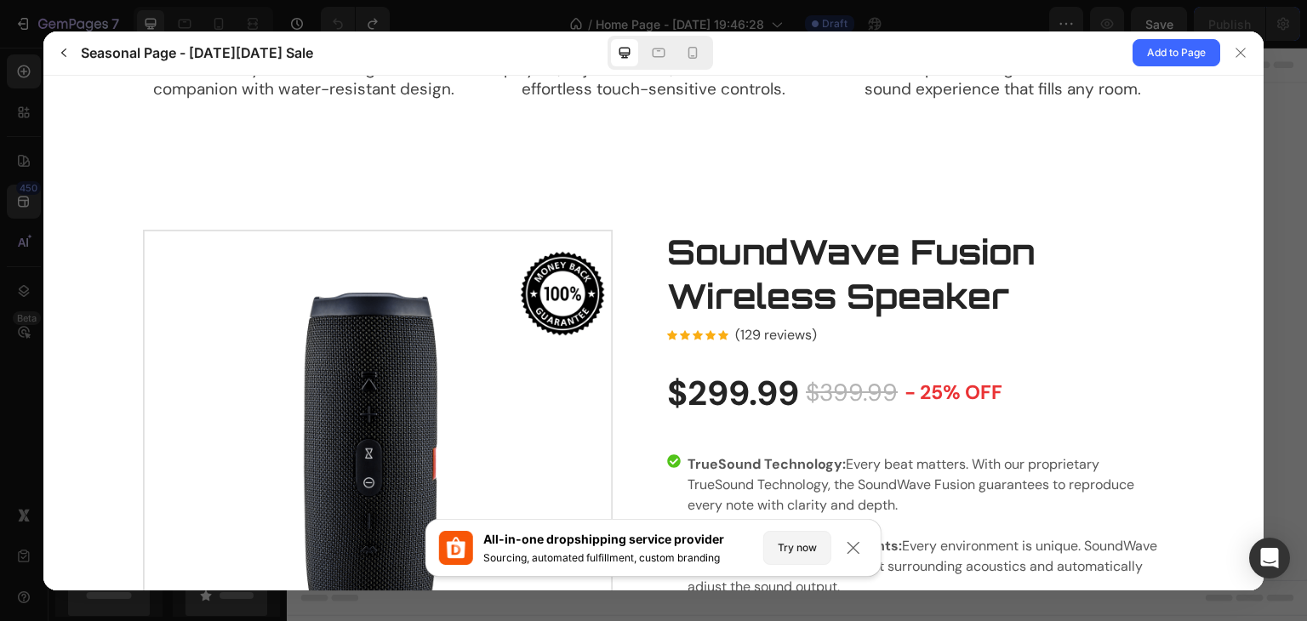
click at [870, 185] on div at bounding box center [653, 597] width 1220 height 915
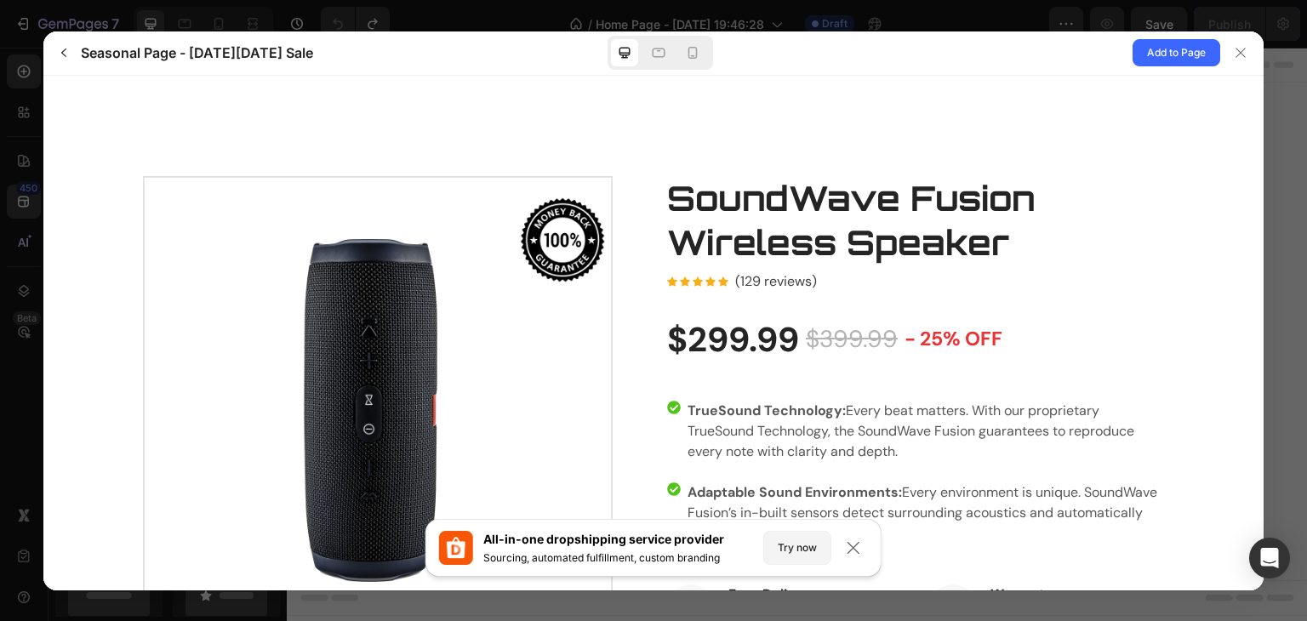
scroll to position [2552, 0]
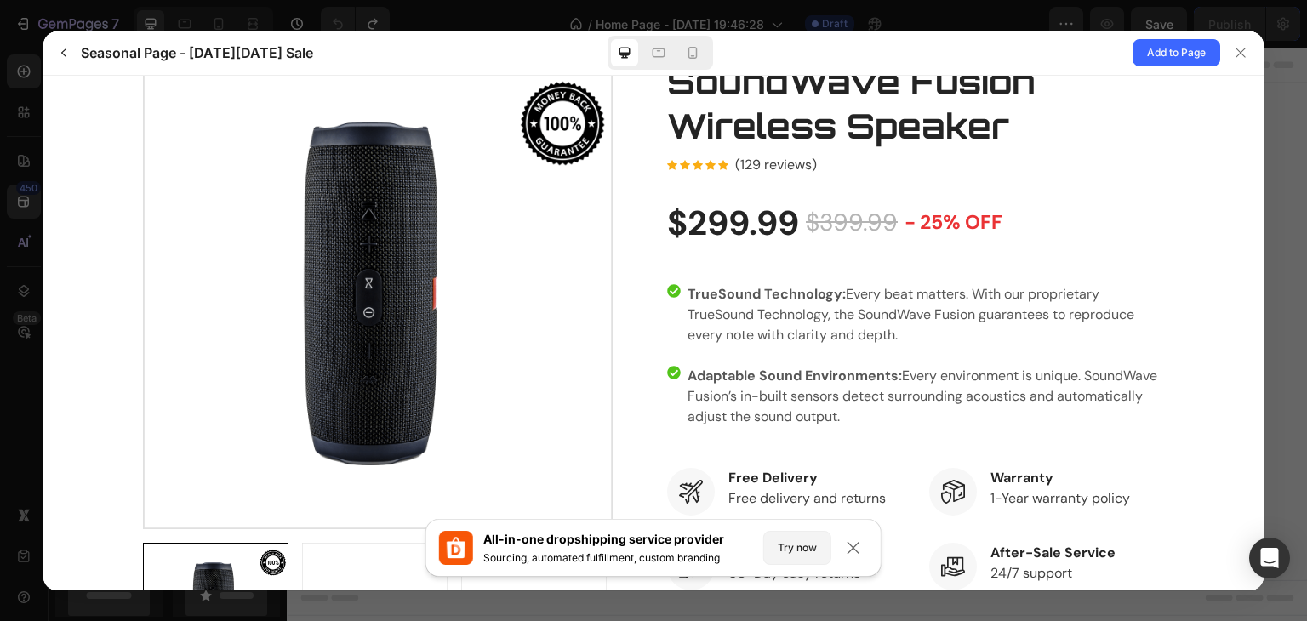
click at [1024, 202] on div "$299.99 $399.99 - 25% off" at bounding box center [915, 222] width 497 height 41
click at [1007, 213] on div "$299.99 $399.99 - 25% off" at bounding box center [915, 222] width 497 height 41
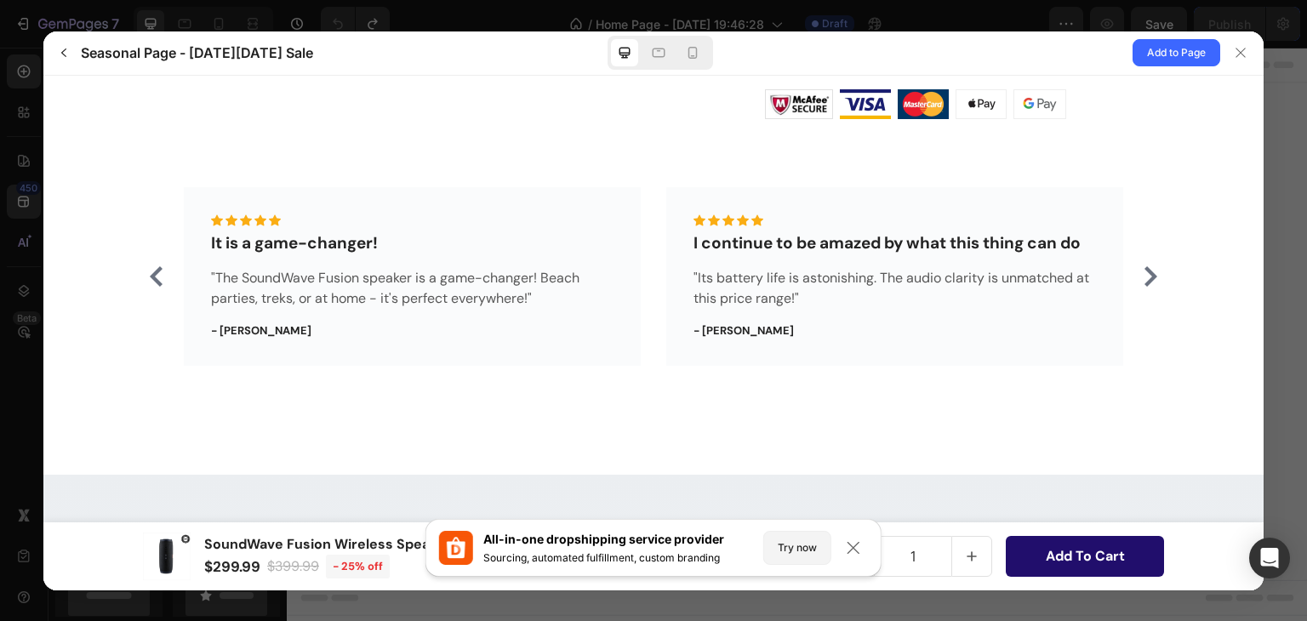
scroll to position [3318, 0]
click at [932, 152] on div "It is a game-changer! "The SoundWave Fusion speaker is a game-changer! Beach pa…" at bounding box center [653, 298] width 1220 height 356
click at [646, 197] on div "It is a game-changer! "The SoundWave Fusion speaker is a game-changer! Beach pa…" at bounding box center [653, 277] width 939 height 179
click at [647, 191] on div "It is a game-changer! "The SoundWave Fusion speaker is a game-changer! Beach pa…" at bounding box center [653, 277] width 939 height 179
click at [646, 189] on div "It is a game-changer! "The SoundWave Fusion speaker is a game-changer! Beach pa…" at bounding box center [653, 277] width 939 height 179
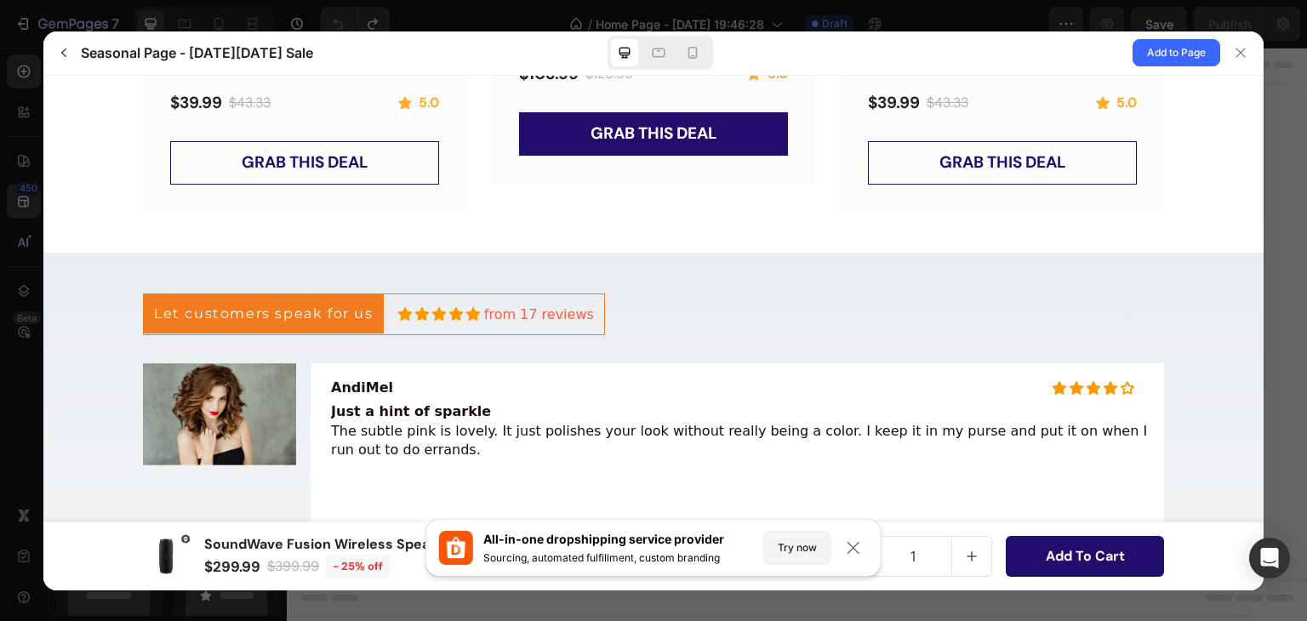
scroll to position [5327, 0]
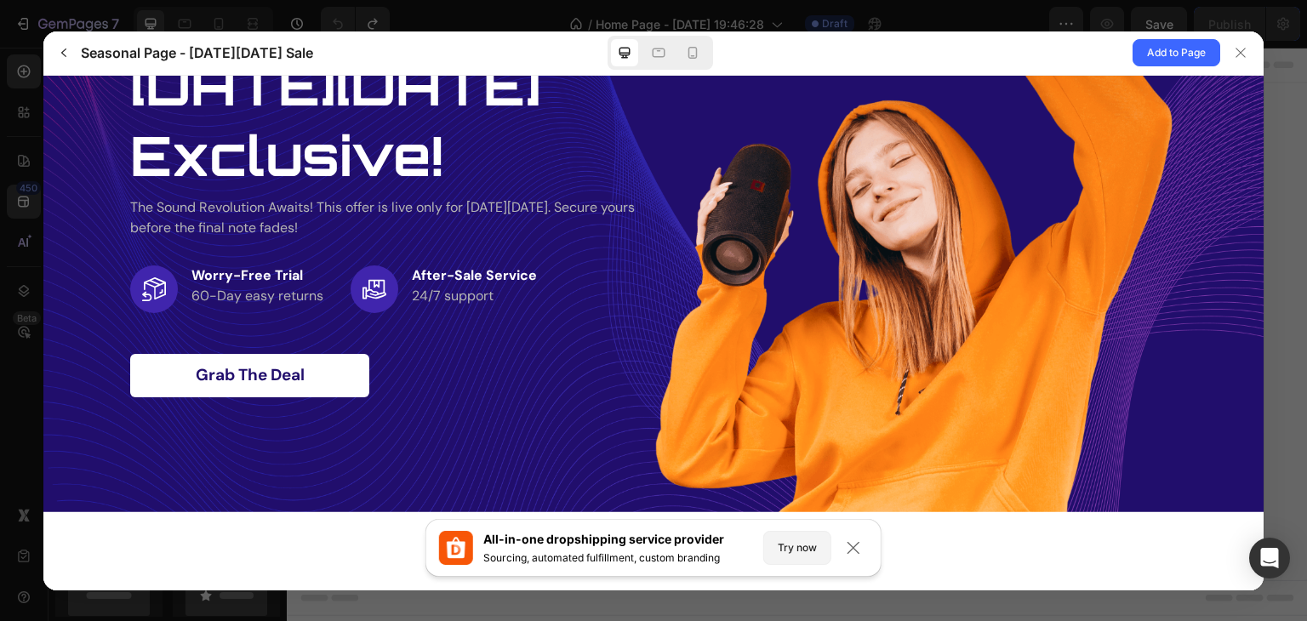
scroll to position [0, 0]
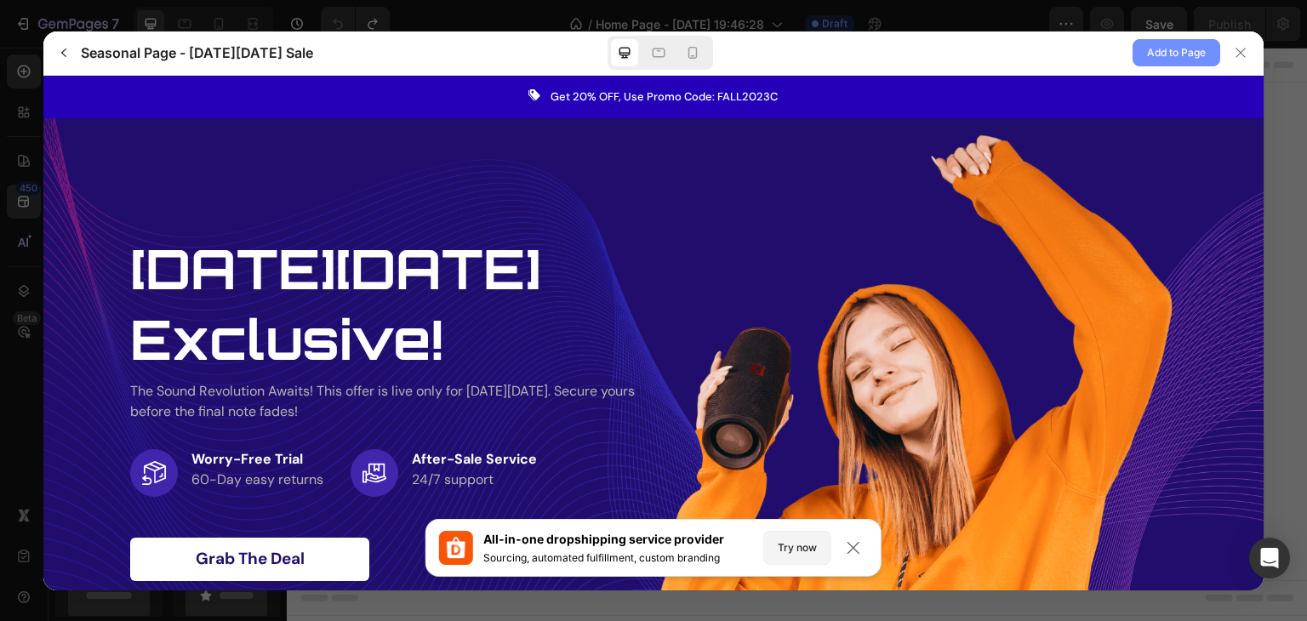
click at [1173, 55] on span "Add to Page" at bounding box center [1176, 53] width 59 height 20
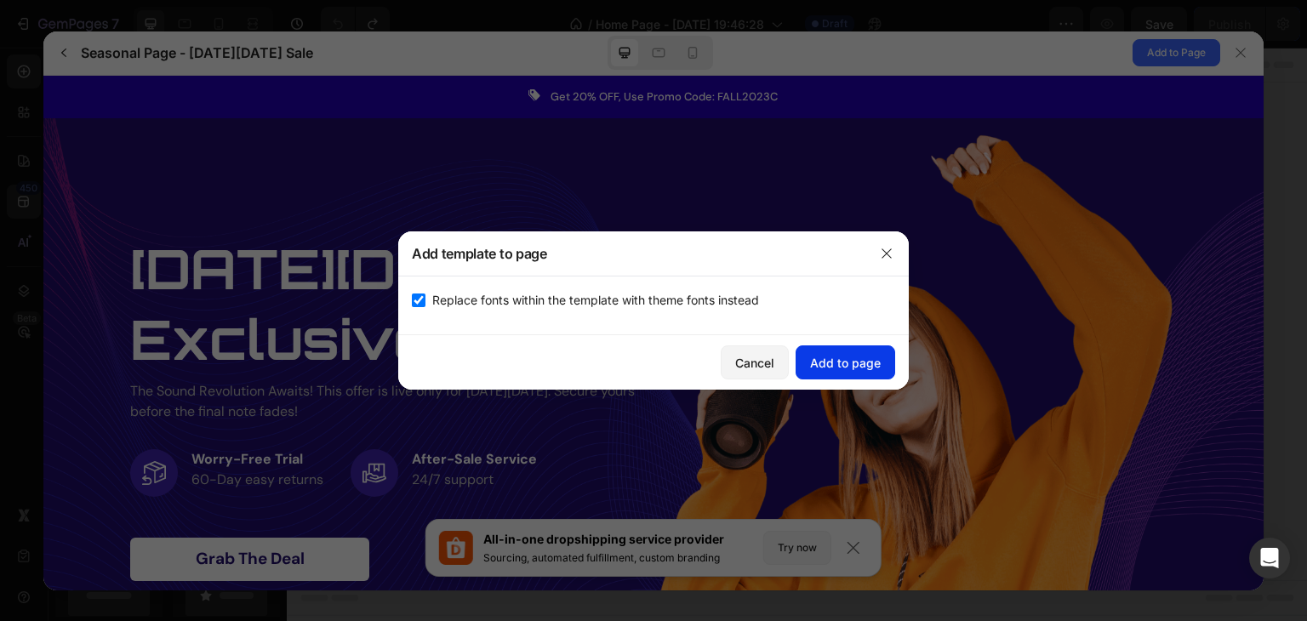
click at [822, 366] on div "Add to page" at bounding box center [845, 363] width 71 height 18
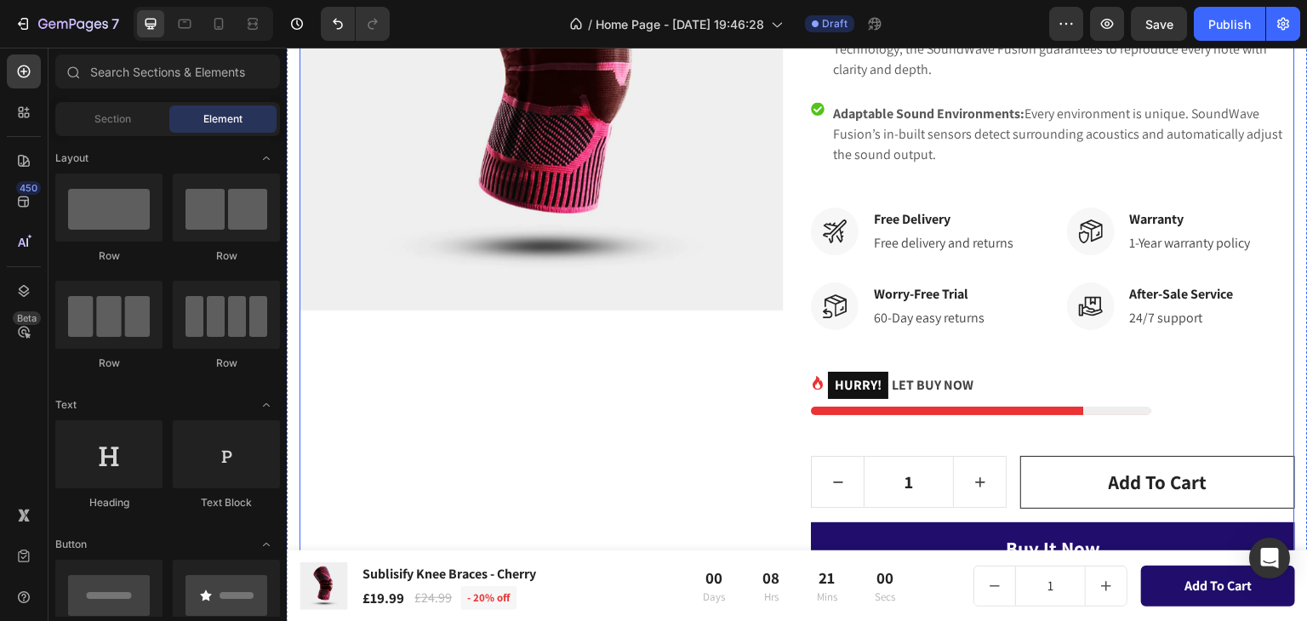
scroll to position [2331, 0]
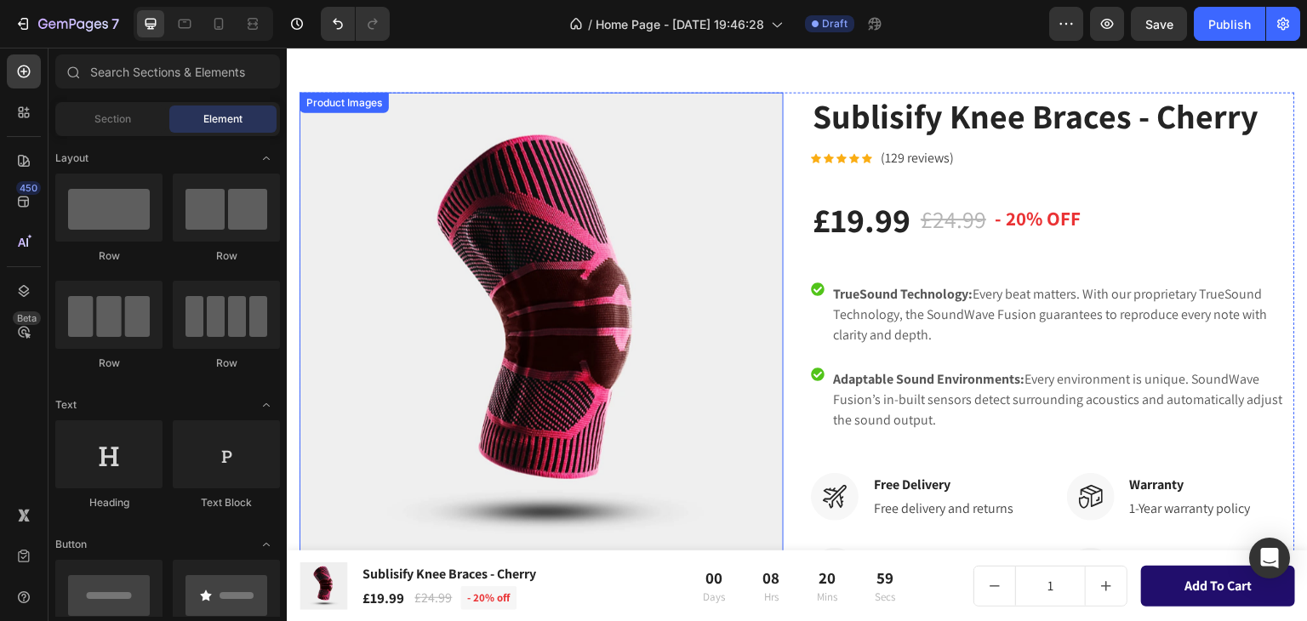
click at [596, 246] on img at bounding box center [541, 334] width 484 height 484
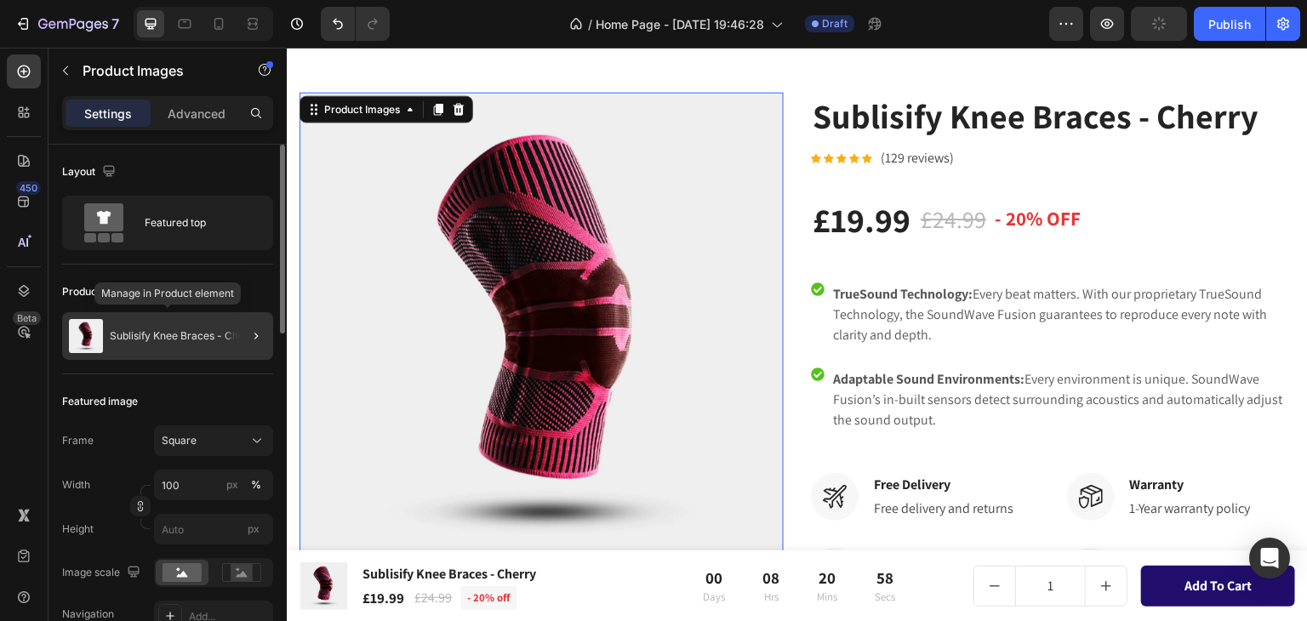
click at [158, 338] on p "Sublisify Knee Braces - Cherry" at bounding box center [184, 336] width 149 height 12
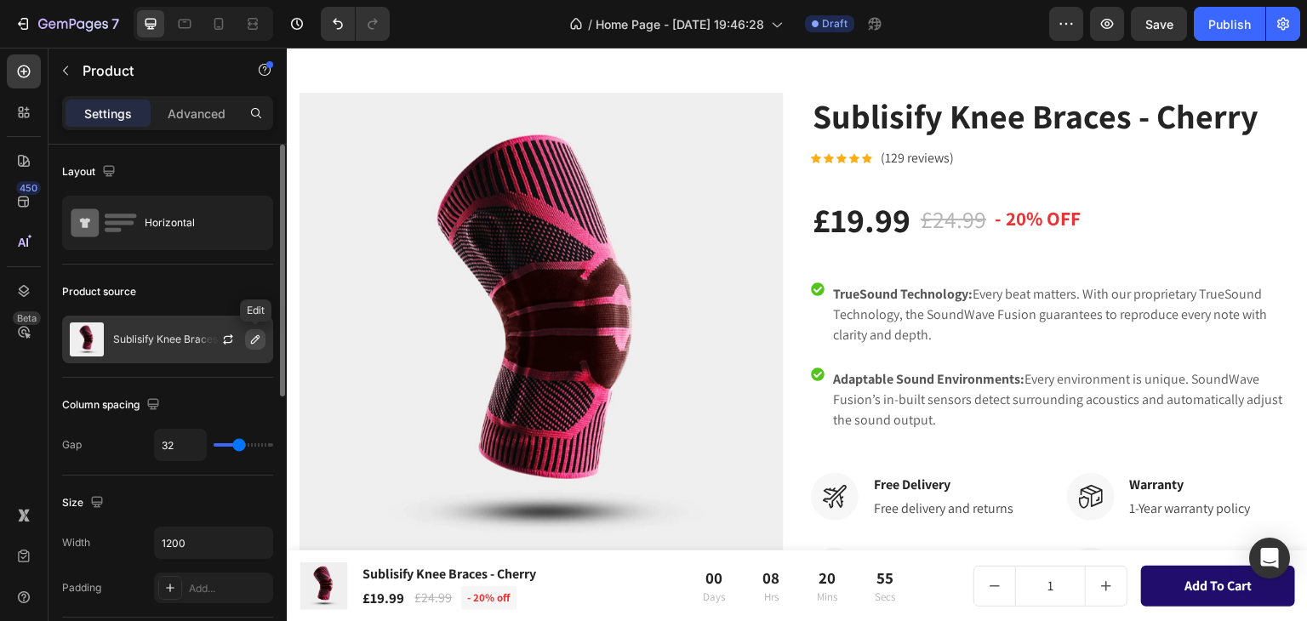
click at [253, 337] on icon "button" at bounding box center [255, 340] width 14 height 14
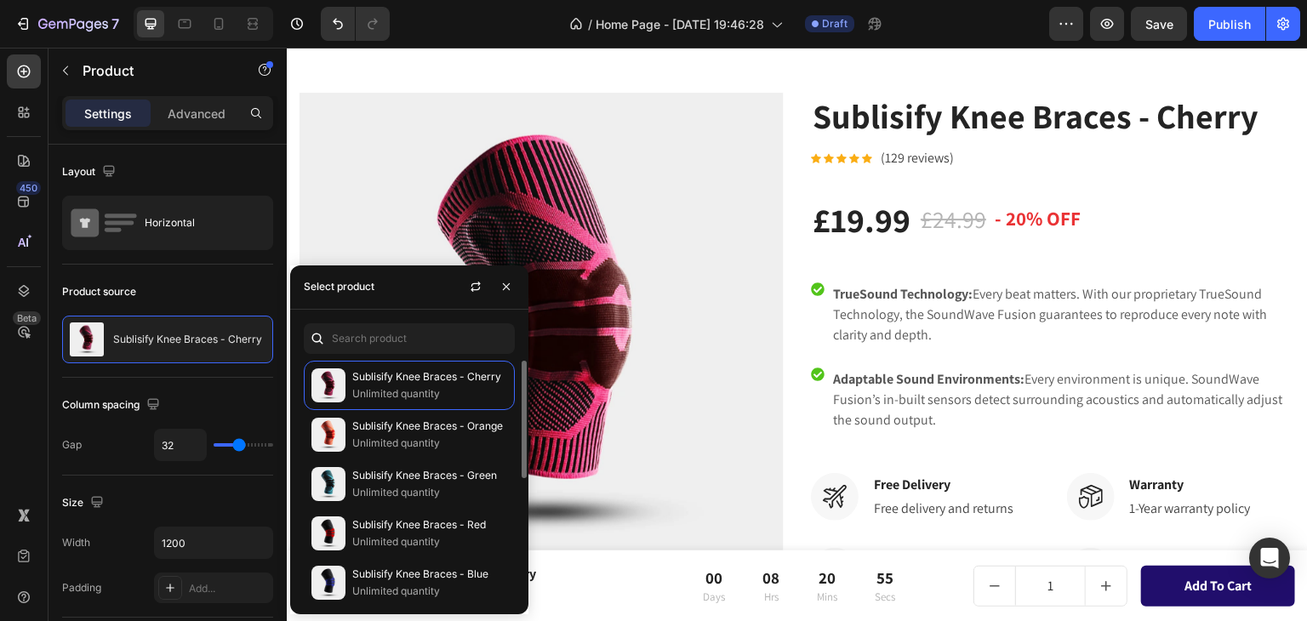
scroll to position [249, 0]
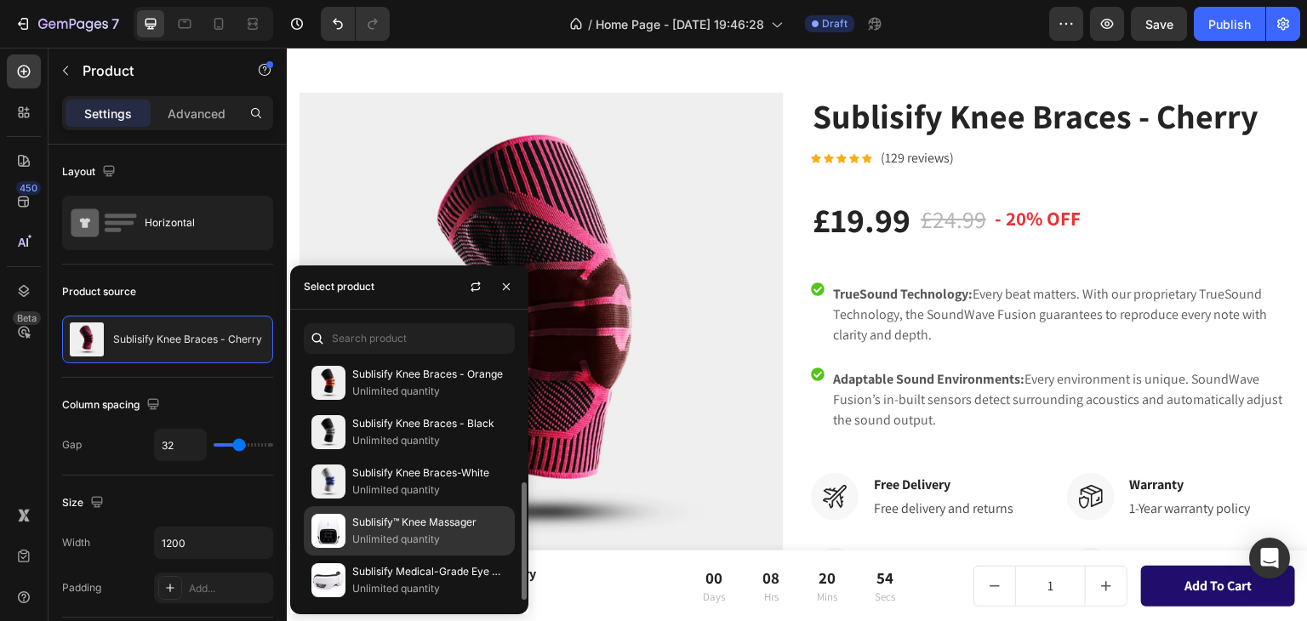
click at [404, 515] on p "Sublisify™ Knee Massager" at bounding box center [429, 522] width 155 height 17
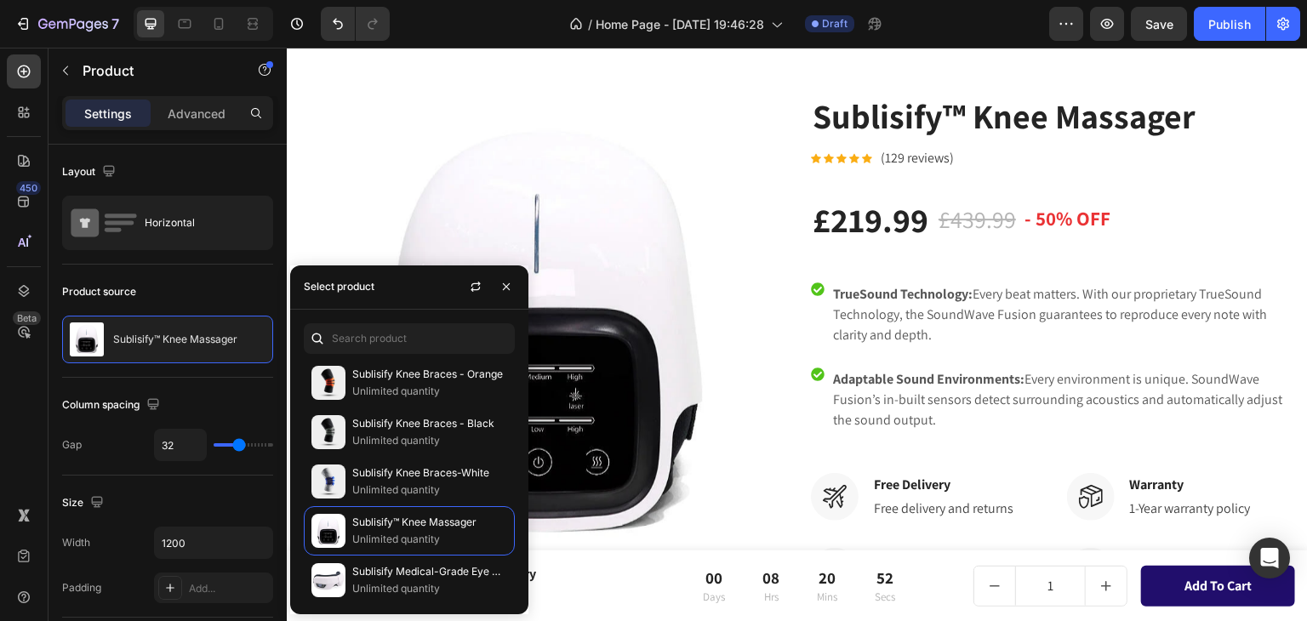
click at [1033, 276] on div "Sublisify™ Knee Massager Product Title Icon Icon Icon Icon Icon Icon List Hoz (…" at bounding box center [1053, 492] width 484 height 800
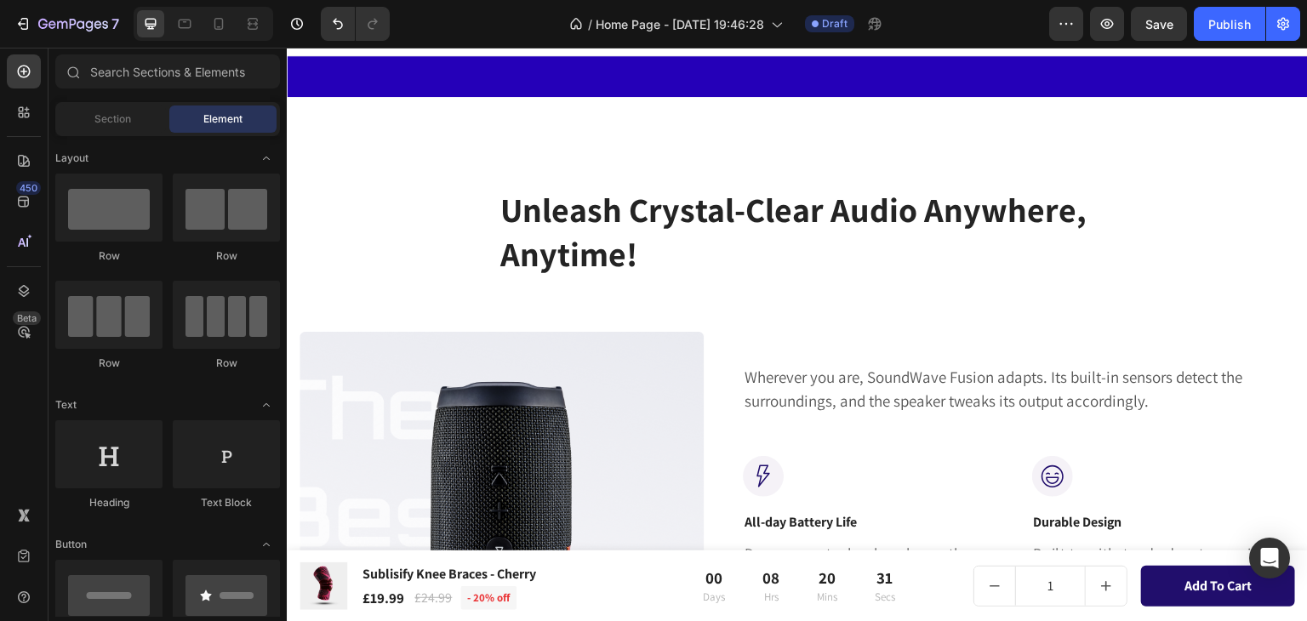
scroll to position [0, 0]
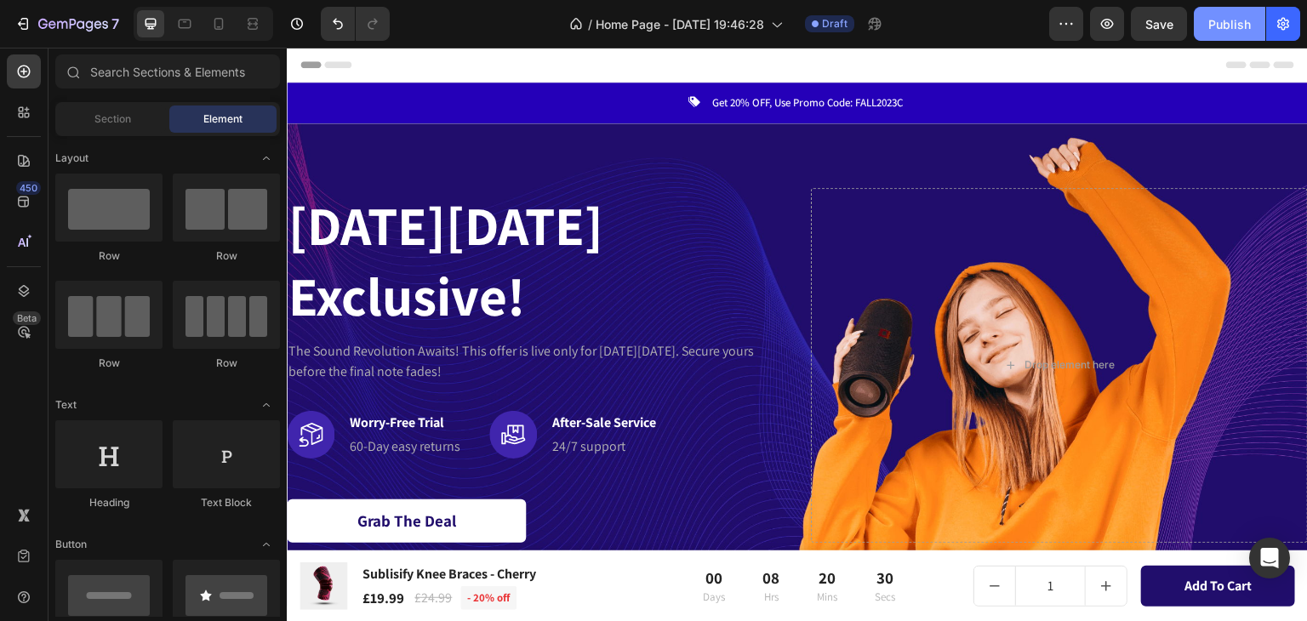
click at [1228, 24] on div "Publish" at bounding box center [1229, 24] width 43 height 18
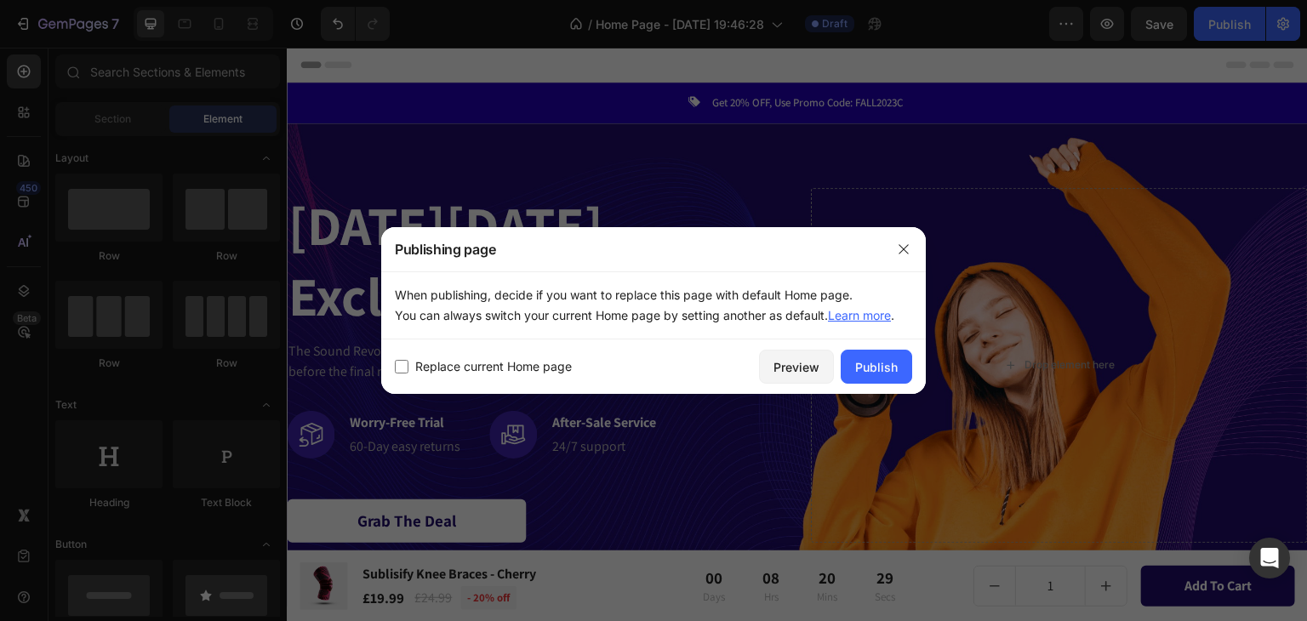
click at [398, 363] on input "checkbox" at bounding box center [402, 367] width 14 height 14
checkbox input "true"
click at [880, 368] on div "Publish" at bounding box center [876, 367] width 43 height 18
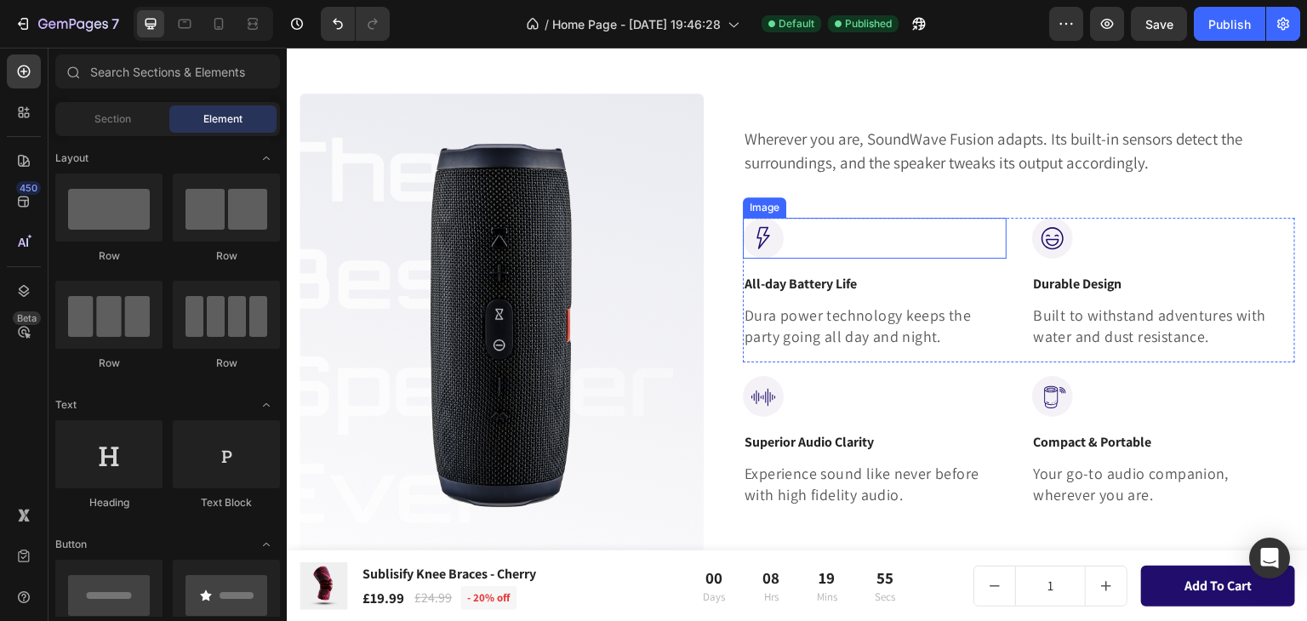
scroll to position [766, 0]
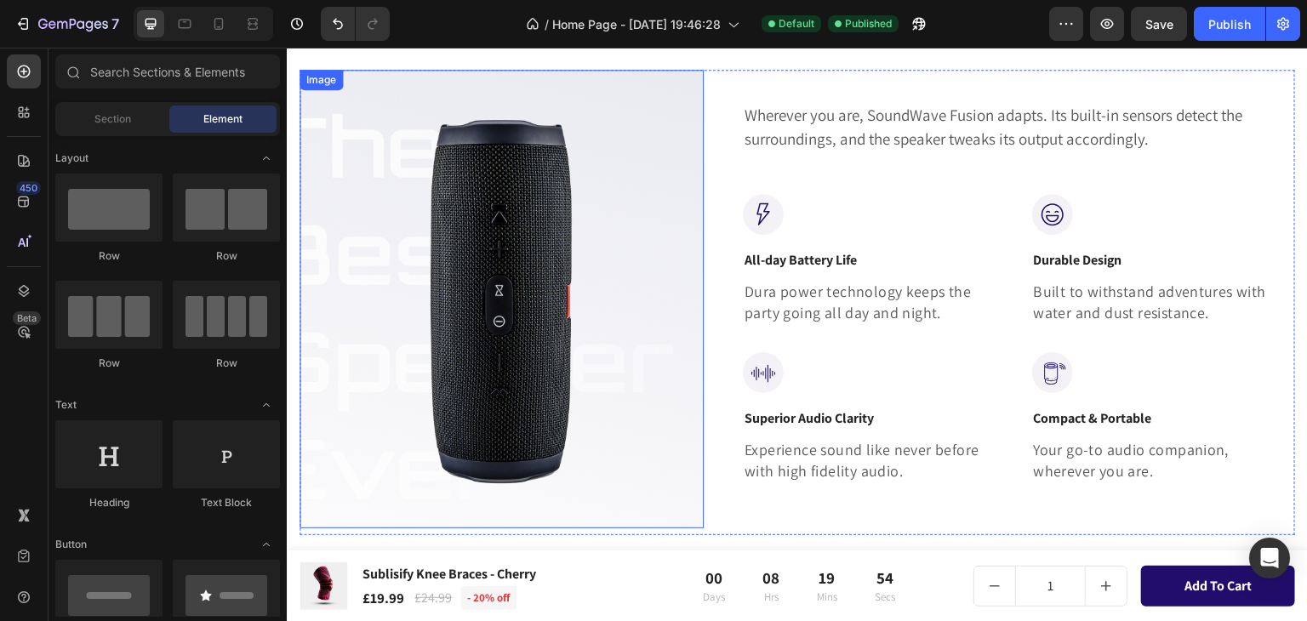
click at [489, 294] on img at bounding box center [501, 299] width 404 height 459
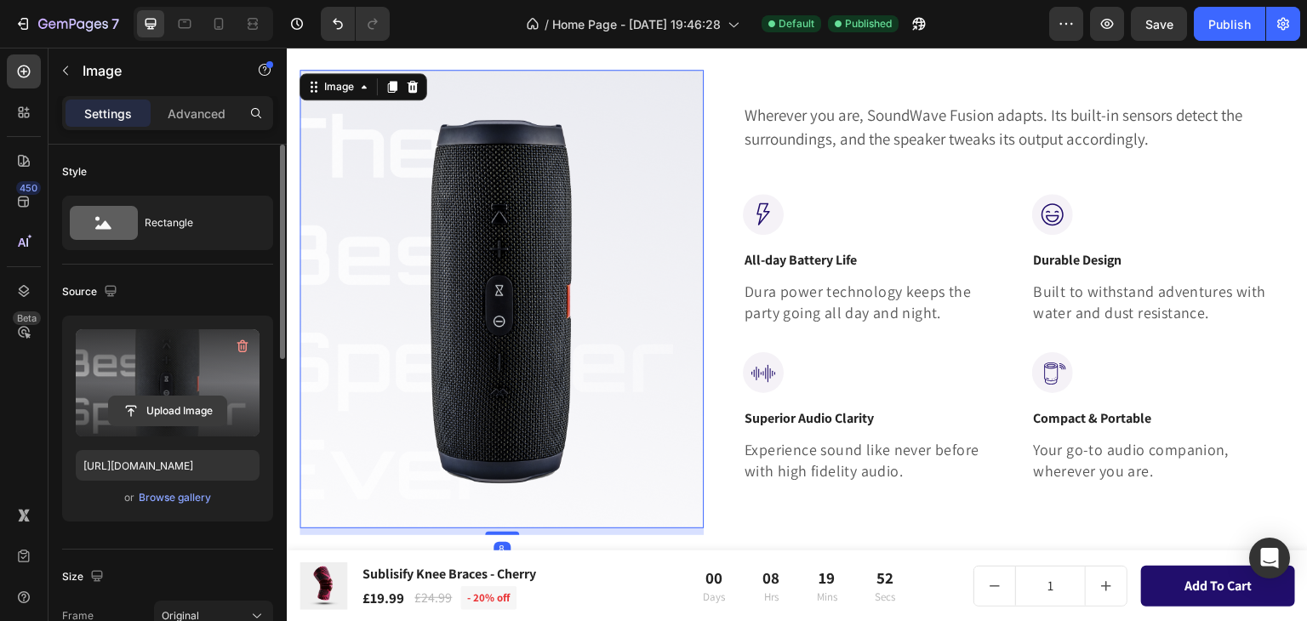
click at [182, 409] on input "file" at bounding box center [167, 410] width 117 height 29
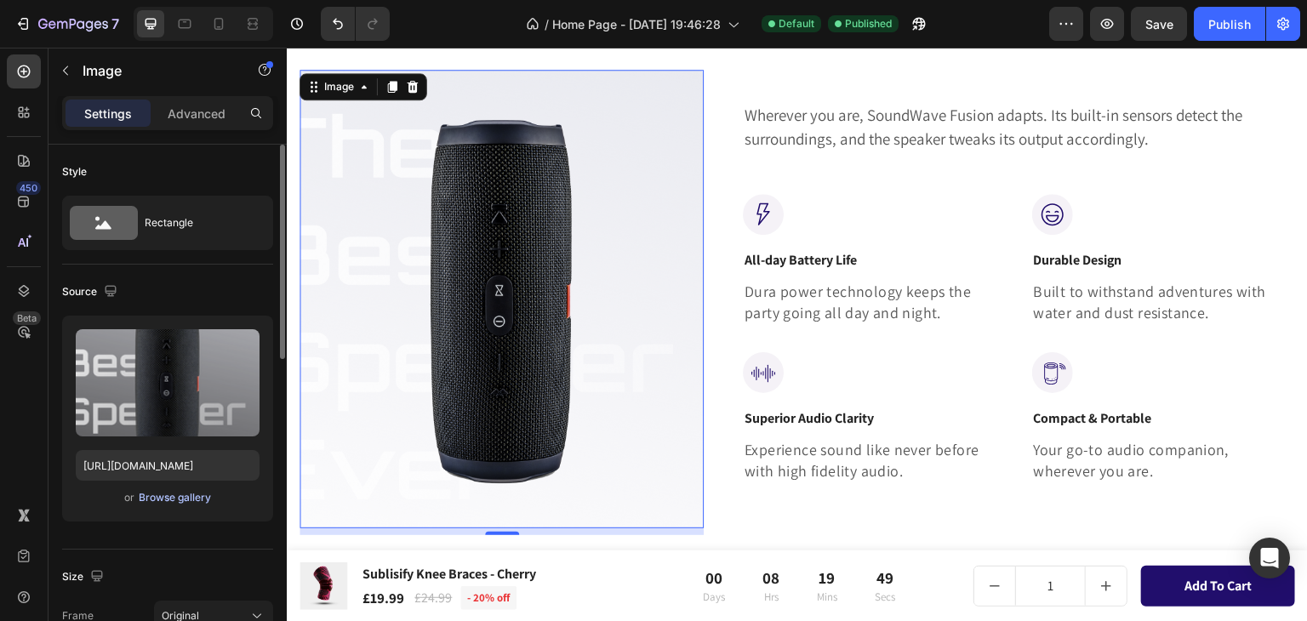
click at [187, 499] on div "Browse gallery" at bounding box center [175, 497] width 72 height 15
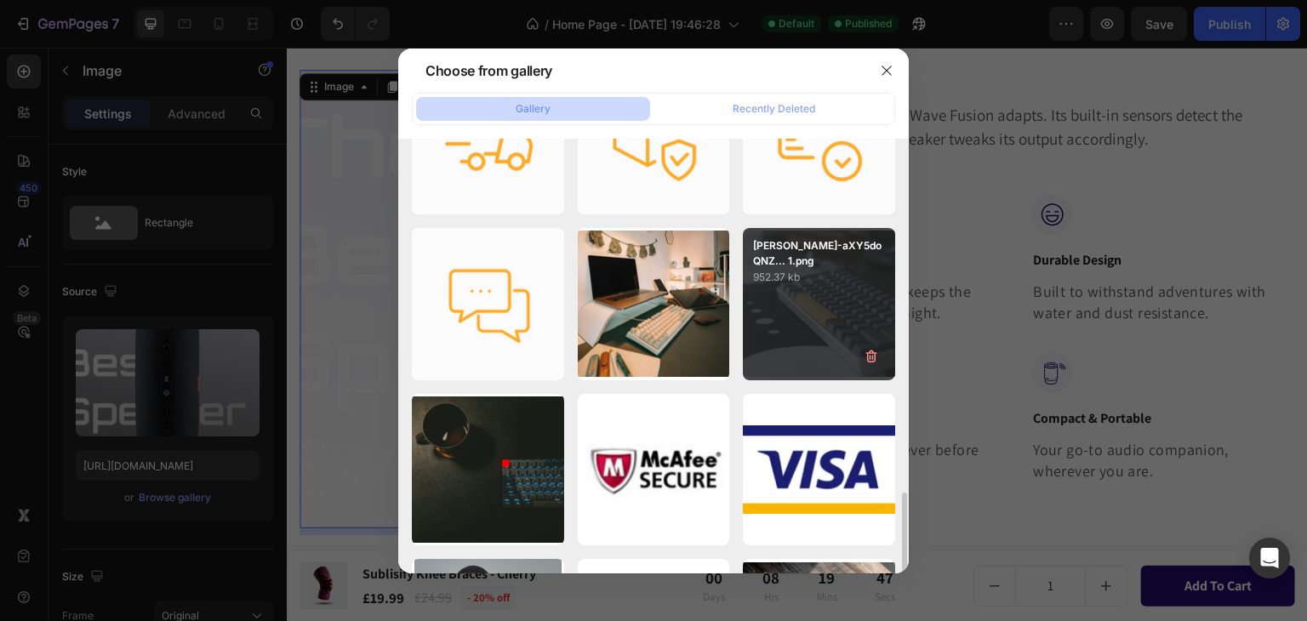
scroll to position [510, 0]
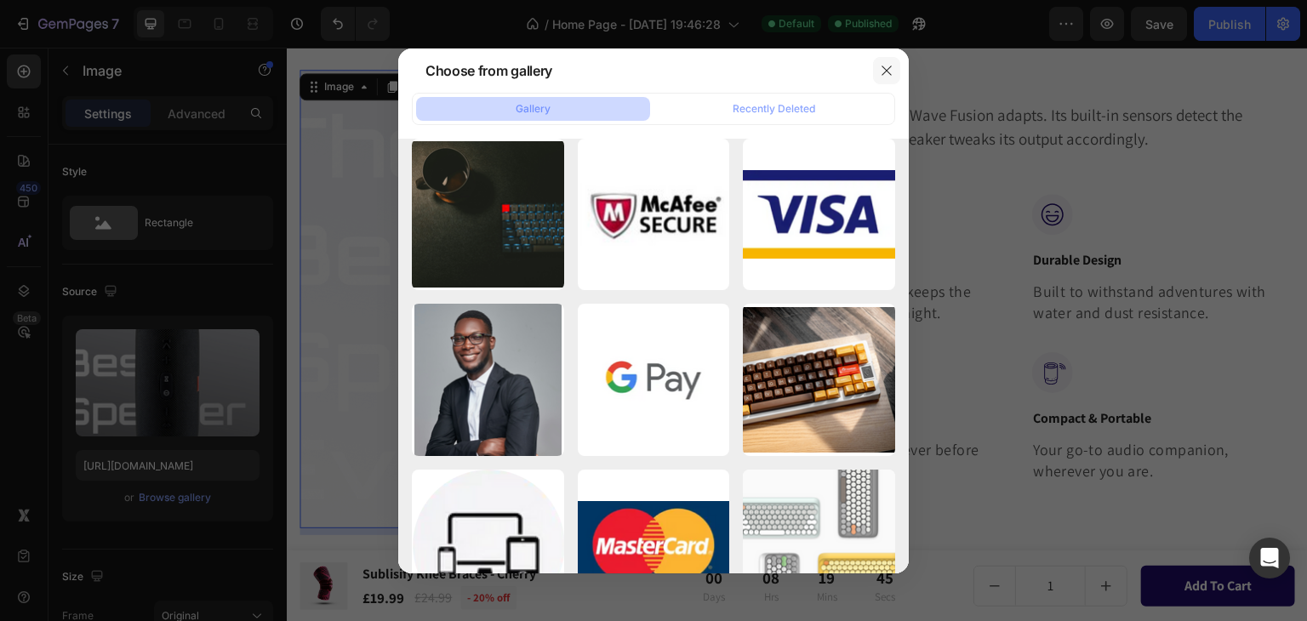
click at [885, 70] on icon "button" at bounding box center [887, 71] width 14 height 14
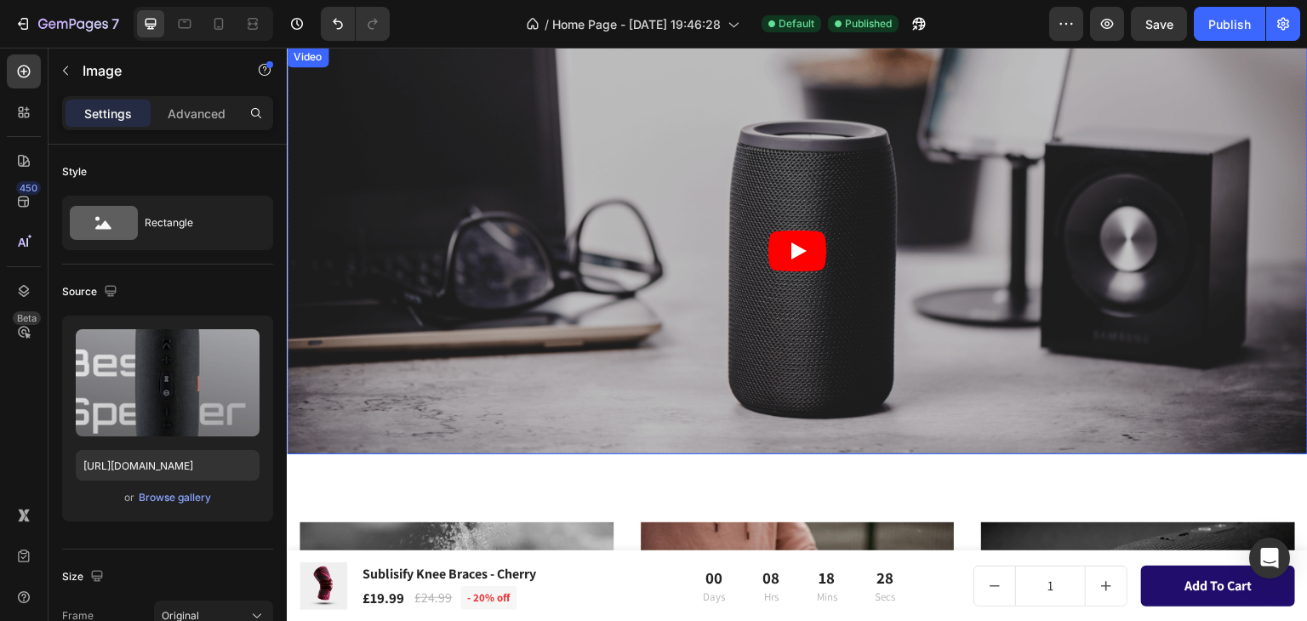
scroll to position [1361, 0]
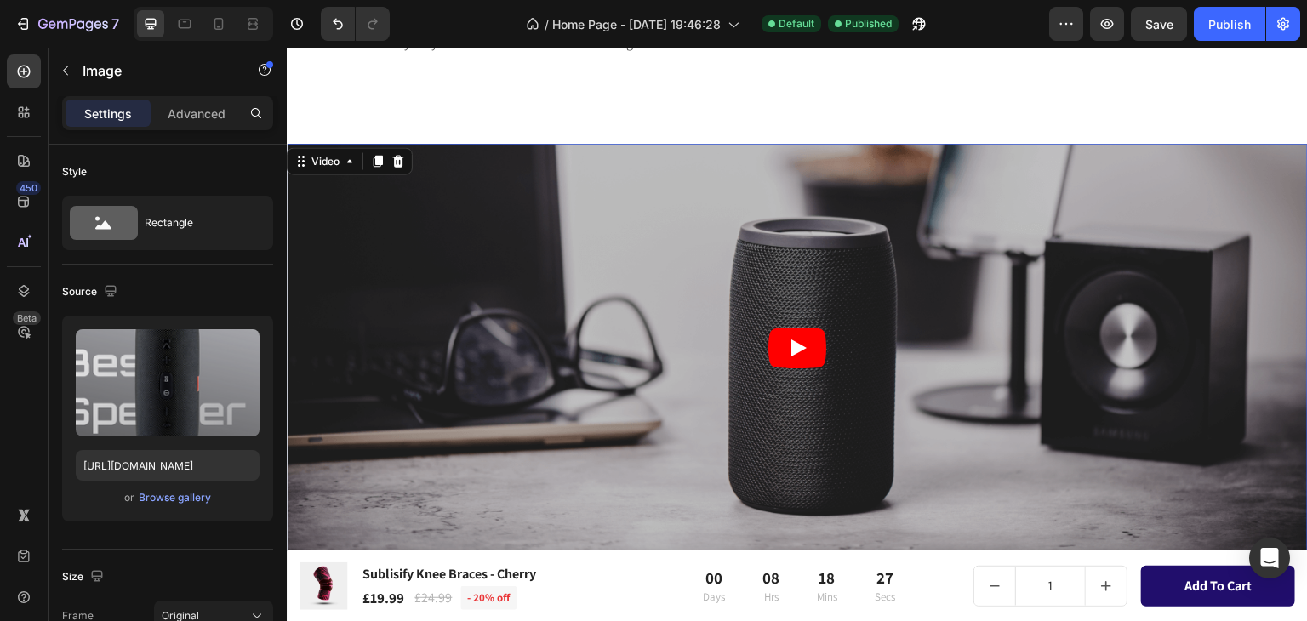
click at [357, 157] on div "Video 0" at bounding box center [797, 348] width 1021 height 408
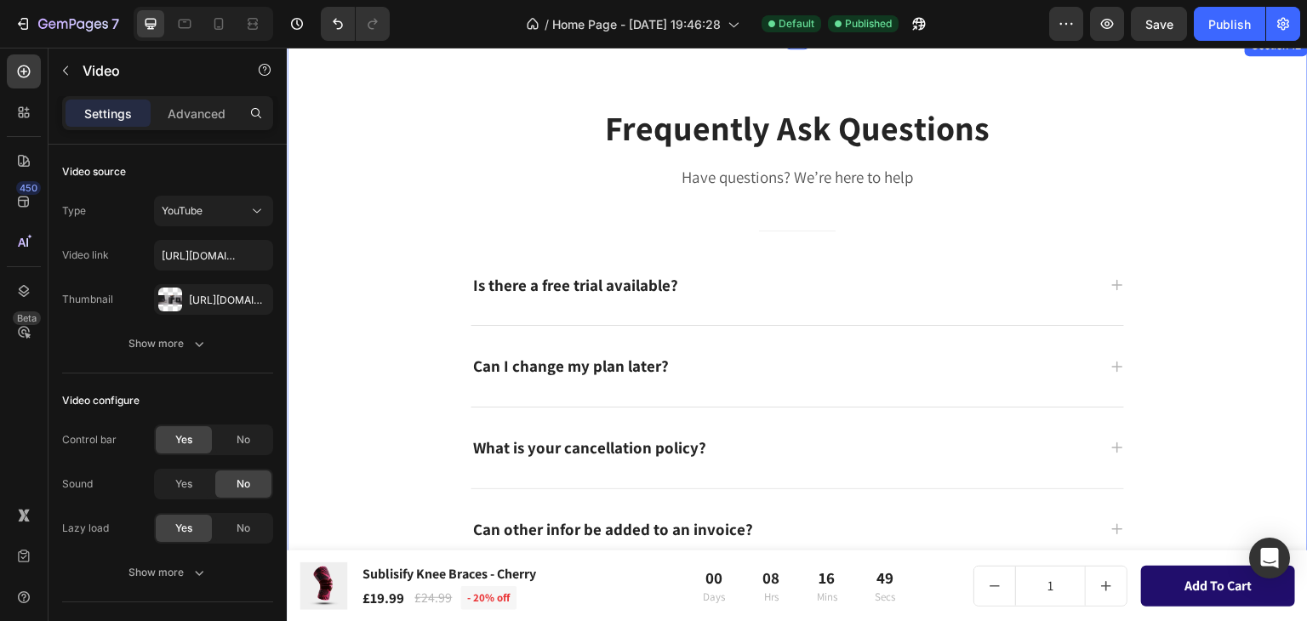
scroll to position [4901, 0]
